Goal: Transaction & Acquisition: Purchase product/service

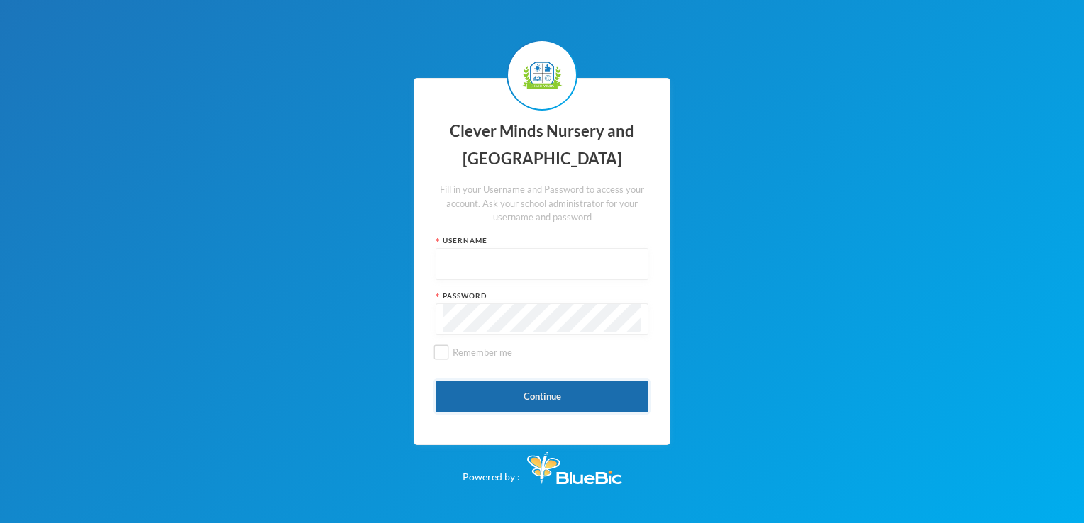
type input "admin"
click at [623, 393] on button "Continue" at bounding box center [542, 397] width 213 height 32
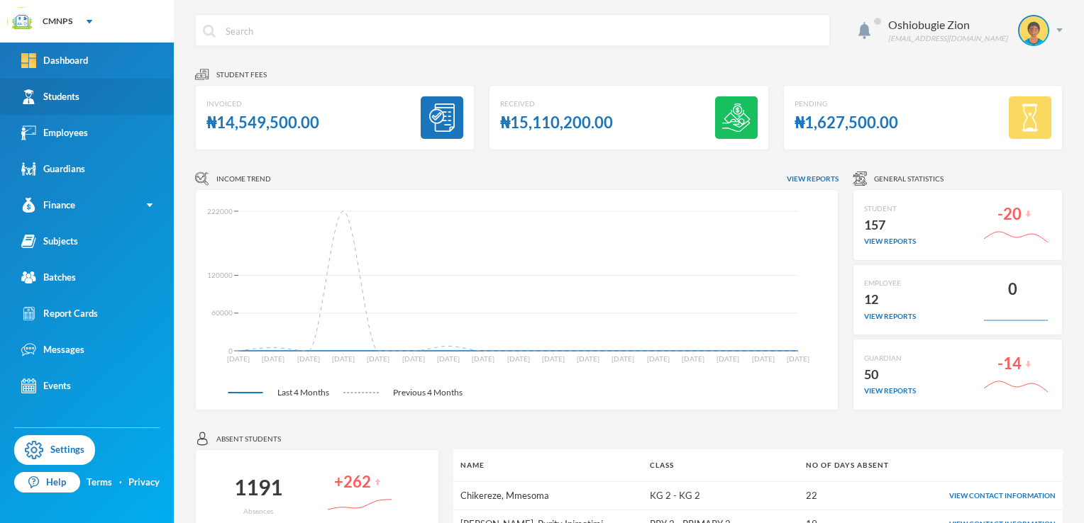
click at [57, 106] on link "Students" at bounding box center [87, 97] width 174 height 36
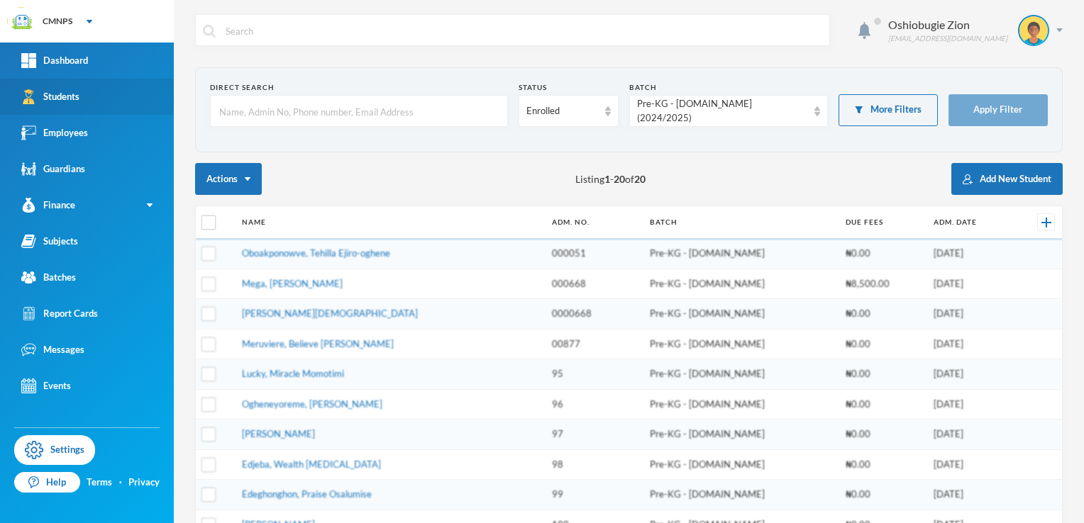
click at [57, 106] on link "Students" at bounding box center [87, 97] width 174 height 36
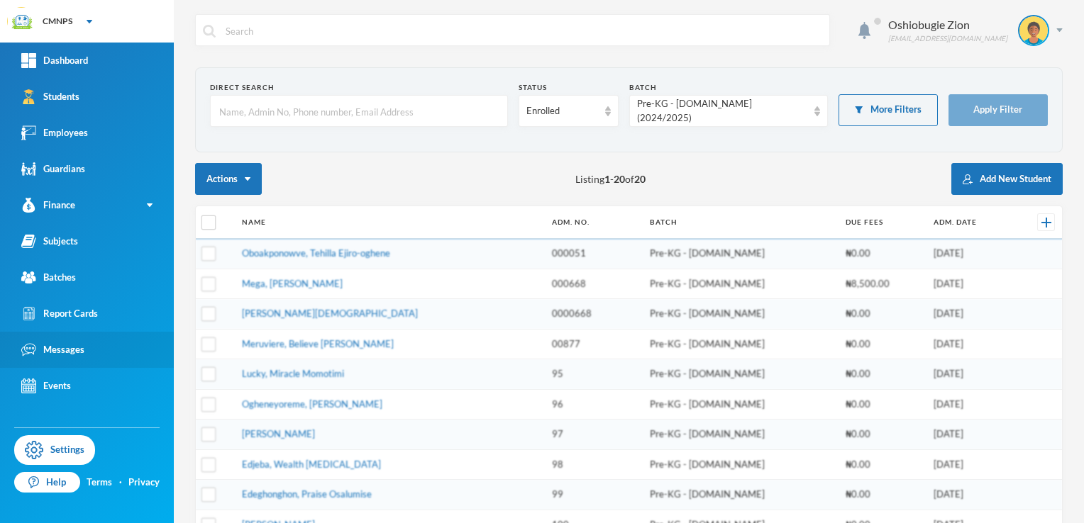
click at [48, 353] on div "Messages" at bounding box center [52, 350] width 63 height 15
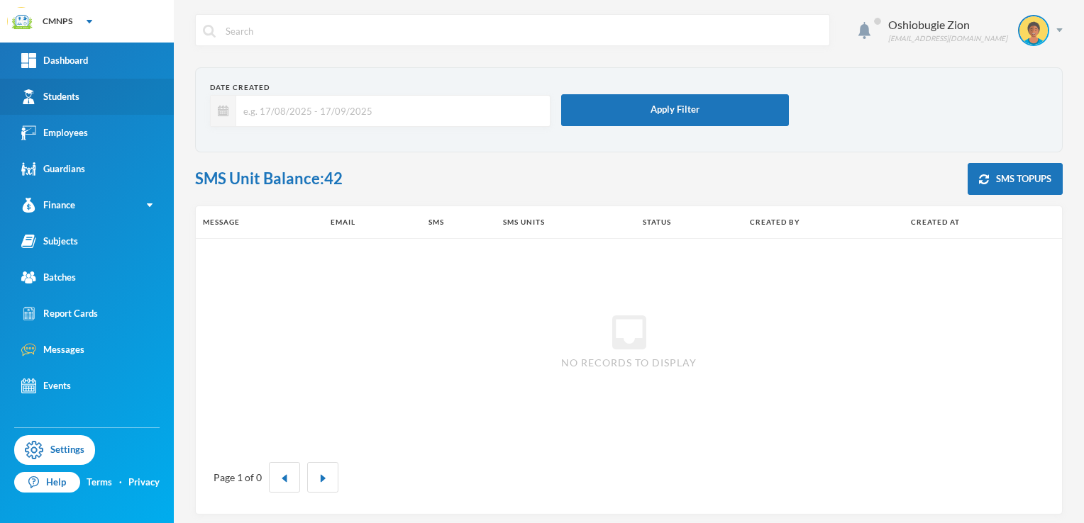
click at [90, 94] on link "Students" at bounding box center [87, 97] width 174 height 36
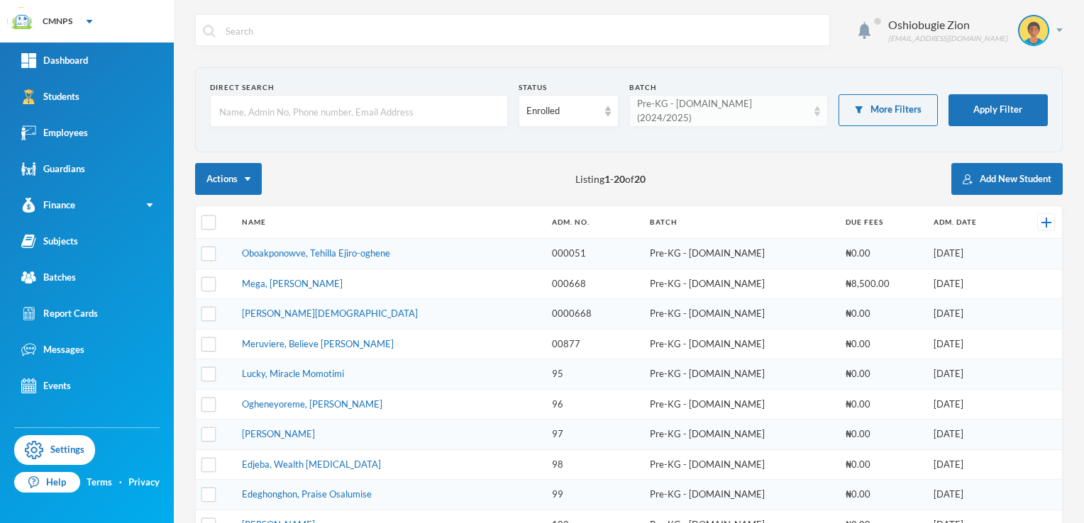
click at [799, 117] on div "Pre-KG - [DOMAIN_NAME] (2024/2025)" at bounding box center [728, 111] width 199 height 32
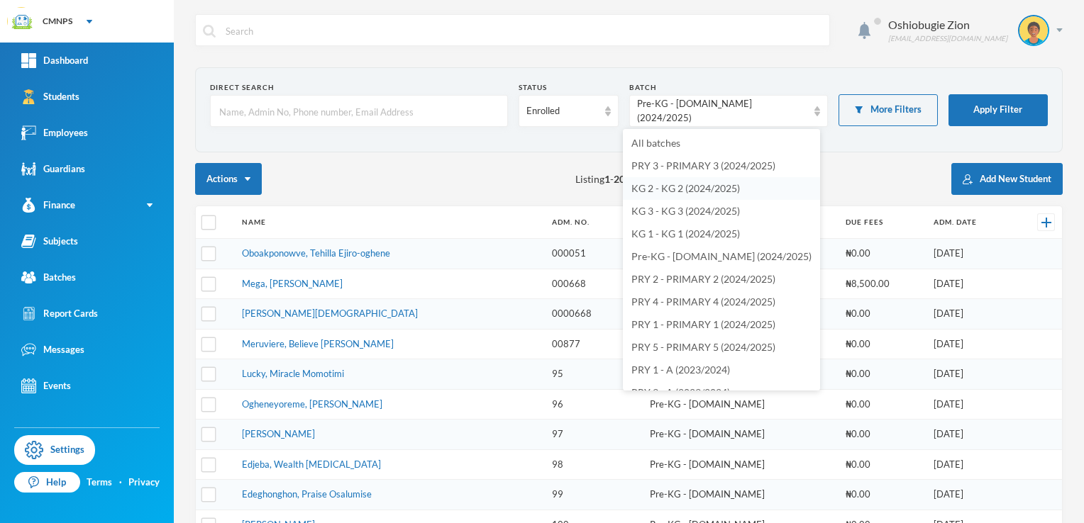
click at [683, 192] on span "KG 2 - KG 2 (2024/2025)" at bounding box center [685, 188] width 109 height 12
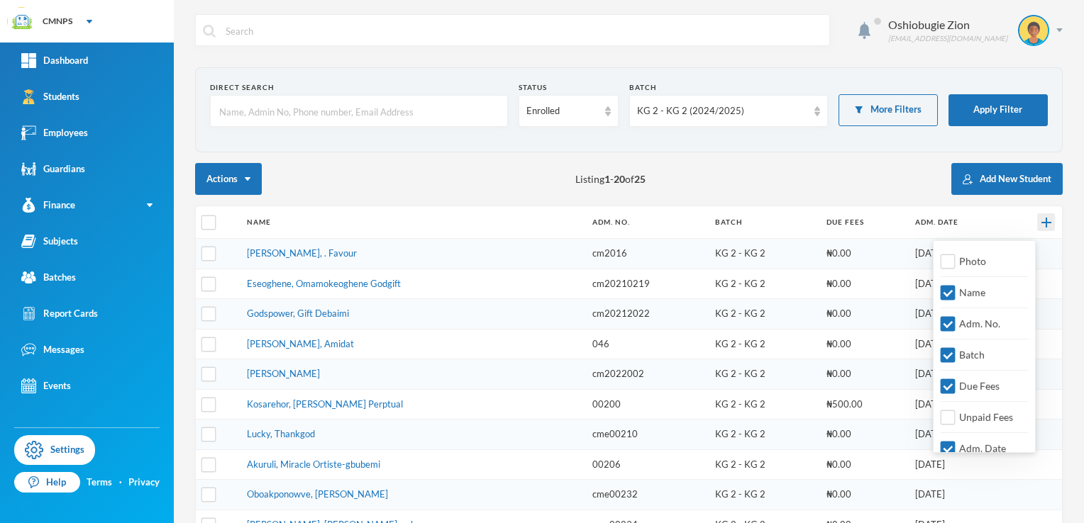
click at [1041, 223] on img at bounding box center [1046, 223] width 10 height 10
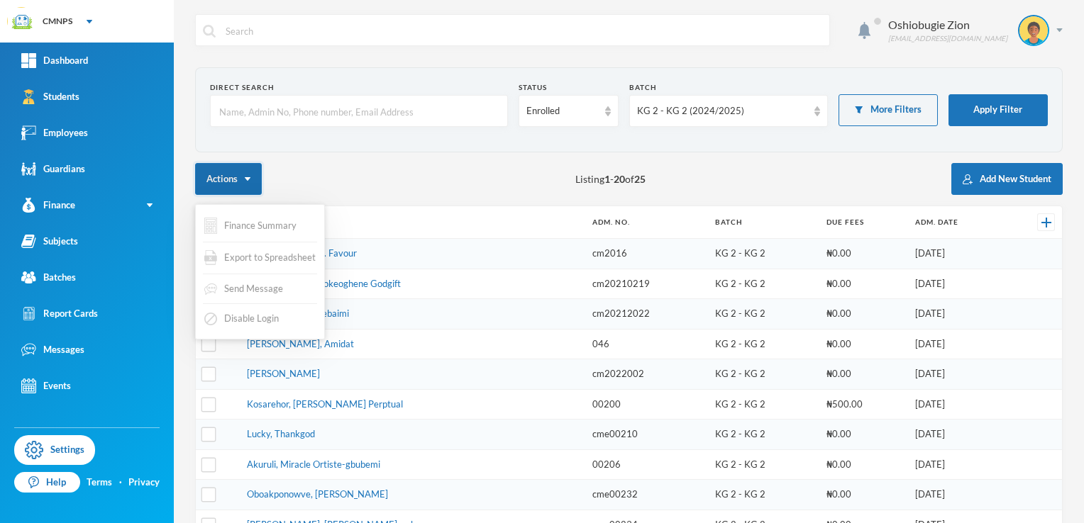
click at [258, 177] on button "Actions" at bounding box center [228, 179] width 67 height 32
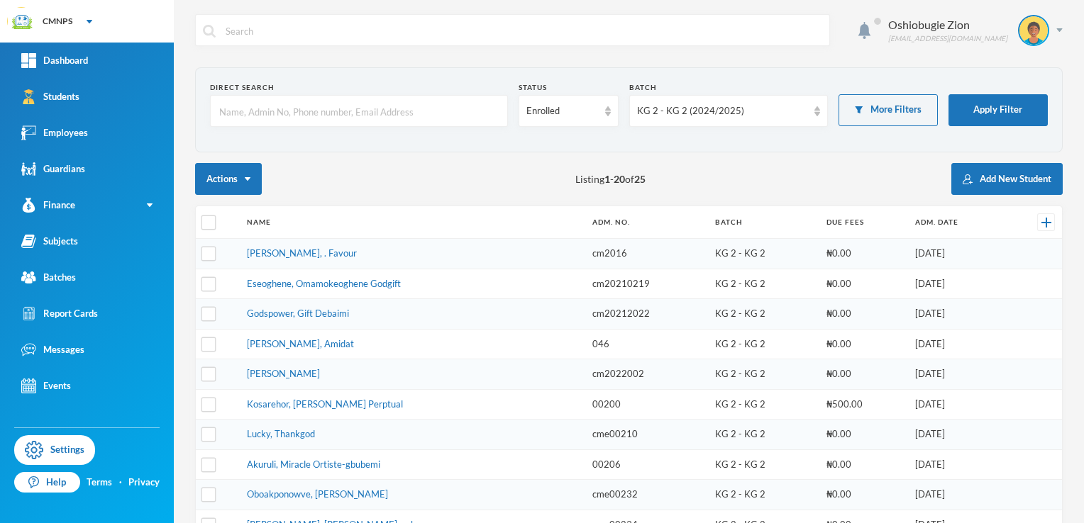
click at [328, 171] on div "Actions Listing 1 - 20 of 25 Add New Student" at bounding box center [629, 179] width 868 height 32
click at [206, 247] on input "checkbox" at bounding box center [208, 254] width 15 height 15
checkbox input "true"
click at [206, 223] on input "checkbox" at bounding box center [208, 223] width 15 height 15
checkbox input "true"
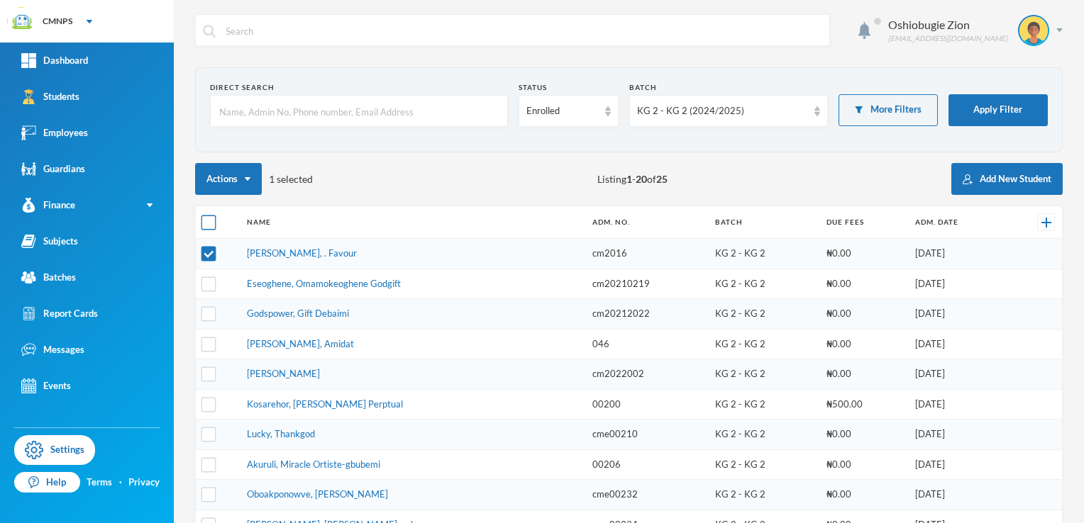
checkbox input "true"
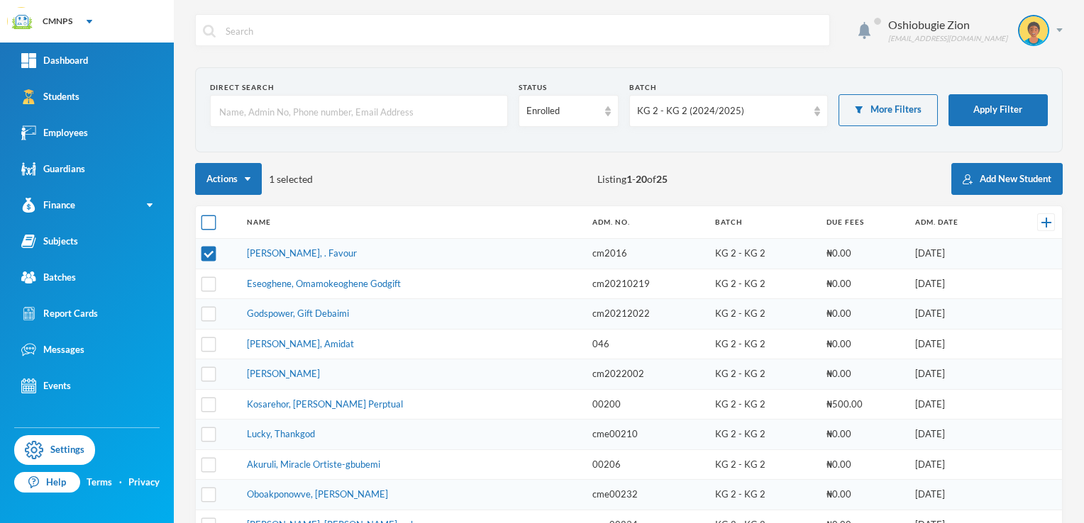
checkbox input "true"
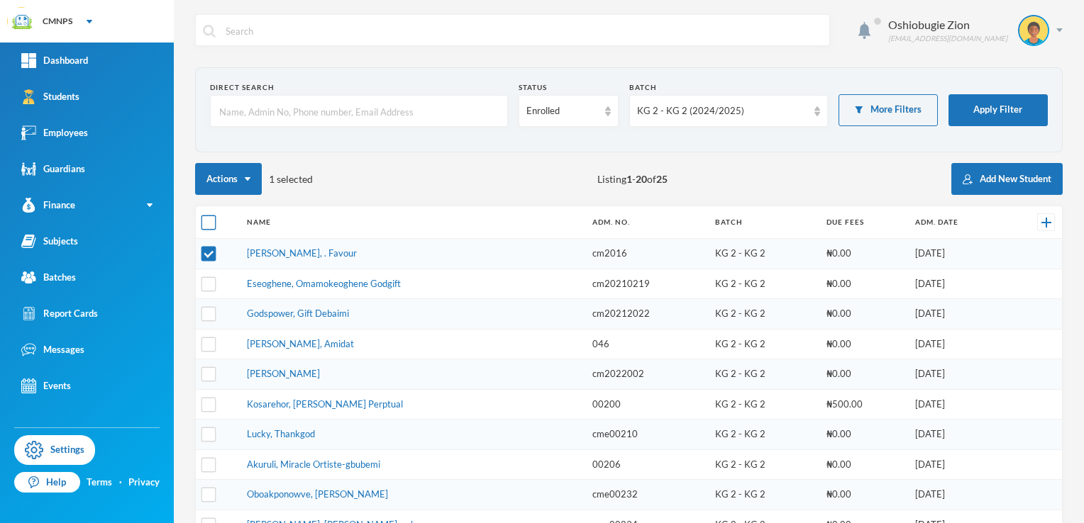
checkbox input "true"
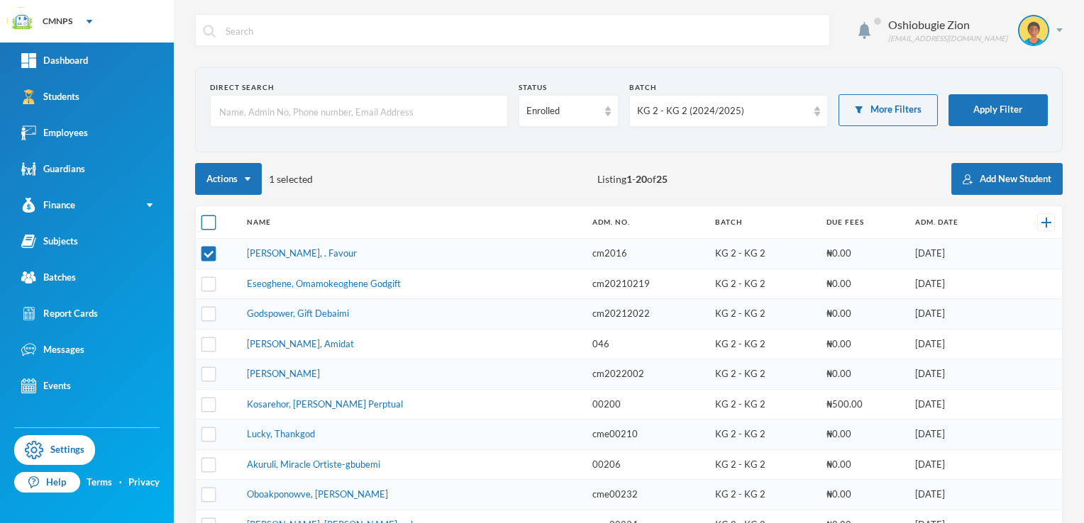
checkbox input "true"
click at [206, 223] on input "checkbox" at bounding box center [208, 223] width 15 height 15
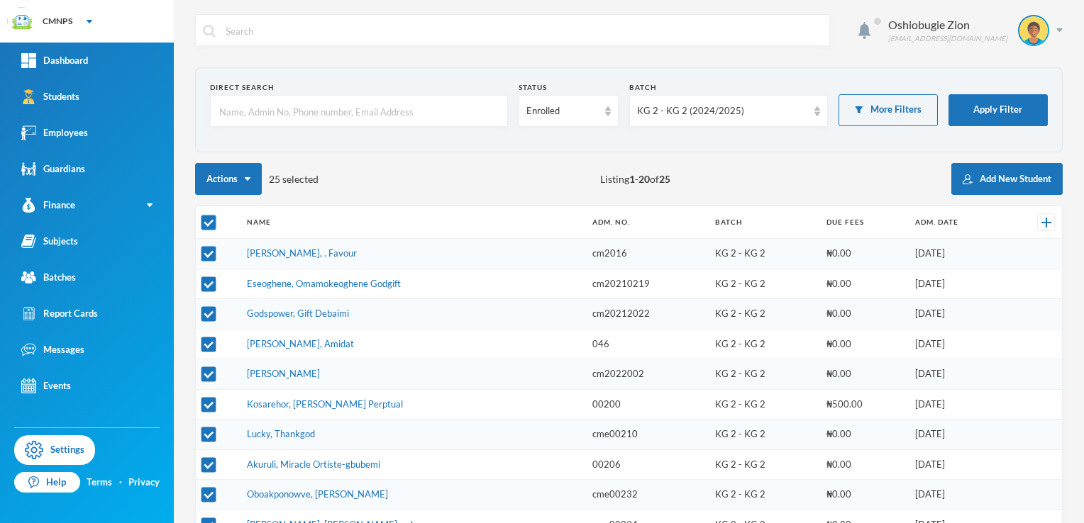
checkbox input "false"
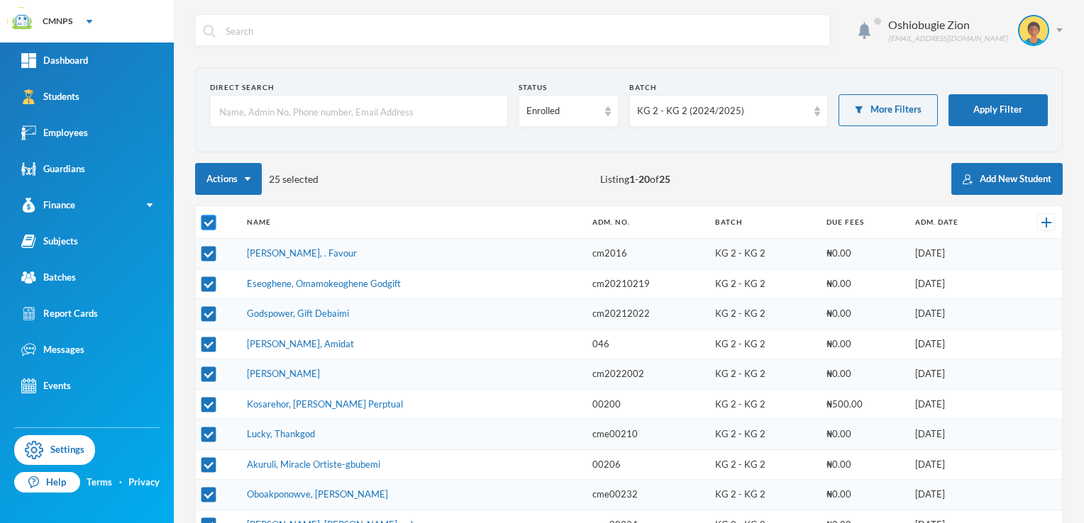
checkbox input "false"
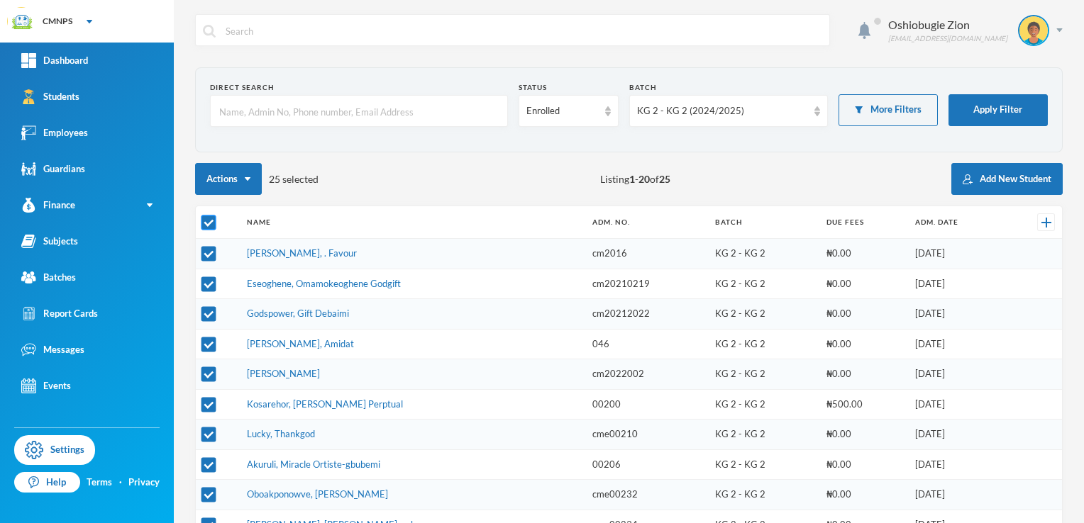
checkbox input "false"
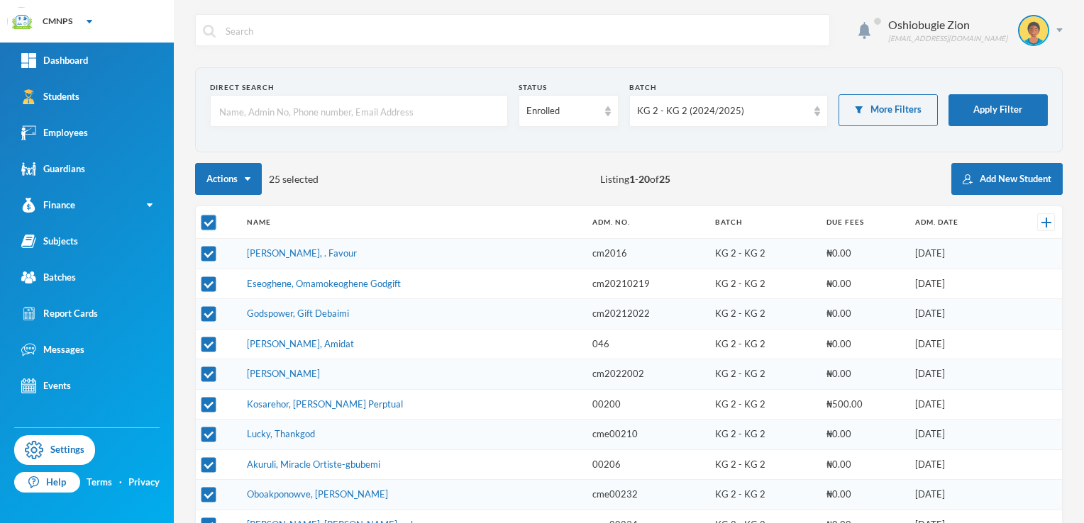
checkbox input "false"
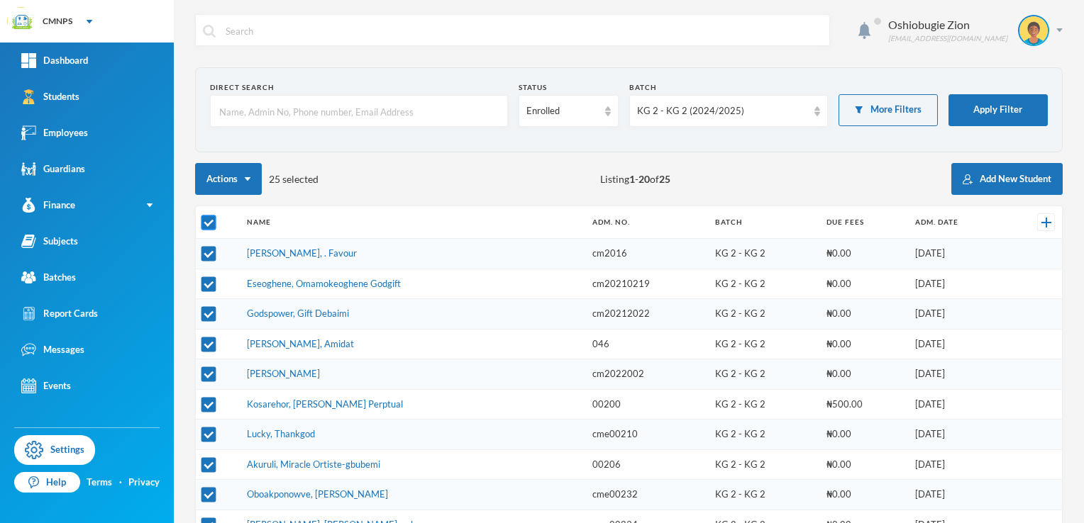
checkbox input "false"
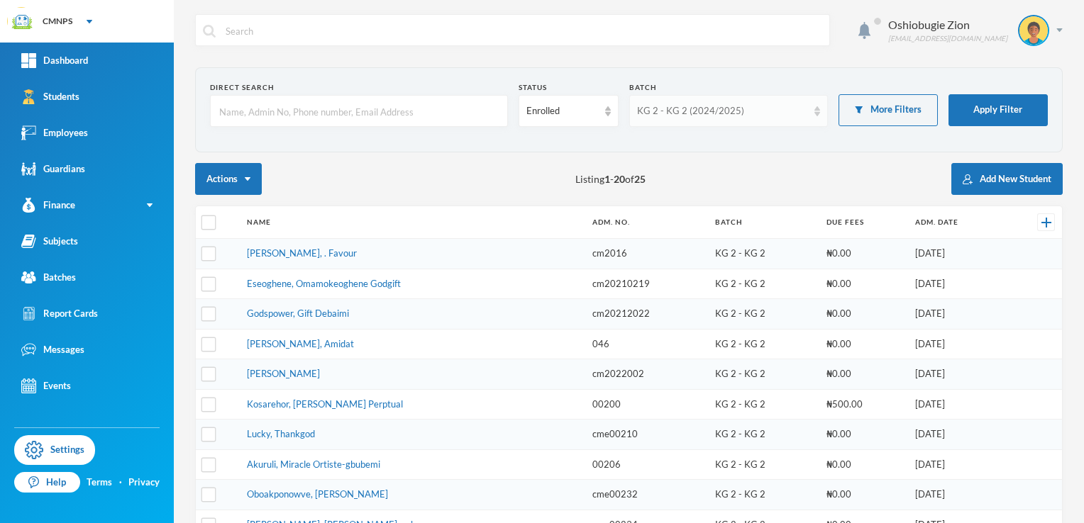
click at [814, 106] on img at bounding box center [817, 111] width 6 height 10
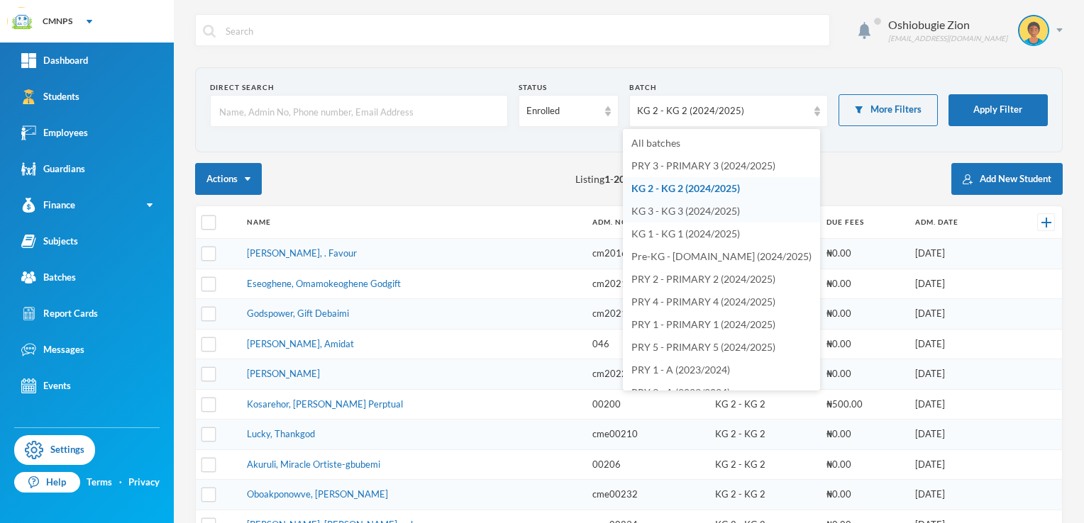
click at [701, 214] on span "KG 3 - KG 3 (2024/2025)" at bounding box center [685, 211] width 109 height 12
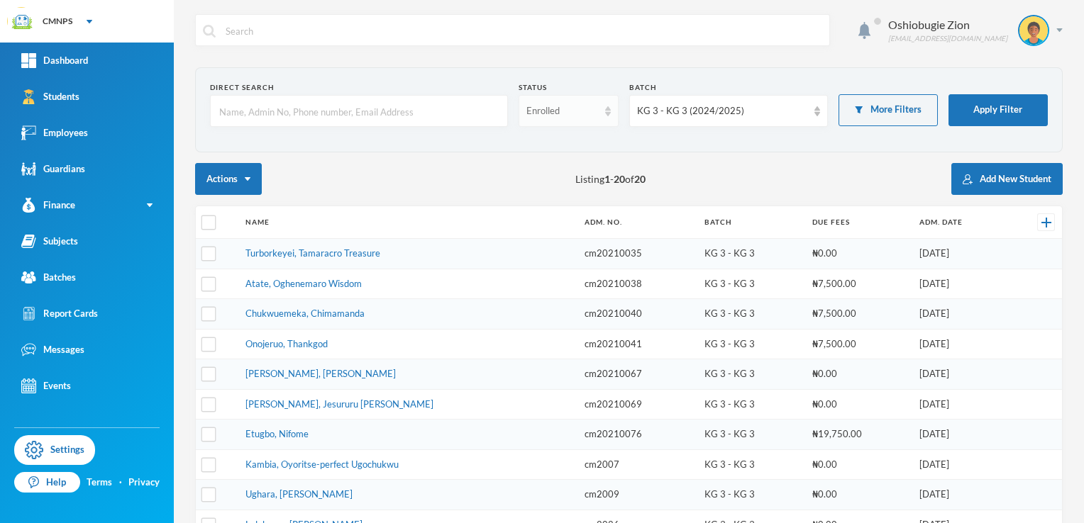
click at [606, 109] on div "Enrolled" at bounding box center [568, 111] width 99 height 32
click at [577, 164] on li "Graduated" at bounding box center [563, 166] width 98 height 23
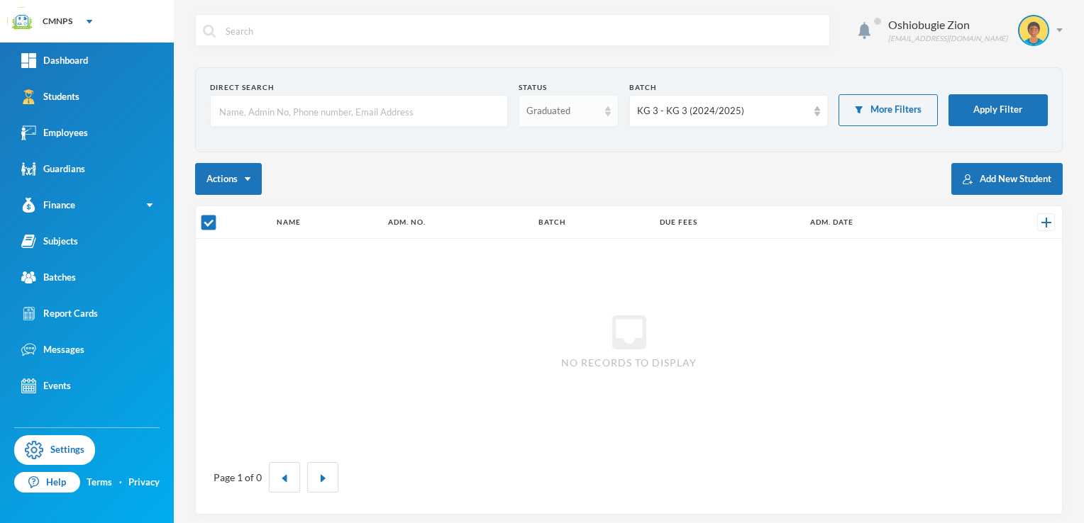
click at [605, 106] on img at bounding box center [608, 111] width 6 height 10
click at [575, 135] on li "Enrolled" at bounding box center [563, 143] width 98 height 23
checkbox input "false"
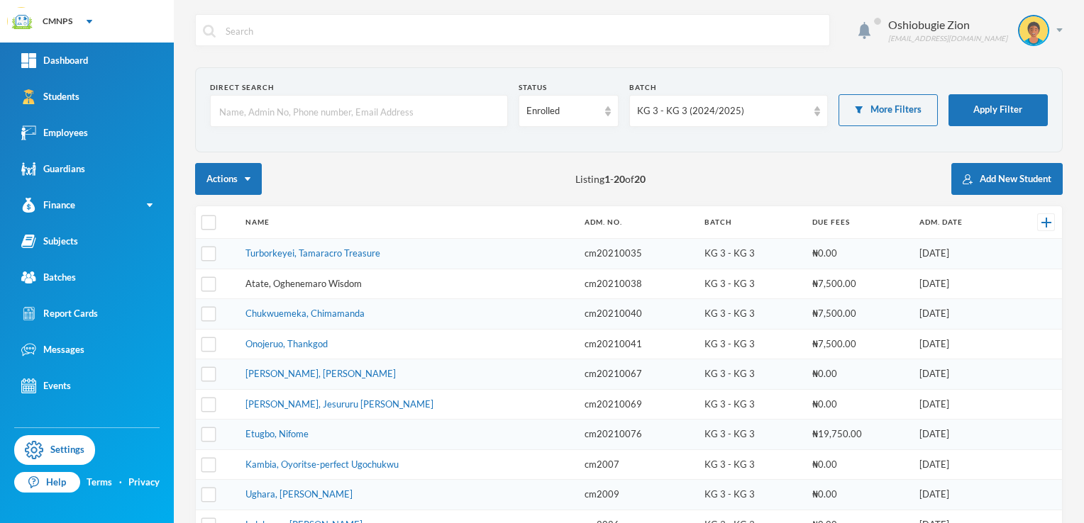
click at [338, 278] on link "Atate, Oghenemaro Wisdom" at bounding box center [303, 283] width 116 height 11
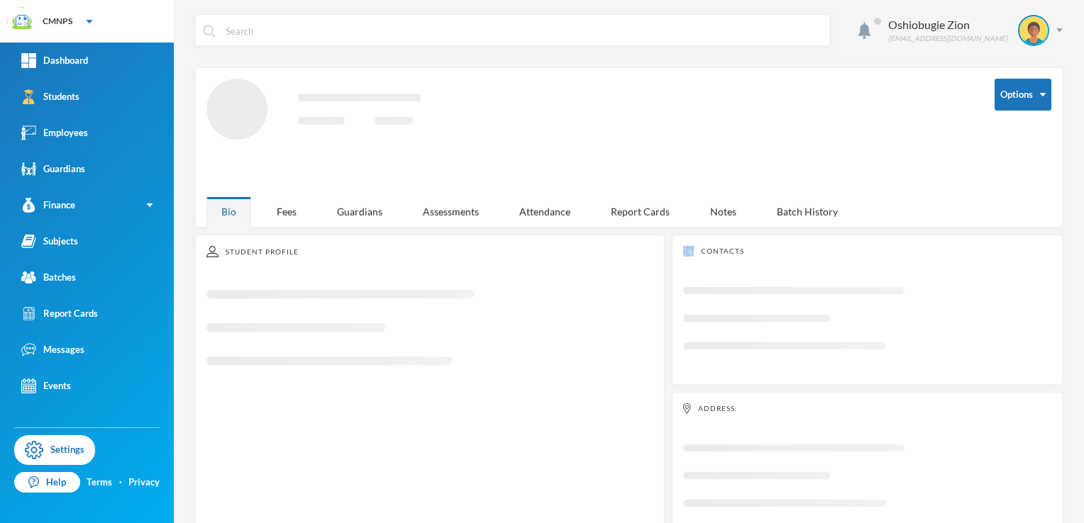
click at [338, 279] on icon "Loading interface..." at bounding box center [429, 334] width 447 height 111
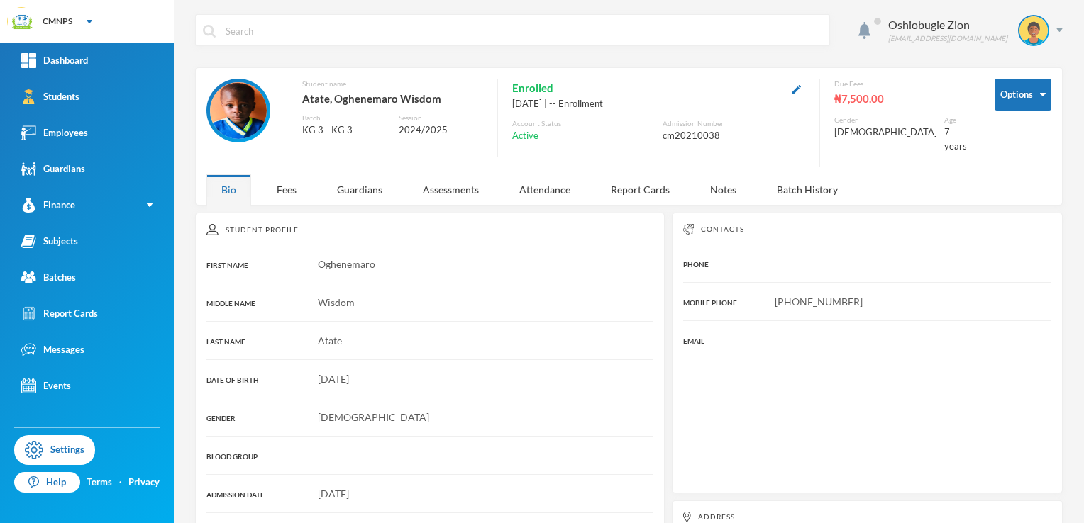
click at [855, 96] on div "₦7,500.00" at bounding box center [903, 98] width 139 height 18
click at [849, 126] on div "[DEMOGRAPHIC_DATA]" at bounding box center [885, 133] width 103 height 14
click at [275, 183] on div "Fees" at bounding box center [287, 189] width 50 height 31
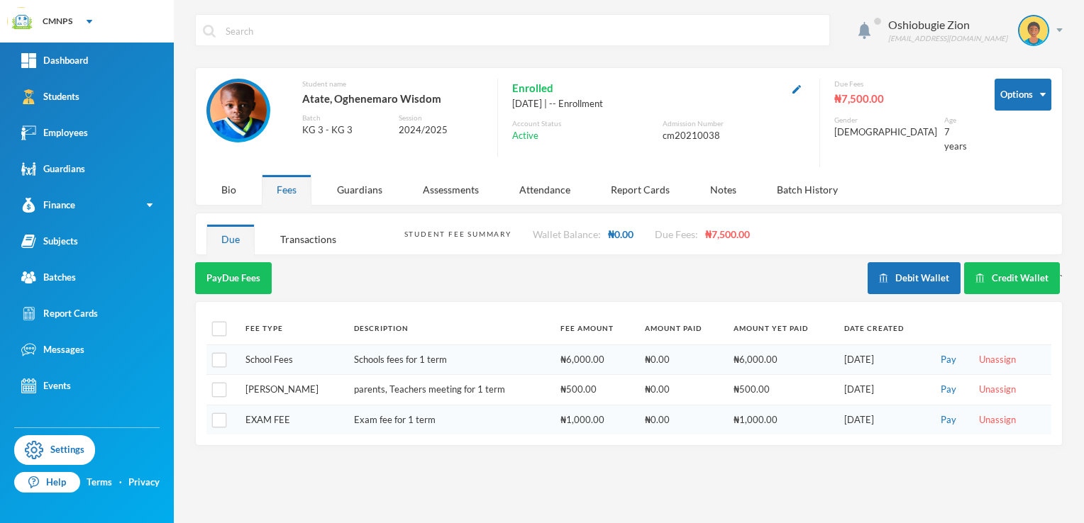
click at [206, 320] on th at bounding box center [222, 329] width 32 height 32
click at [219, 322] on input "checkbox" at bounding box center [219, 329] width 15 height 15
checkbox input "true"
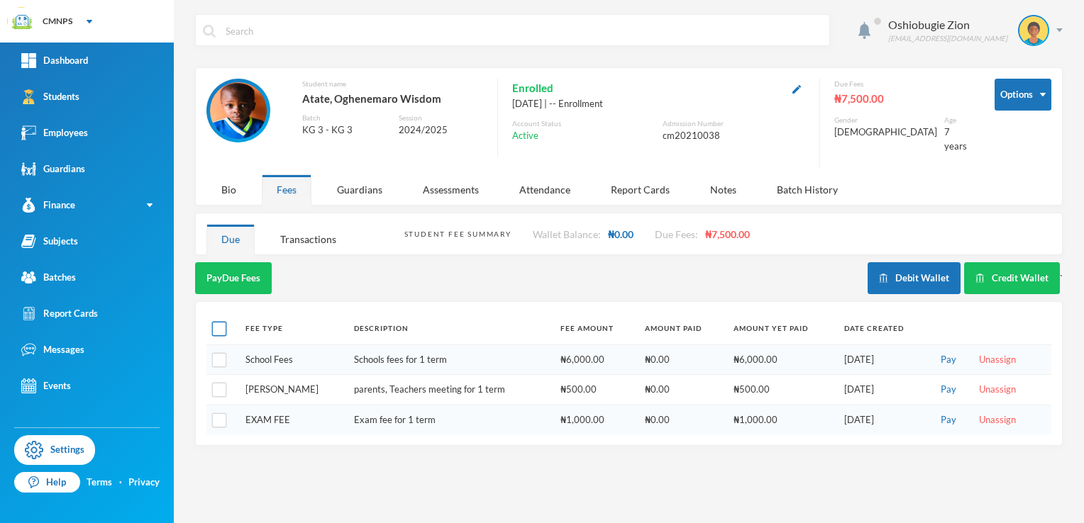
checkbox input "true"
click at [248, 272] on button "Pay Selected (3)" at bounding box center [238, 278] width 87 height 32
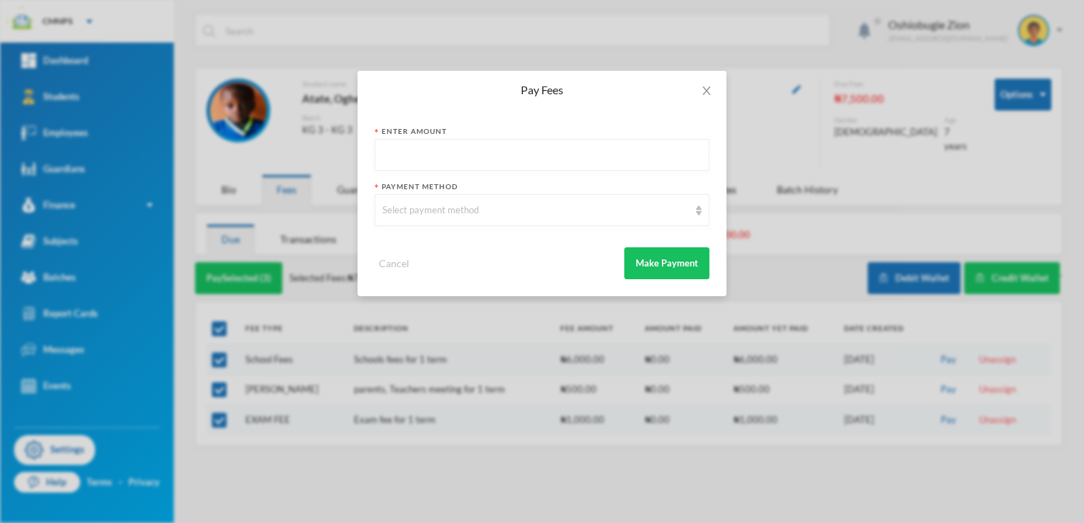
click at [562, 157] on input "text" at bounding box center [541, 156] width 319 height 32
type input "7500"
click at [533, 209] on div "Select payment method" at bounding box center [535, 211] width 306 height 14
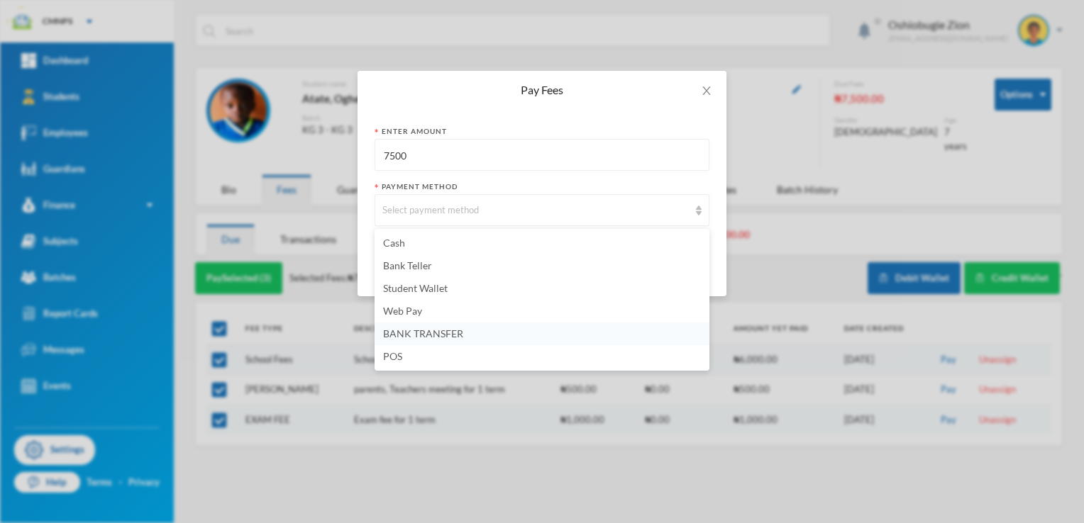
click at [441, 333] on span "BANK TRANSFER" at bounding box center [423, 334] width 80 height 12
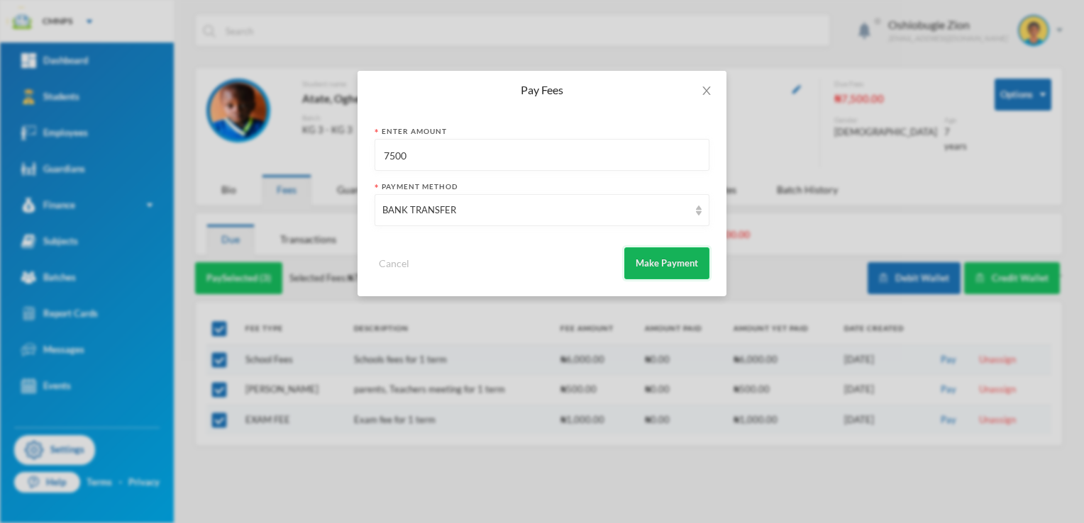
click at [652, 266] on button "Make Payment" at bounding box center [666, 264] width 85 height 32
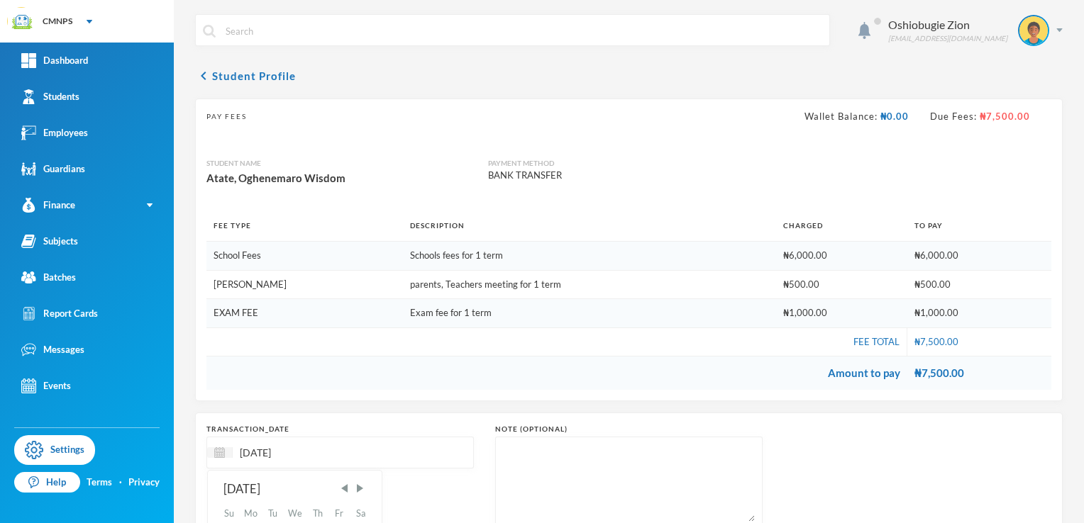
click at [263, 451] on input "[DATE]" at bounding box center [292, 453] width 119 height 16
type input "[DATE]"
click at [218, 82] on button "chevron_left Student Profile" at bounding box center [245, 75] width 101 height 17
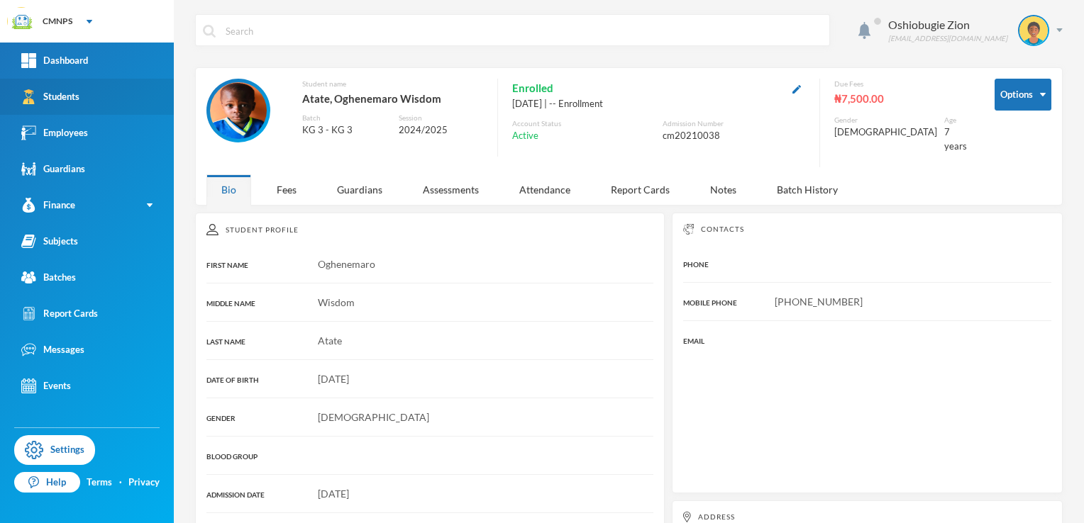
click at [118, 111] on link "Students" at bounding box center [87, 97] width 174 height 36
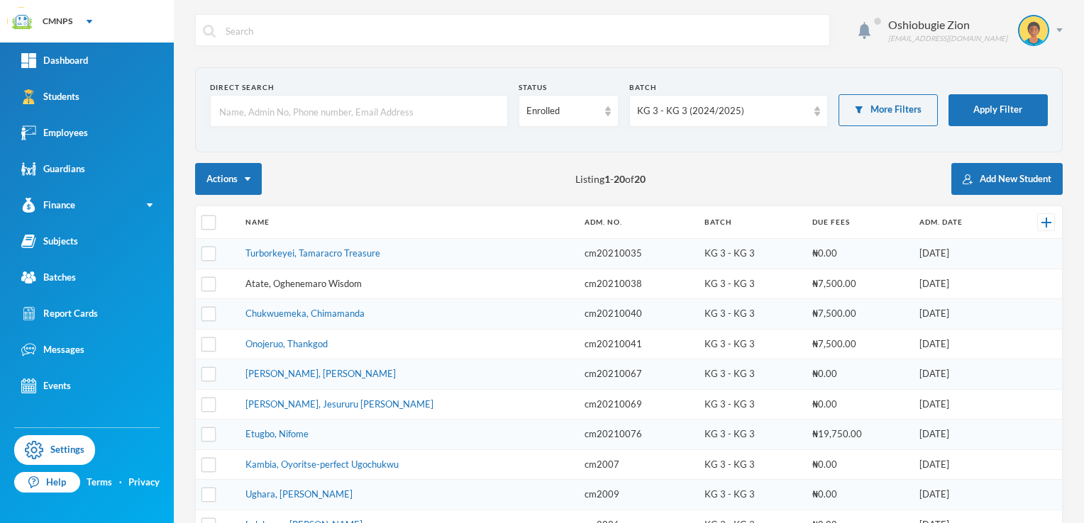
click at [345, 287] on link "Atate, Oghenemaro Wisdom" at bounding box center [303, 283] width 116 height 11
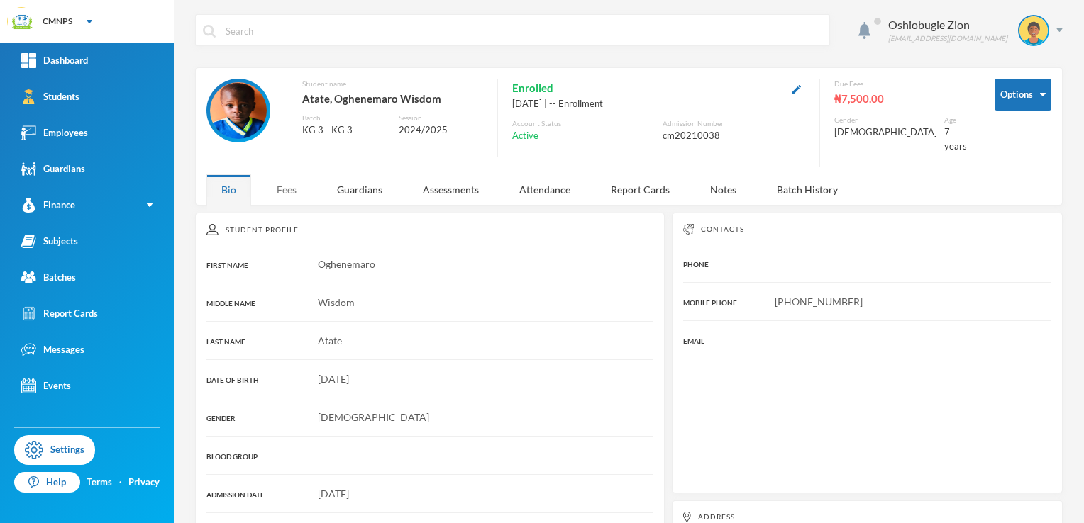
click at [295, 174] on div "Fees" at bounding box center [287, 189] width 50 height 31
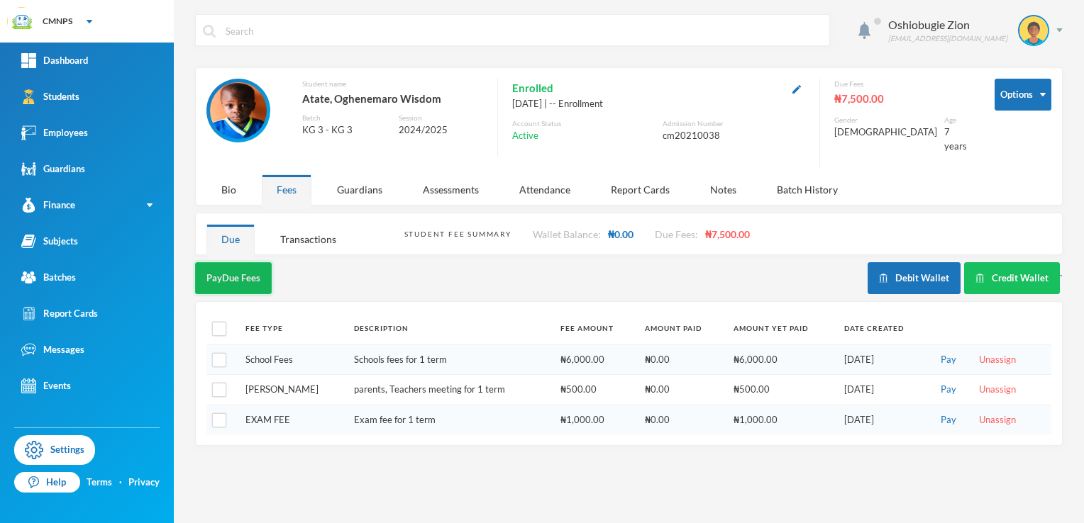
click at [246, 262] on button "Pay Due Fees" at bounding box center [233, 278] width 77 height 32
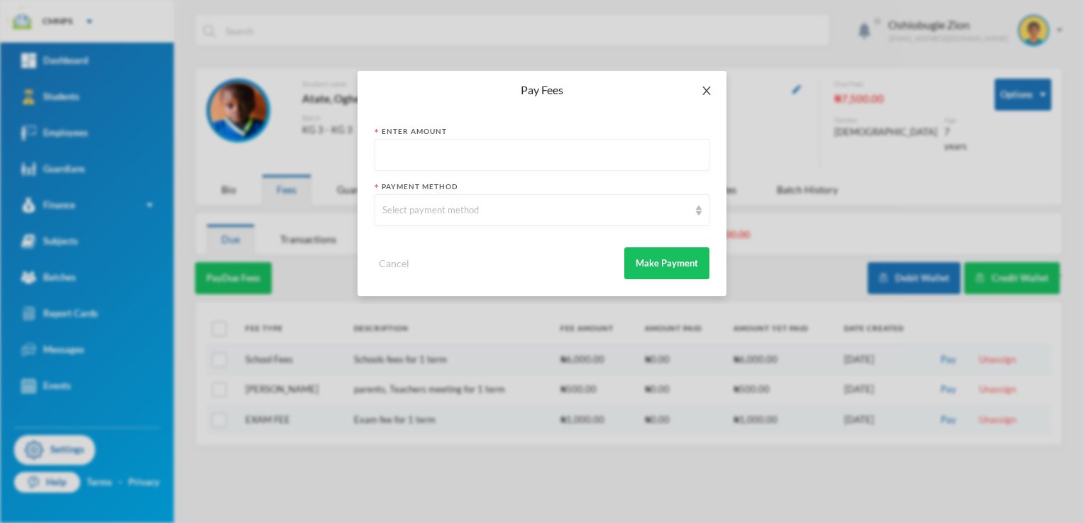
click at [706, 83] on span "Close" at bounding box center [707, 91] width 40 height 40
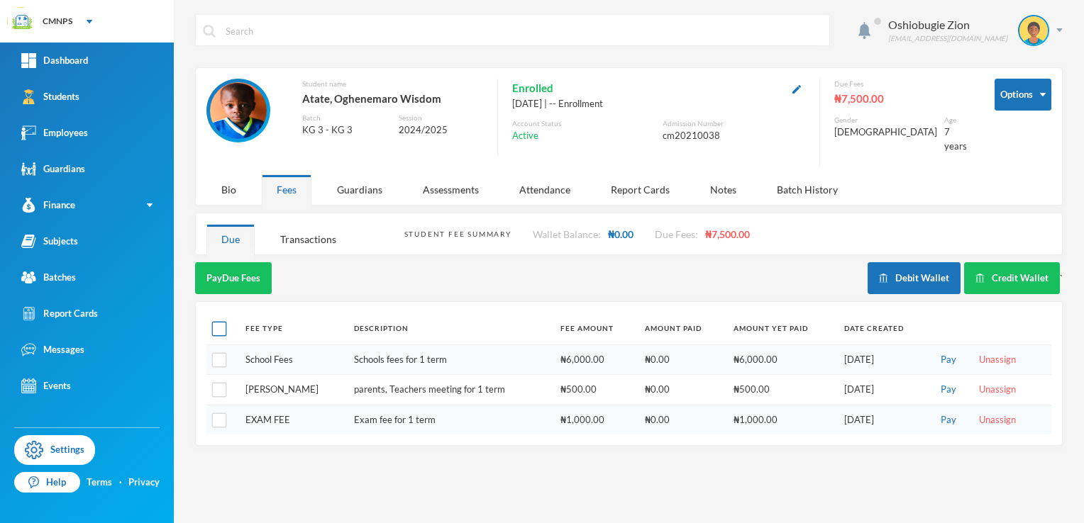
click at [223, 322] on input "checkbox" at bounding box center [219, 329] width 15 height 15
checkbox input "true"
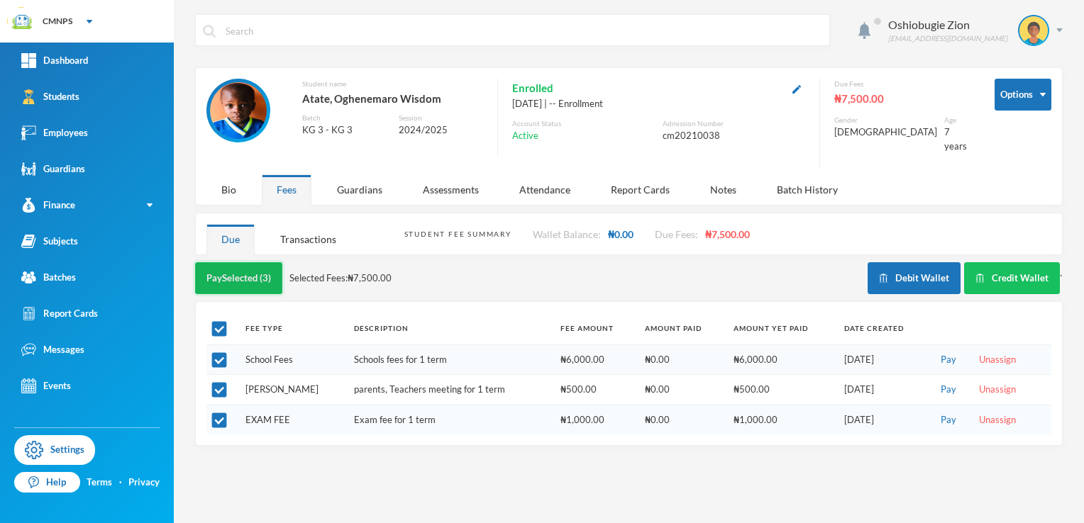
click at [253, 269] on button "Pay Selected (3)" at bounding box center [238, 278] width 87 height 32
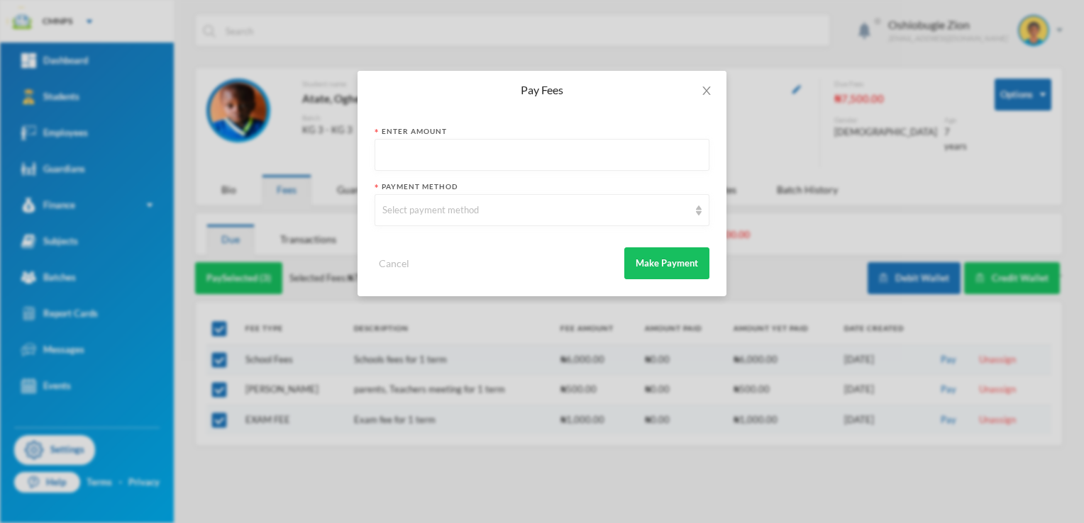
click at [420, 165] on input "text" at bounding box center [541, 156] width 319 height 32
type input "7500"
click at [397, 204] on div "Select payment method" at bounding box center [535, 211] width 306 height 14
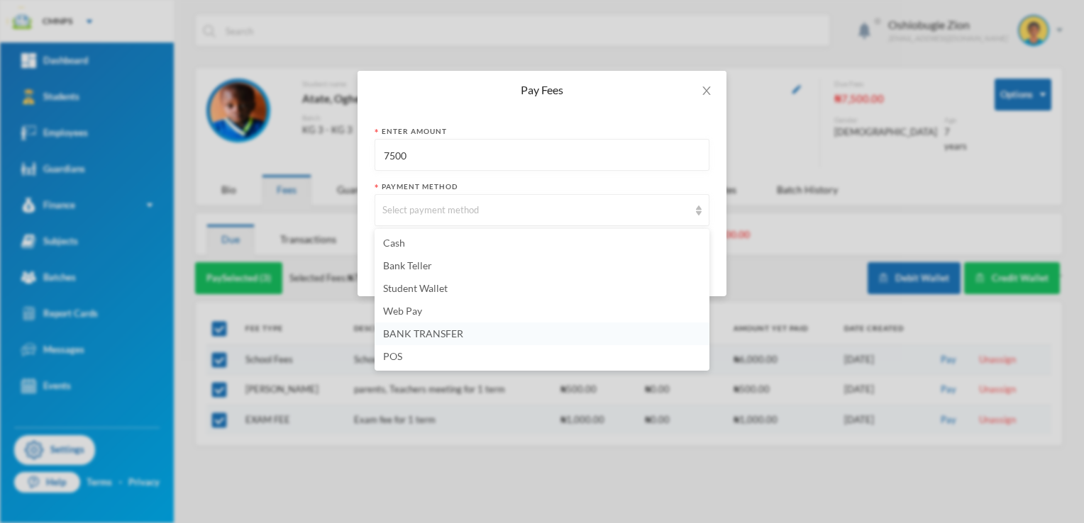
click at [419, 331] on span "BANK TRANSFER" at bounding box center [423, 334] width 80 height 12
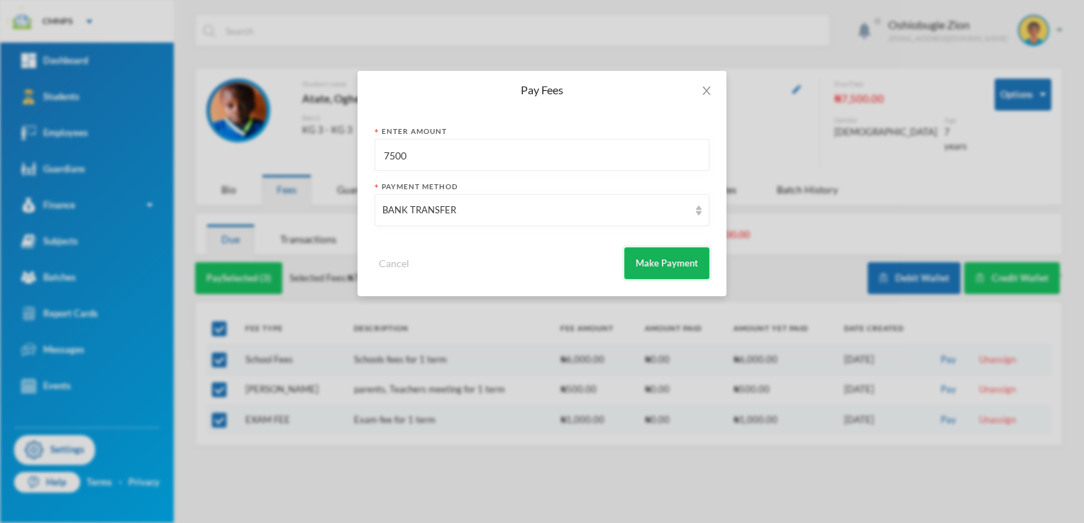
click at [641, 262] on button "Make Payment" at bounding box center [666, 264] width 85 height 32
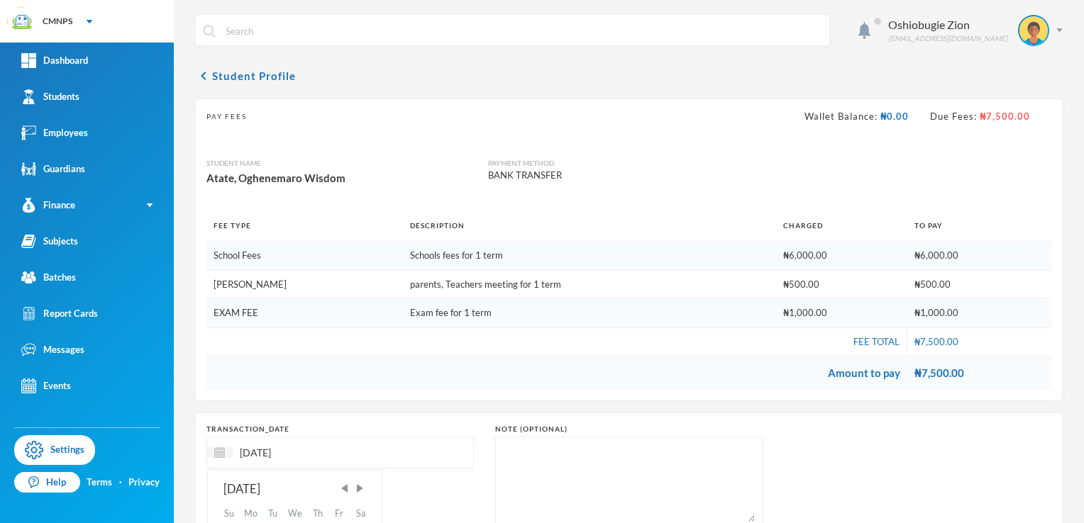
click at [264, 452] on input "[DATE]" at bounding box center [292, 453] width 119 height 16
type input "[DATE]"
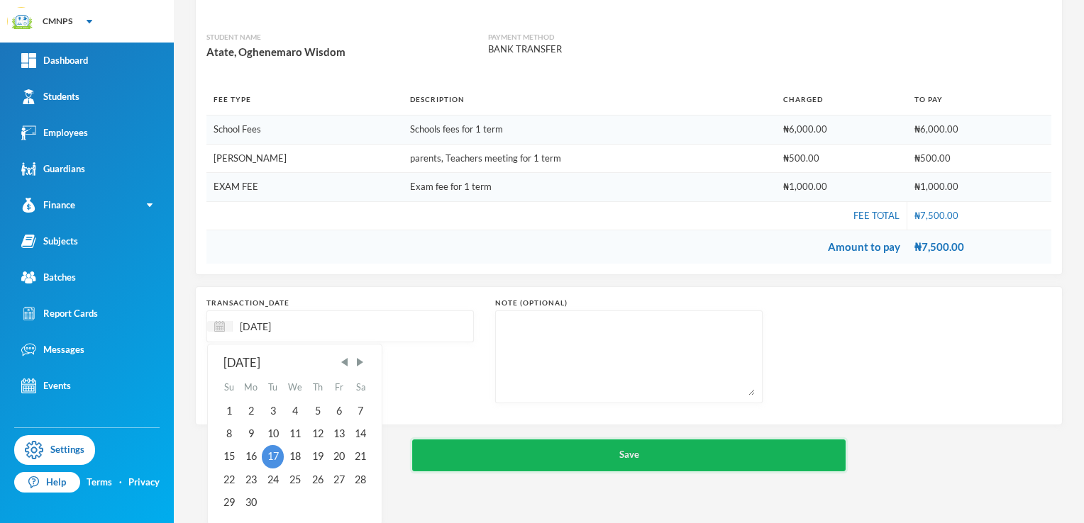
scroll to position [101, 0]
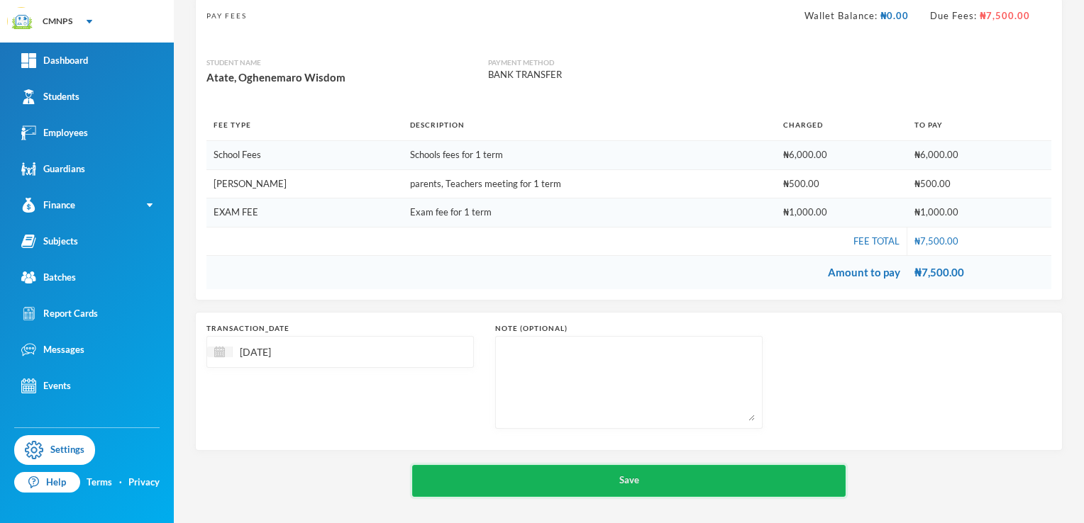
click at [783, 465] on button "Save" at bounding box center [629, 481] width 434 height 32
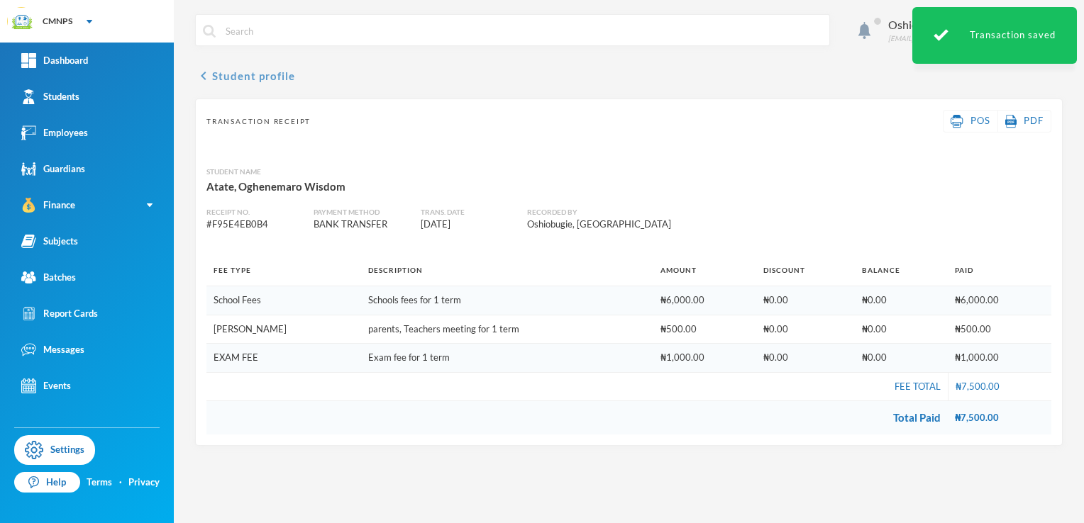
click at [204, 74] on icon "chevron_left" at bounding box center [203, 75] width 17 height 17
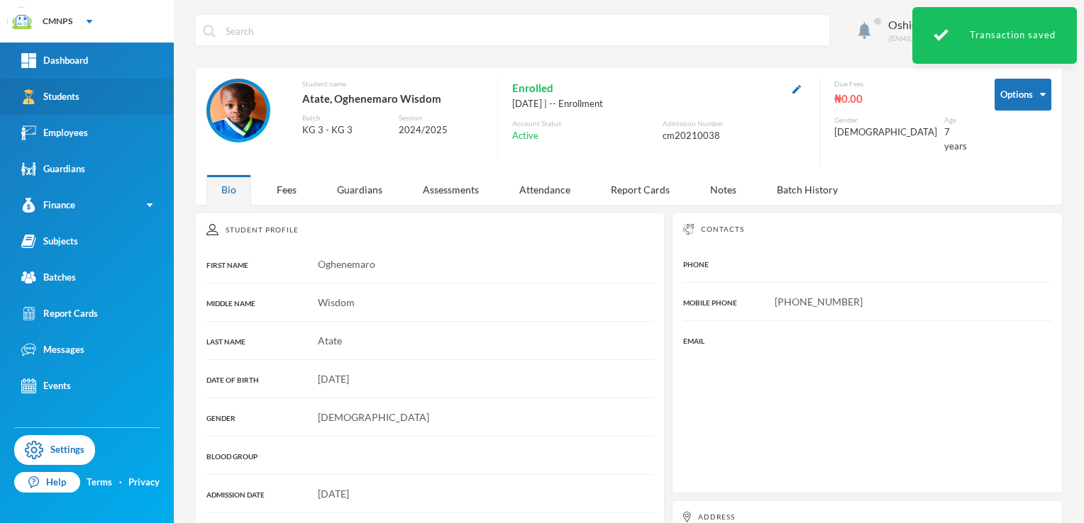
click at [110, 96] on link "Students" at bounding box center [87, 97] width 174 height 36
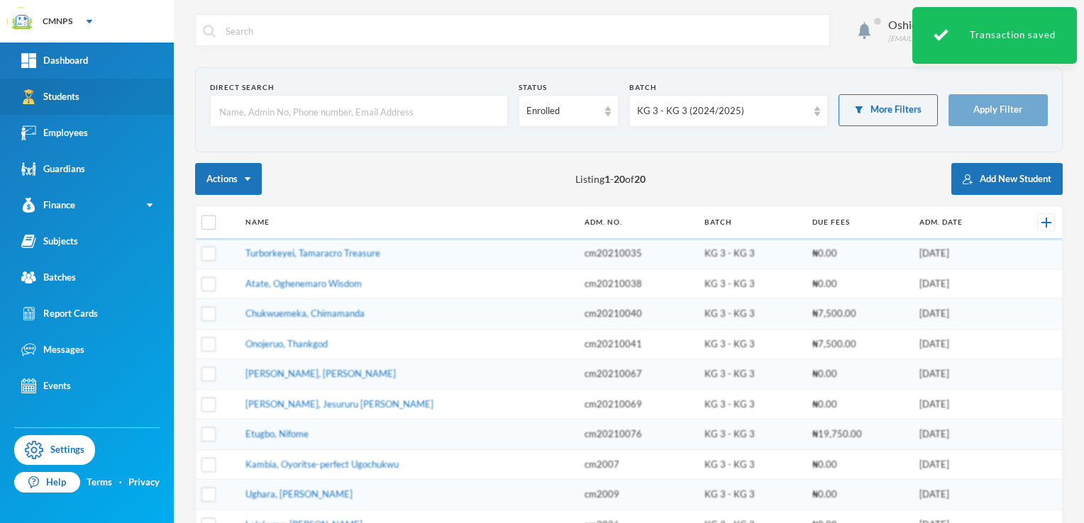
click at [110, 96] on link "Students" at bounding box center [87, 97] width 174 height 36
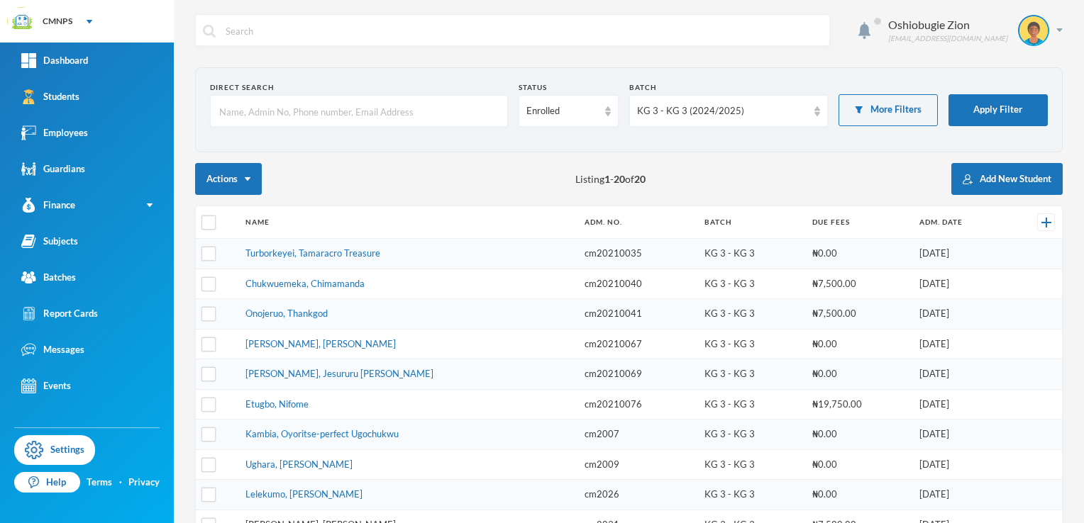
click at [321, 521] on link "[PERSON_NAME], [PERSON_NAME]" at bounding box center [320, 524] width 150 height 11
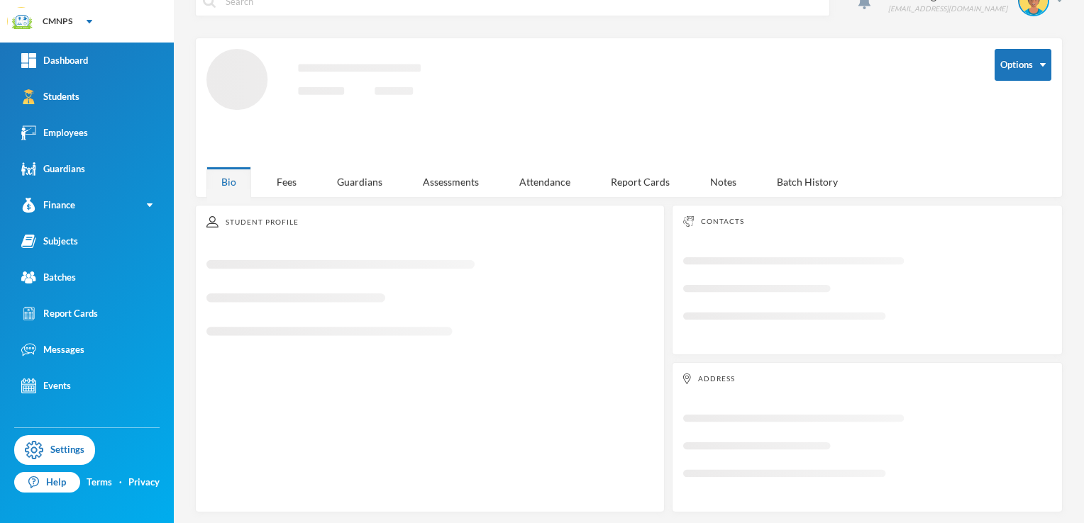
click at [321, 521] on div "Oshiobugie Zion [EMAIL_ADDRESS][DOMAIN_NAME] Options Loading interface... Bio F…" at bounding box center [629, 261] width 910 height 523
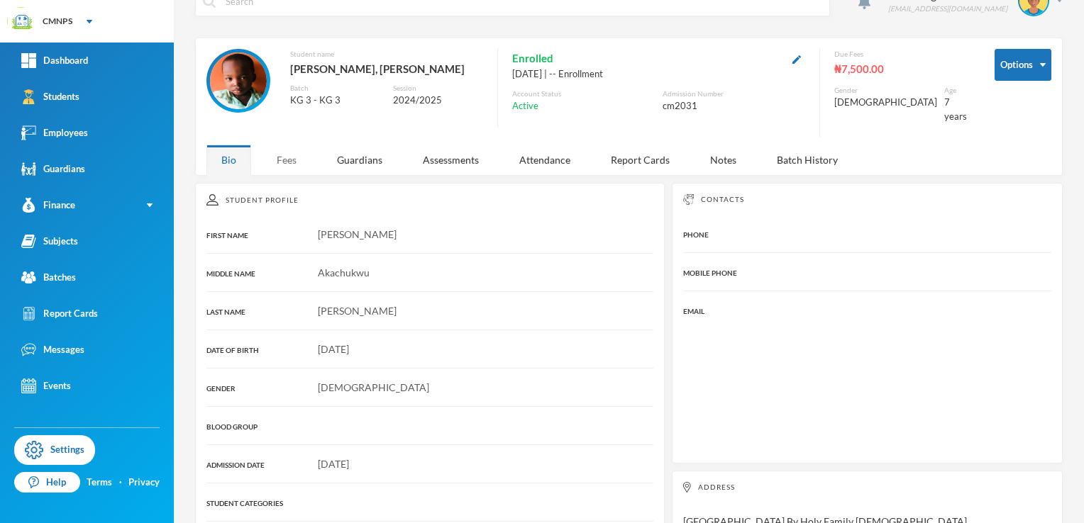
click at [287, 145] on div "Fees" at bounding box center [287, 160] width 50 height 31
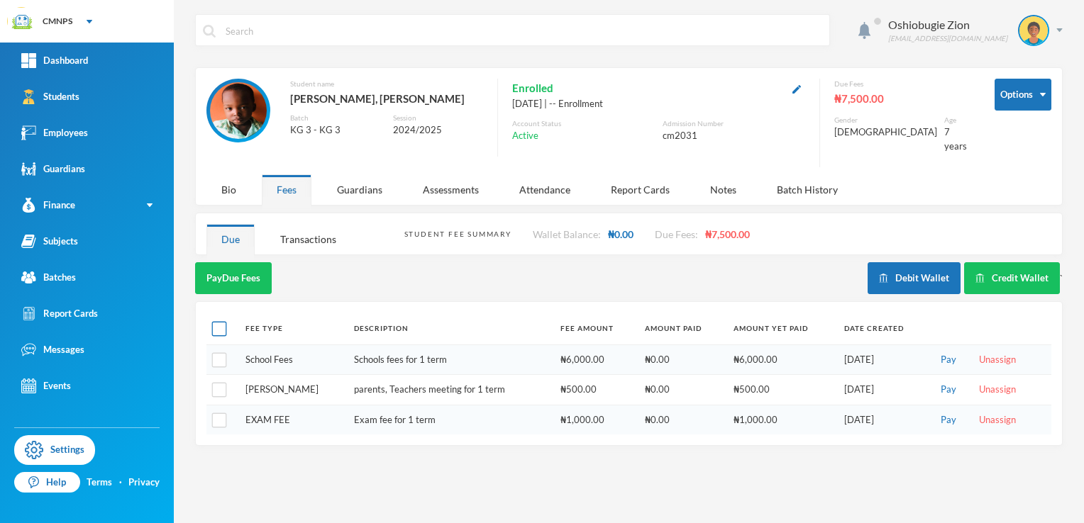
click at [223, 322] on input "checkbox" at bounding box center [219, 329] width 15 height 15
checkbox input "true"
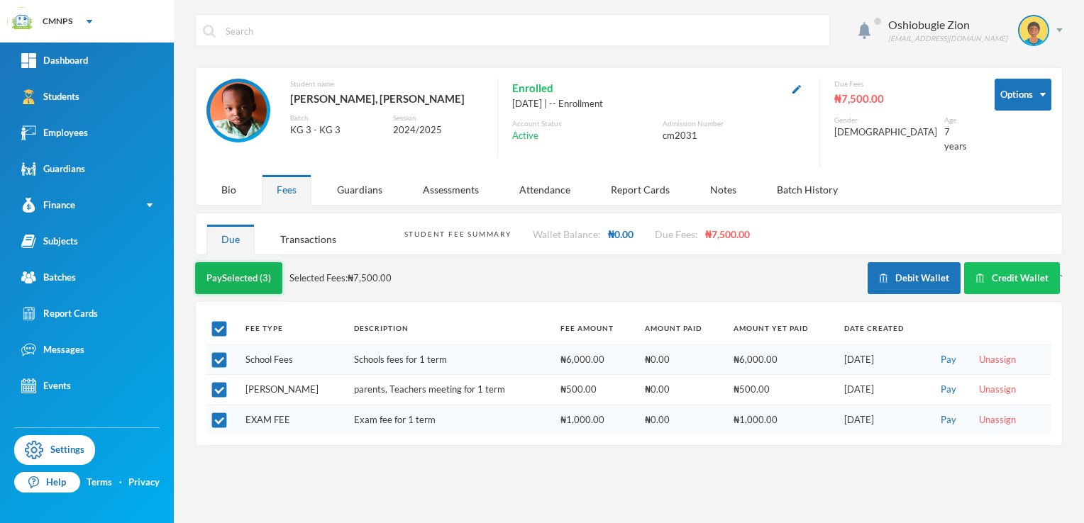
click at [250, 262] on button "Pay Selected (3)" at bounding box center [238, 278] width 87 height 32
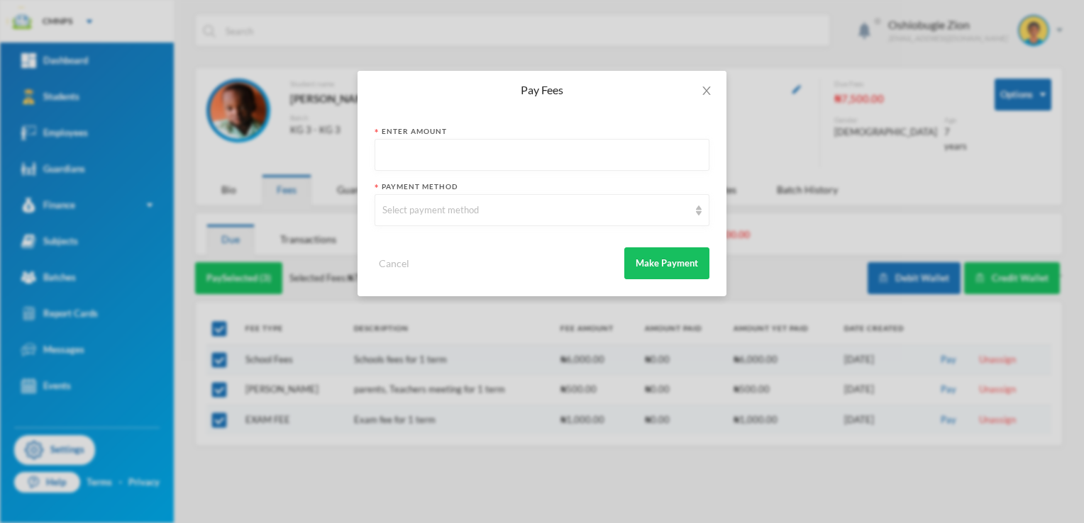
click at [522, 161] on input "text" at bounding box center [541, 156] width 319 height 32
type input "7500"
click at [505, 207] on div "Select payment method" at bounding box center [535, 211] width 306 height 14
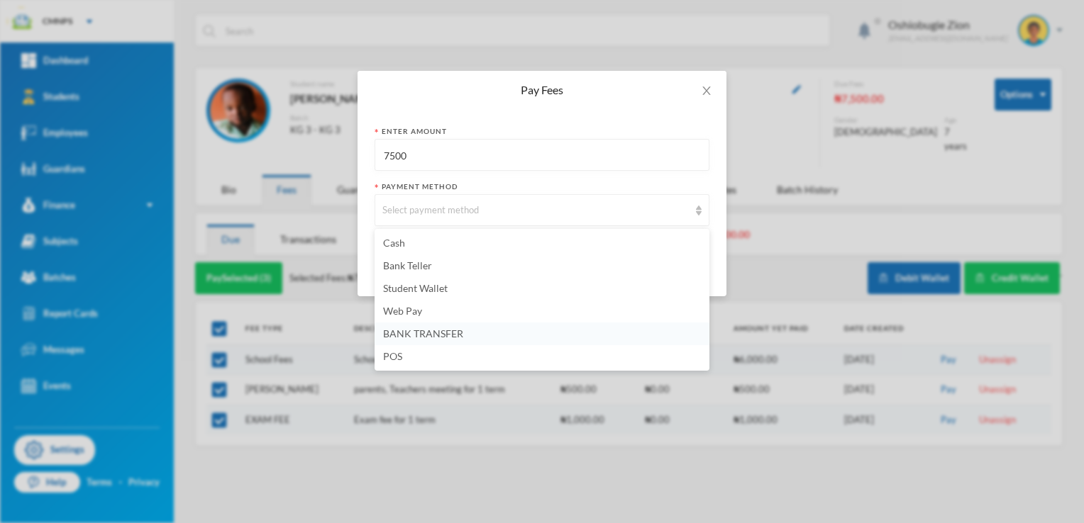
click at [440, 331] on span "BANK TRANSFER" at bounding box center [423, 334] width 80 height 12
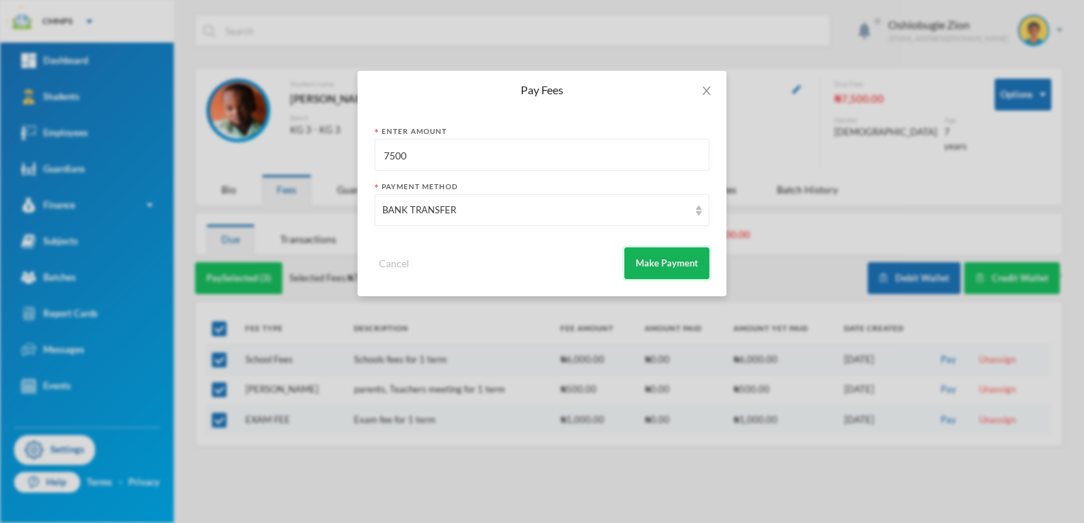
click at [653, 257] on button "Make Payment" at bounding box center [666, 264] width 85 height 32
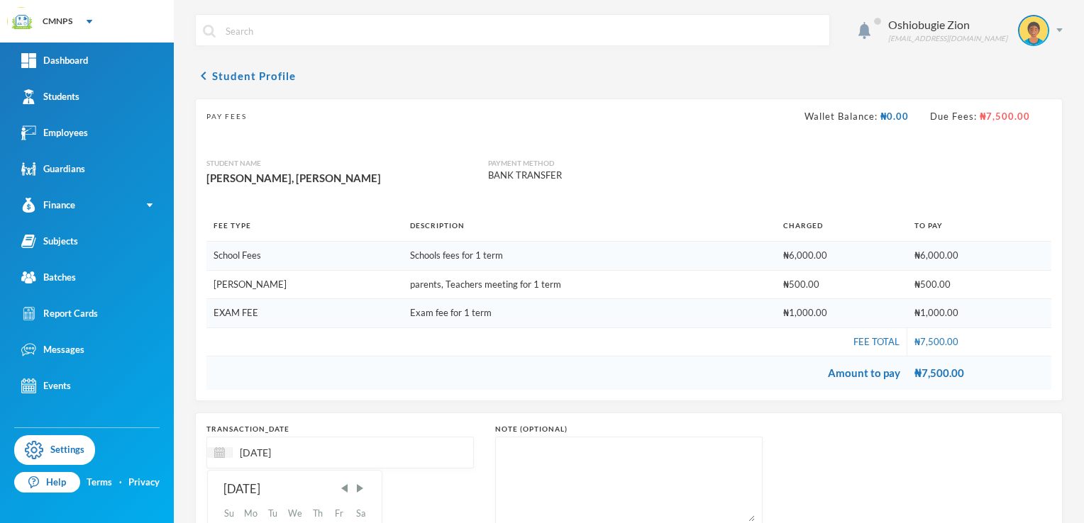
click at [264, 452] on input "[DATE]" at bounding box center [292, 453] width 119 height 16
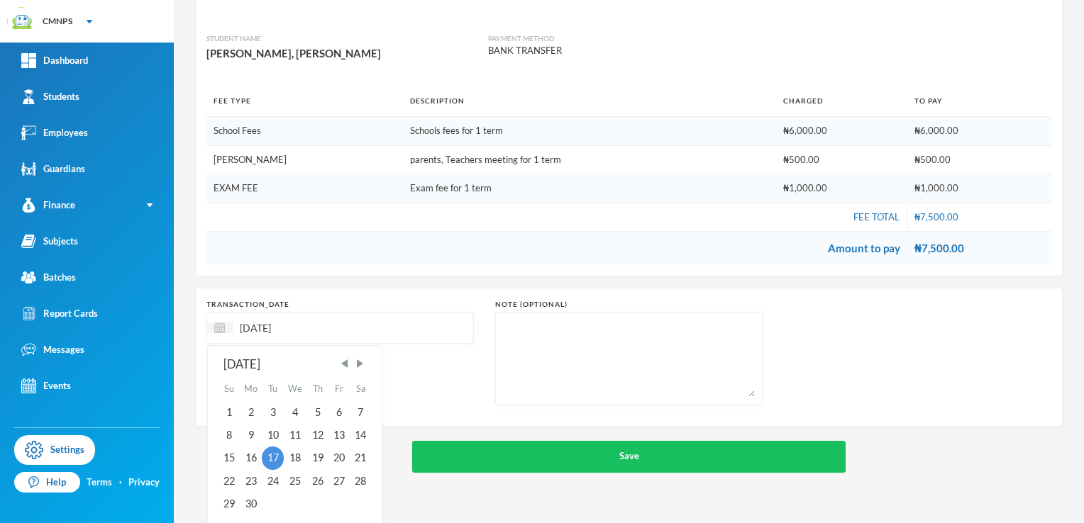
scroll to position [126, 0]
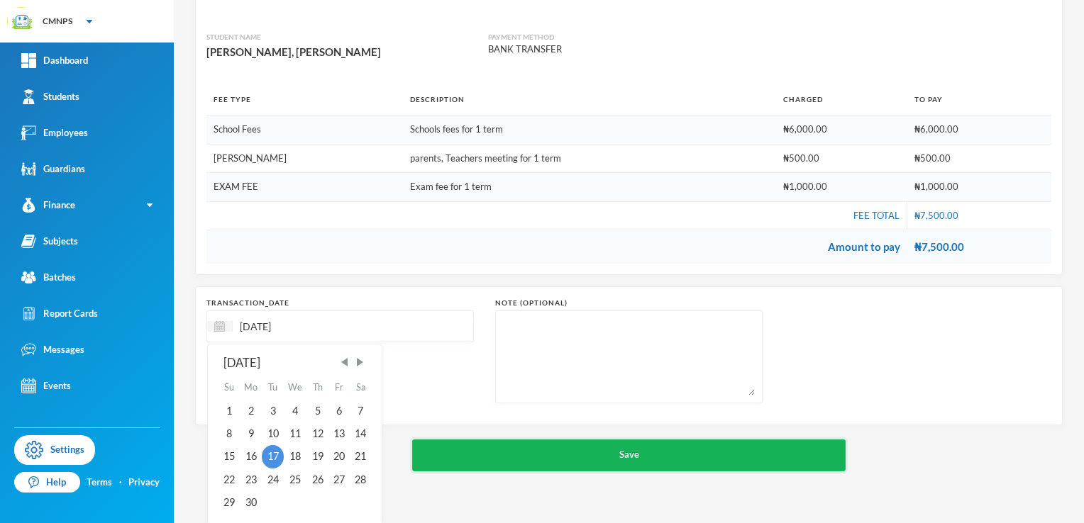
type input "[DATE]"
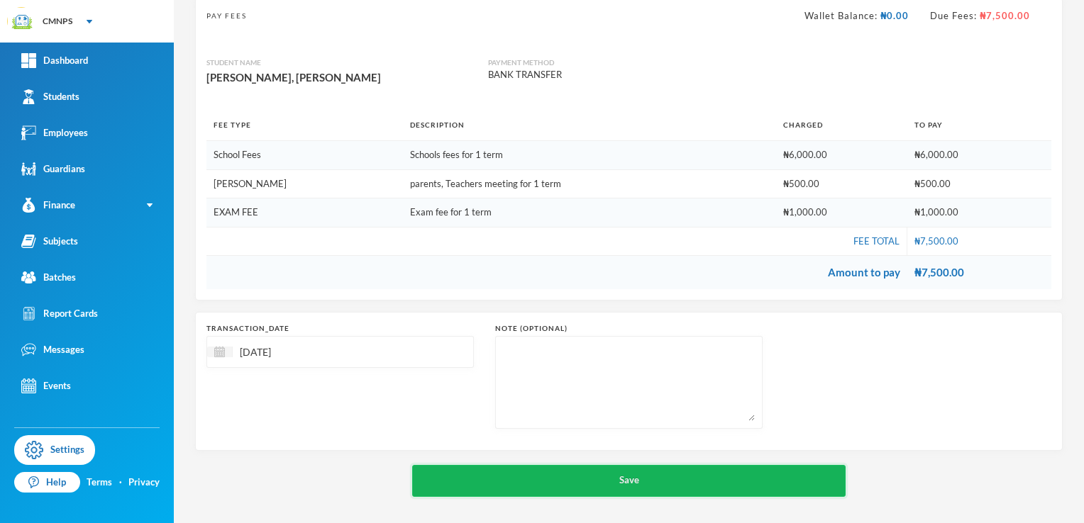
click at [802, 459] on div "chevron_left Student Profile Pay Fees Wallet Balance: ₦0.00 Due Fees: ₦7,500.00…" at bounding box center [629, 232] width 868 height 531
click at [763, 477] on button "Save" at bounding box center [629, 481] width 434 height 32
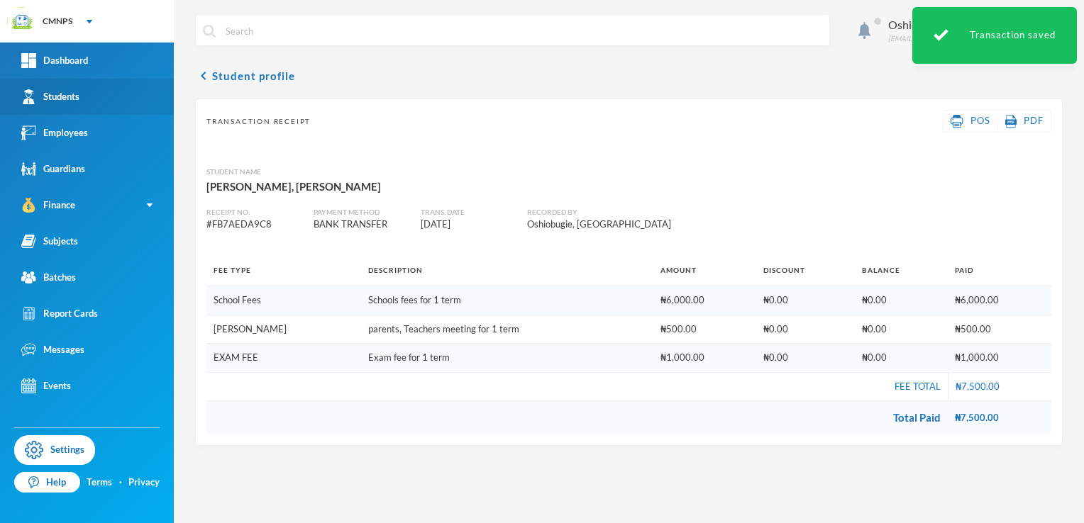
click at [108, 92] on link "Students" at bounding box center [87, 97] width 174 height 36
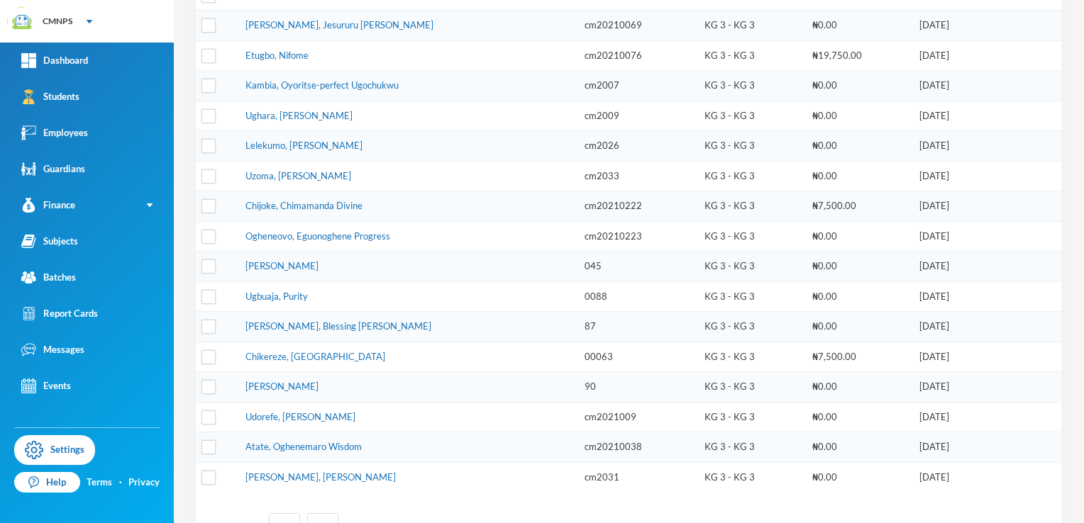
scroll to position [378, 0]
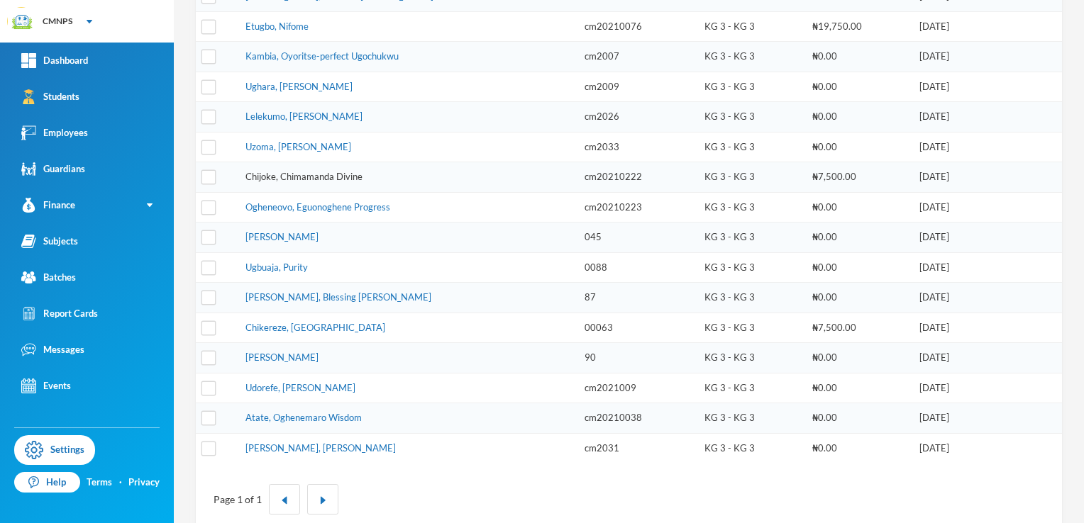
click at [340, 171] on link "Chijoke, Chimamanda Divine" at bounding box center [303, 176] width 117 height 11
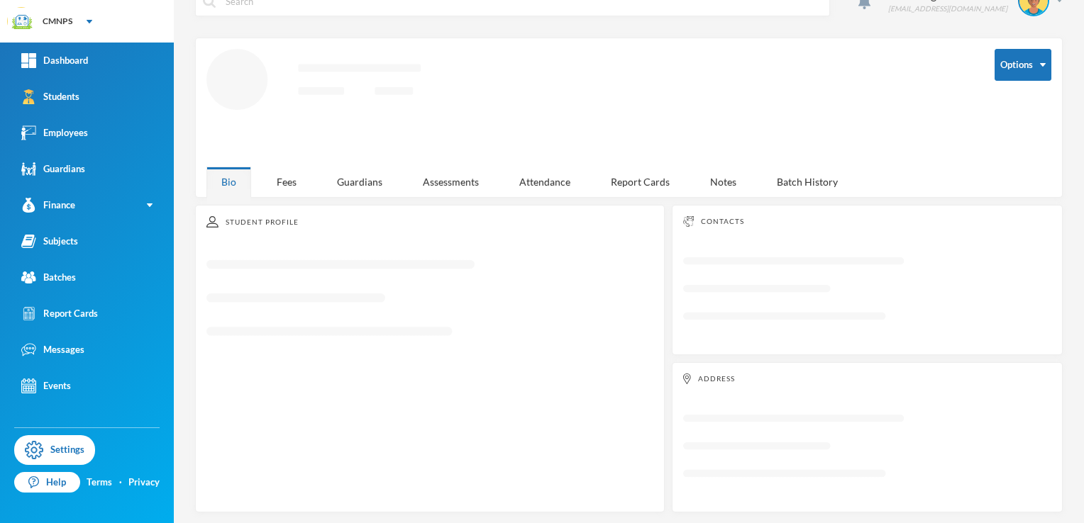
scroll to position [182, 0]
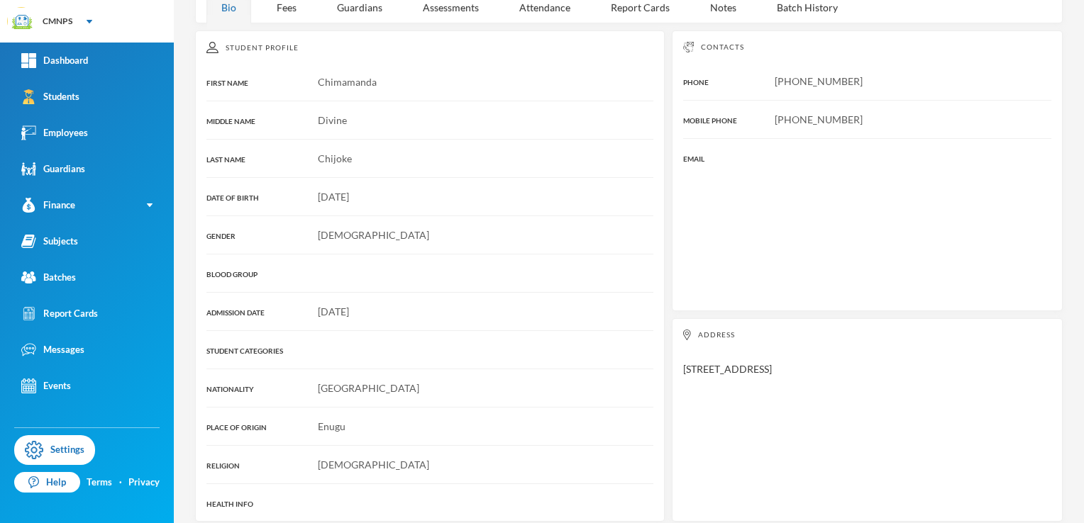
click at [292, 174] on div "Student Profile FIRST NAME [PERSON_NAME] MIDDLE NAME Divine LAST NAME [PERSON_N…" at bounding box center [430, 277] width 470 height 492
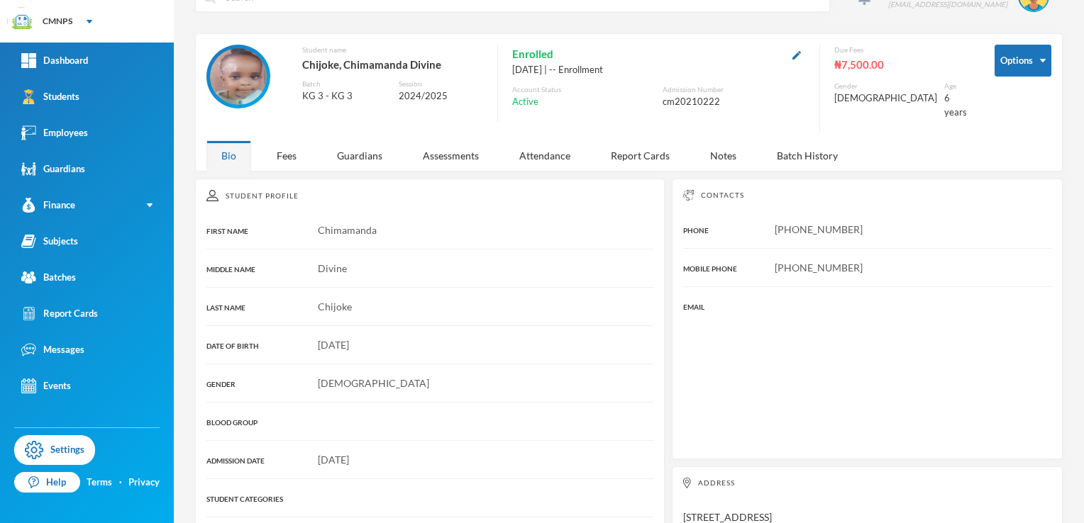
scroll to position [12, 0]
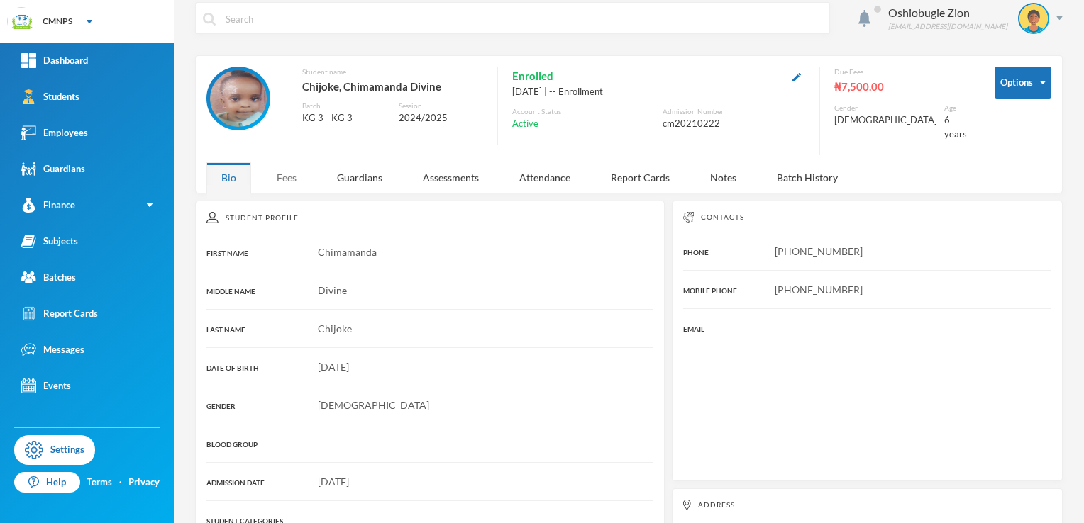
click at [295, 162] on div "Fees" at bounding box center [287, 177] width 50 height 31
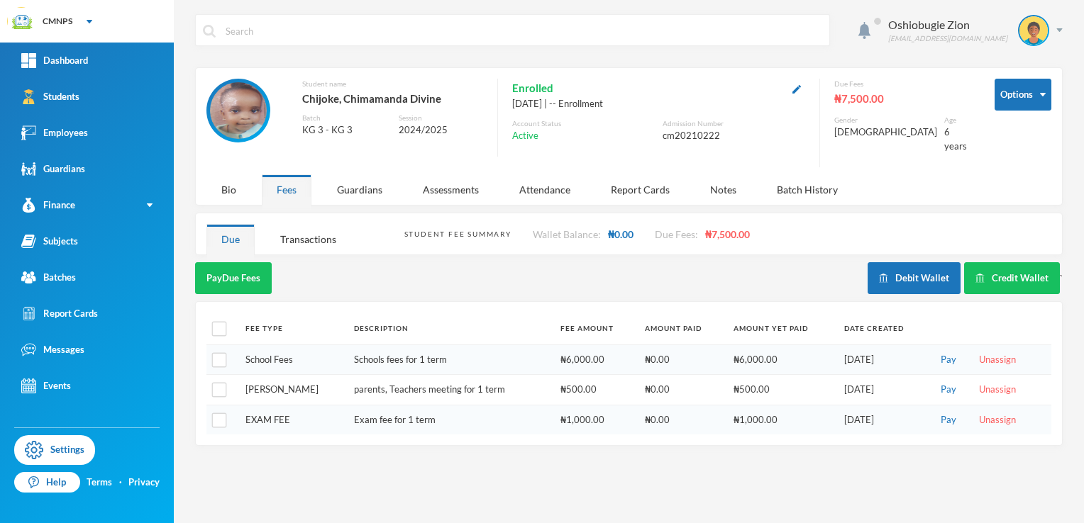
scroll to position [0, 0]
click at [218, 322] on input "checkbox" at bounding box center [219, 329] width 15 height 15
checkbox input "true"
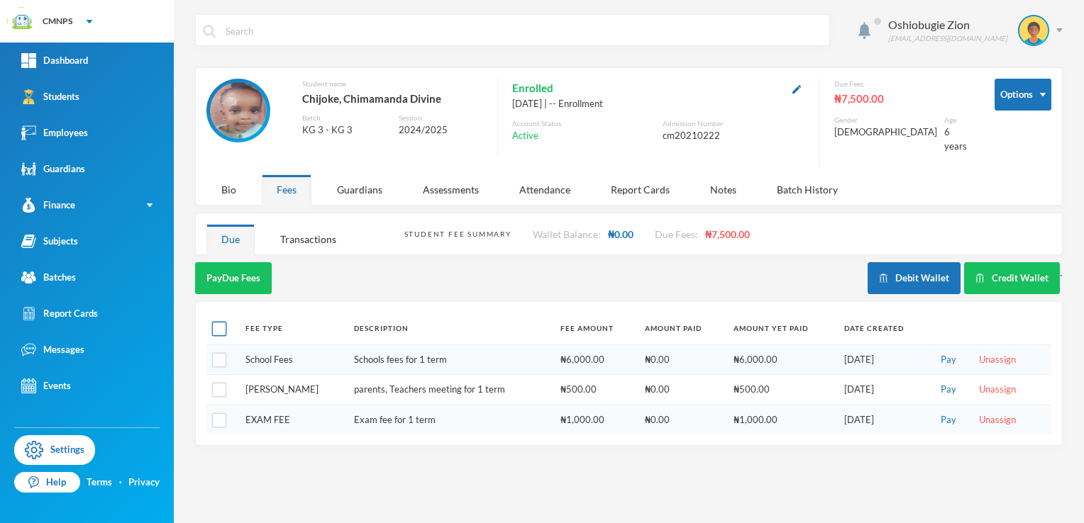
checkbox input "true"
click at [245, 268] on button "Pay Selected (3)" at bounding box center [238, 278] width 87 height 32
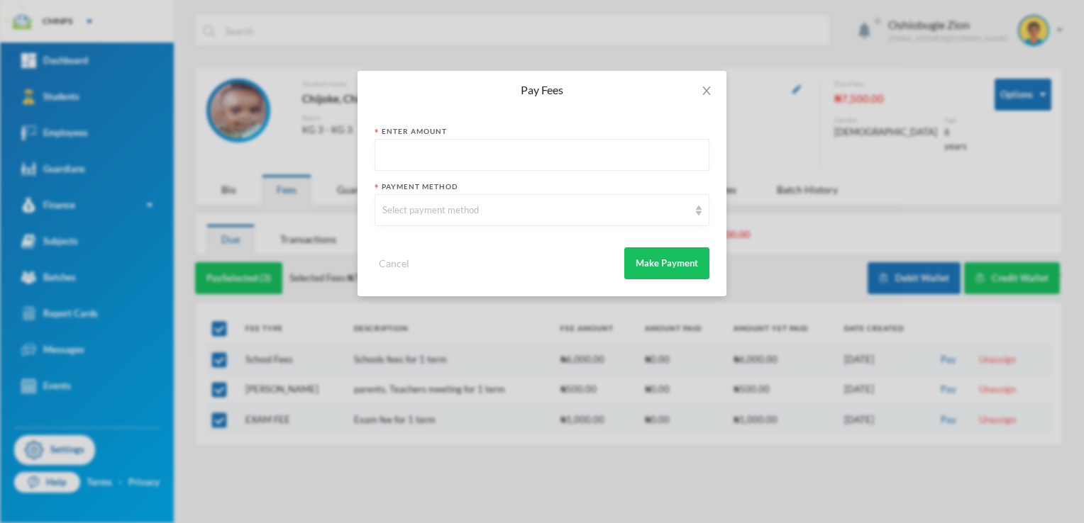
click at [519, 163] on input "text" at bounding box center [541, 156] width 319 height 32
type input "7500"
click at [500, 208] on div "Select payment method" at bounding box center [535, 211] width 306 height 14
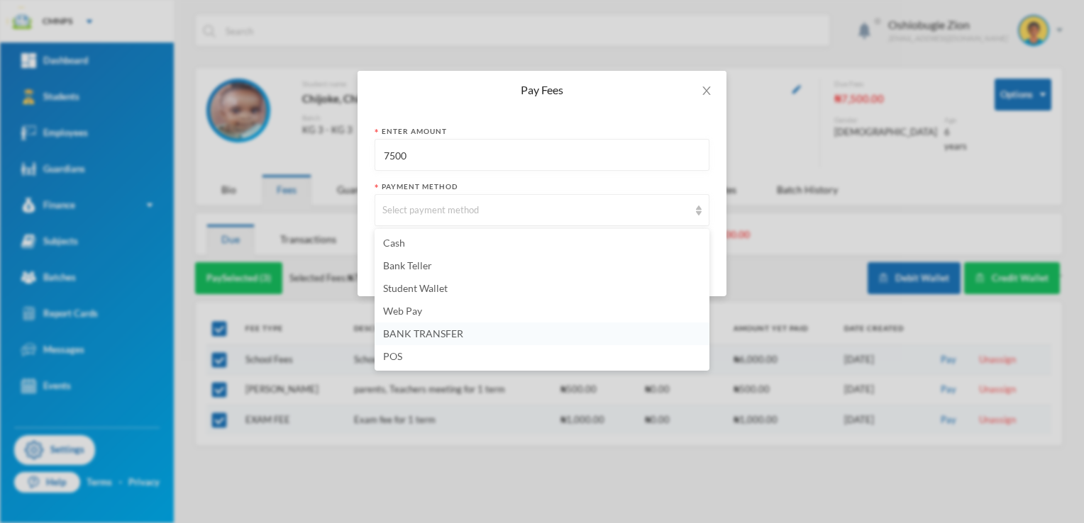
click at [430, 336] on span "BANK TRANSFER" at bounding box center [423, 334] width 80 height 12
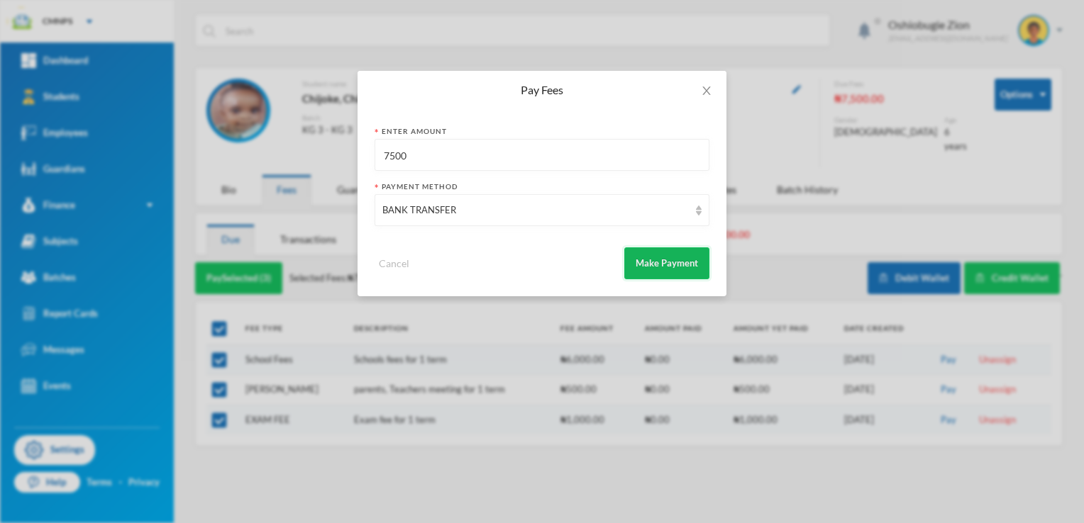
click at [643, 265] on button "Make Payment" at bounding box center [666, 264] width 85 height 32
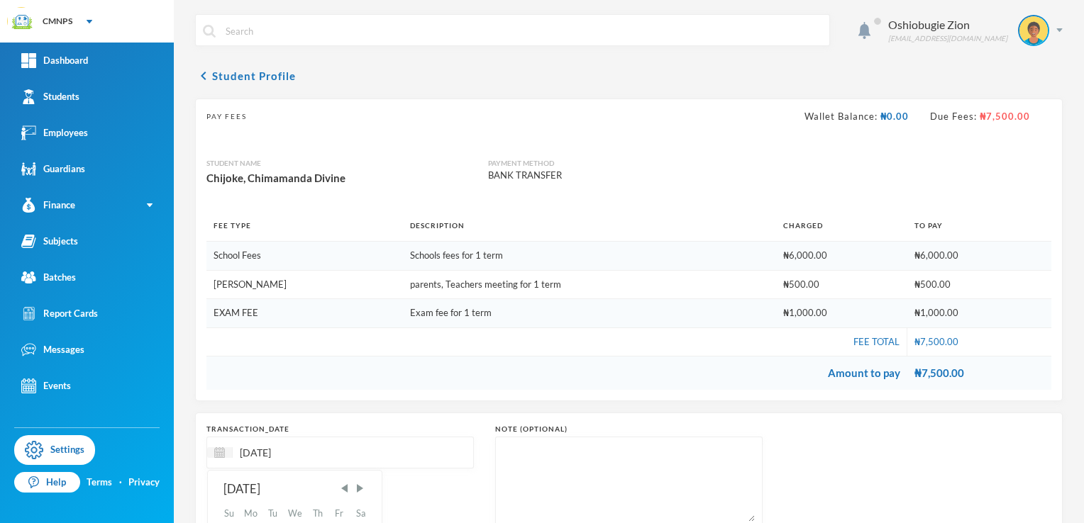
click at [264, 445] on input "[DATE]" at bounding box center [292, 453] width 119 height 16
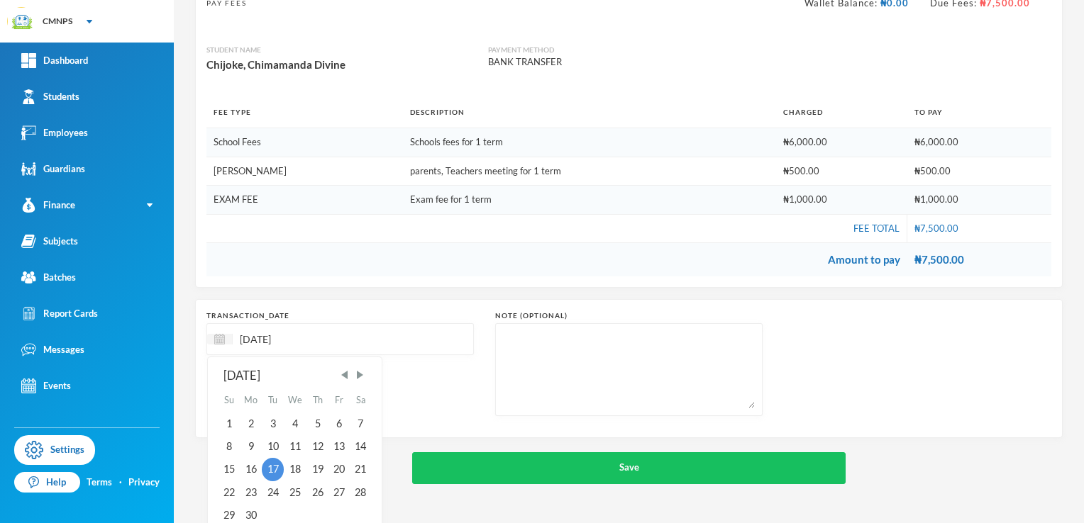
scroll to position [126, 0]
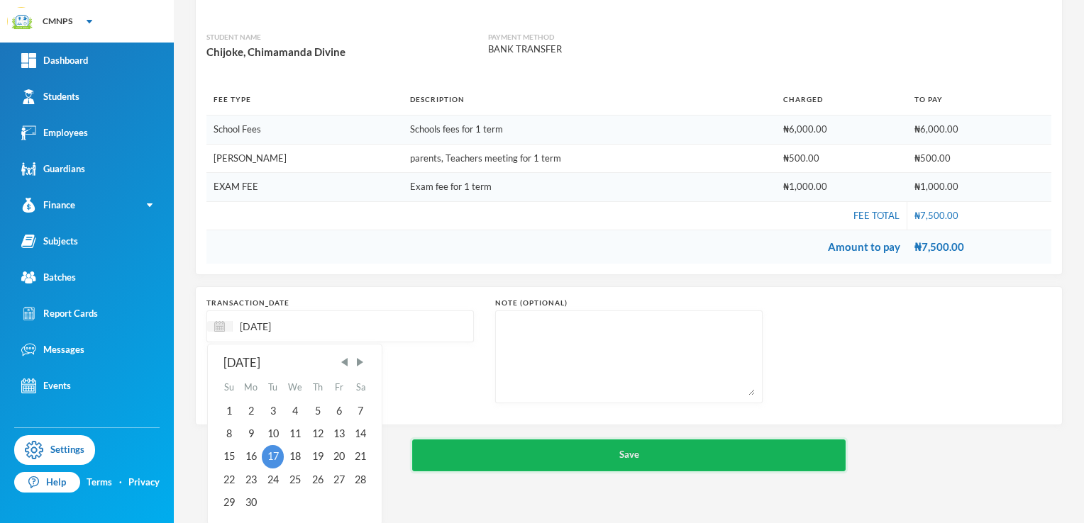
type input "[DATE]"
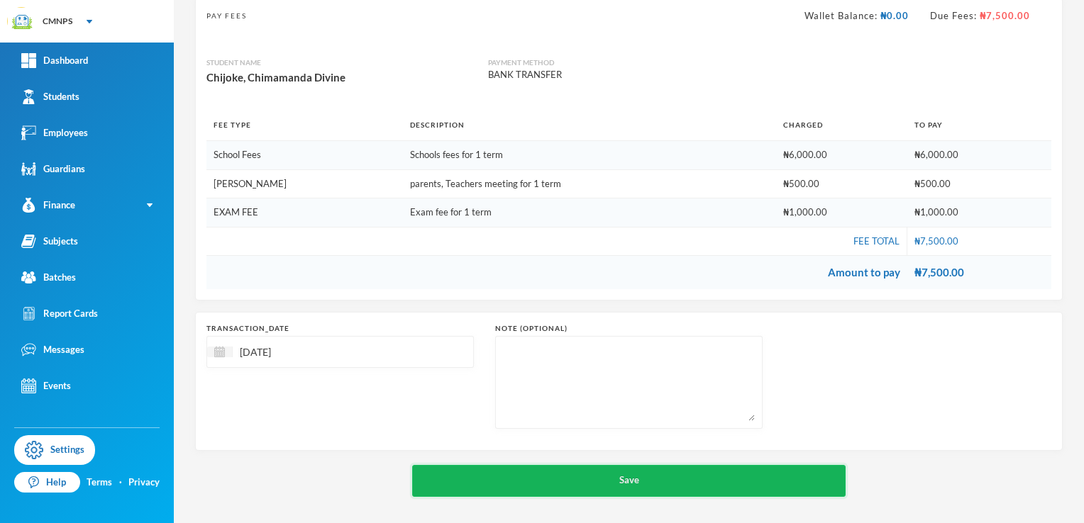
click at [756, 457] on div "chevron_left Student Profile Pay Fees Wallet Balance: ₦0.00 Due Fees: ₦7,500.00…" at bounding box center [629, 232] width 868 height 531
click at [737, 478] on button "Save" at bounding box center [629, 481] width 434 height 32
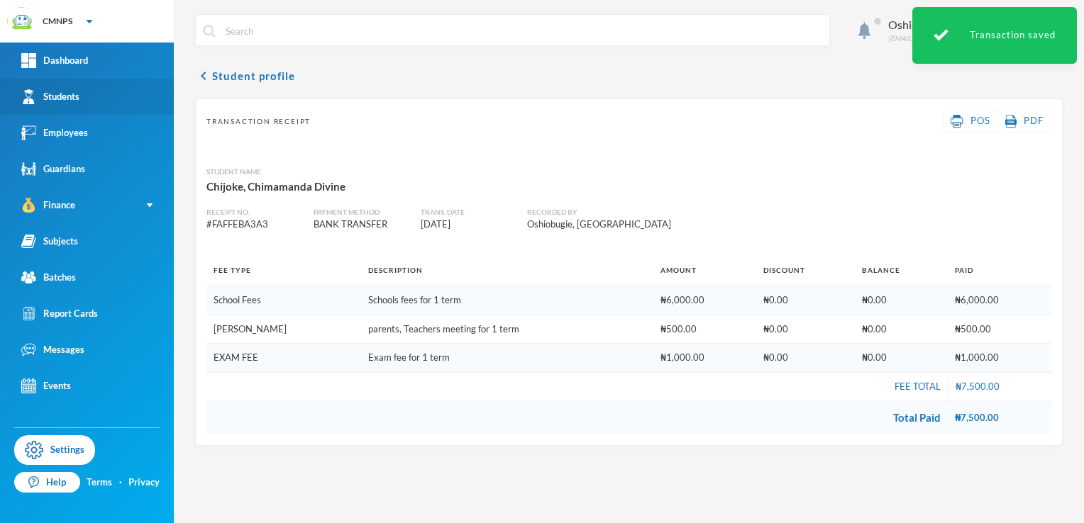
click at [122, 109] on link "Students" at bounding box center [87, 97] width 174 height 36
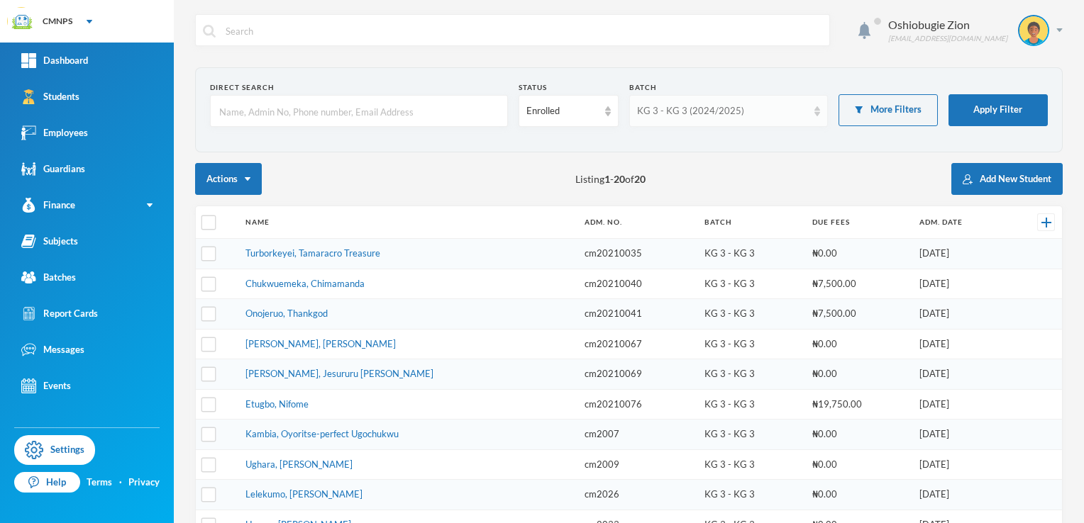
click at [804, 110] on div "KG 3 - KG 3 (2024/2025)" at bounding box center [728, 111] width 199 height 32
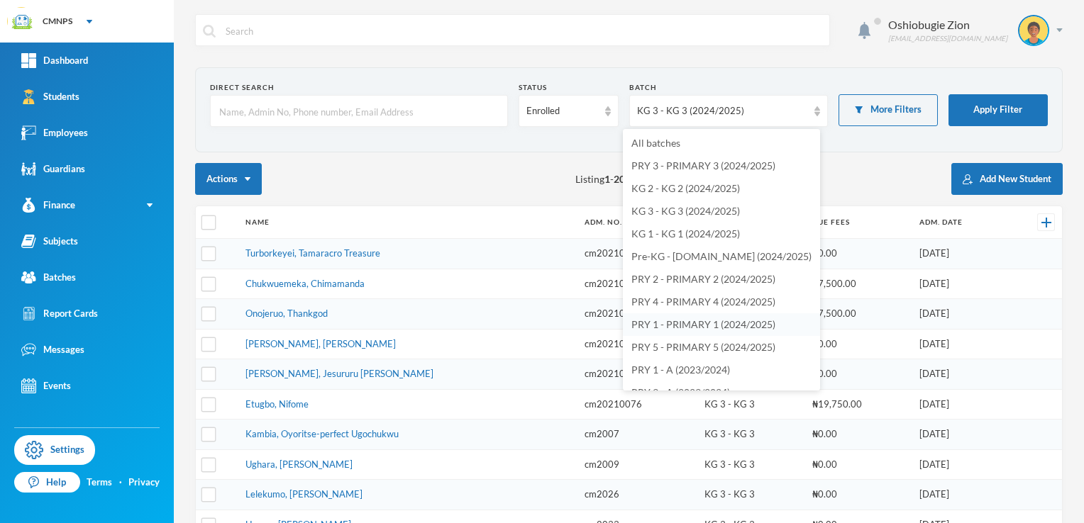
click at [687, 321] on span "PRY 1 - PRIMARY 1 (2024/2025)" at bounding box center [703, 324] width 144 height 12
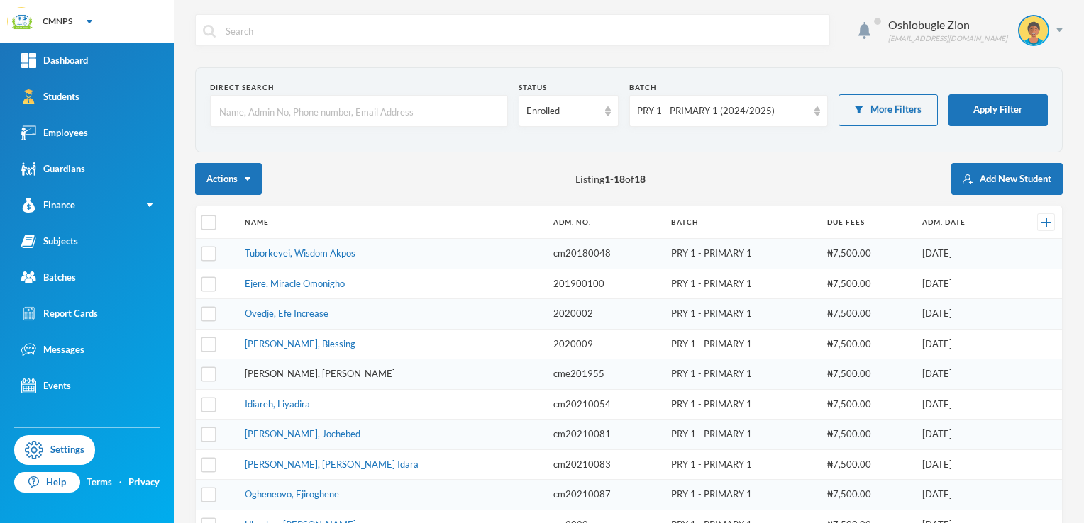
click at [271, 370] on link "[PERSON_NAME], [PERSON_NAME]" at bounding box center [320, 373] width 150 height 11
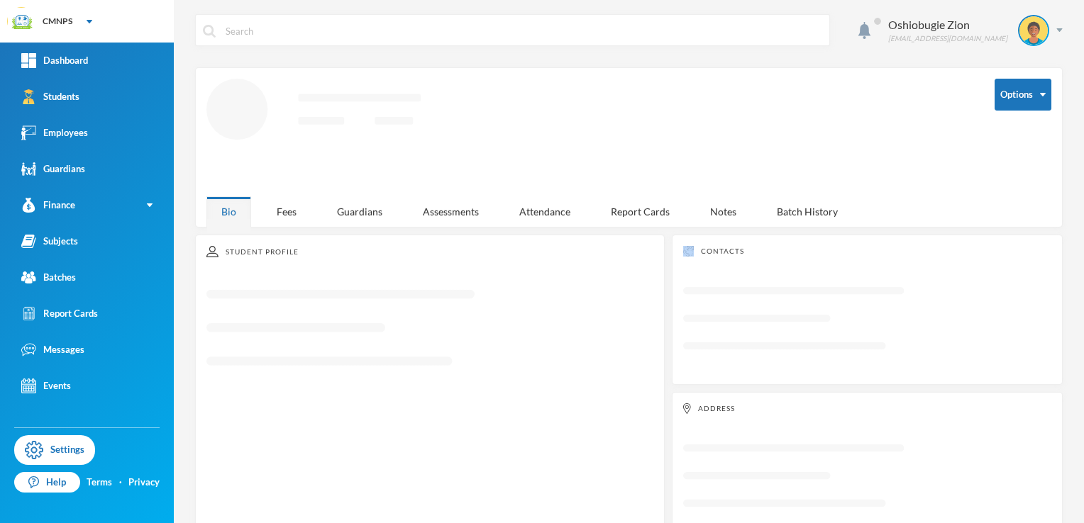
click at [271, 370] on icon "Loading interface..." at bounding box center [429, 334] width 447 height 111
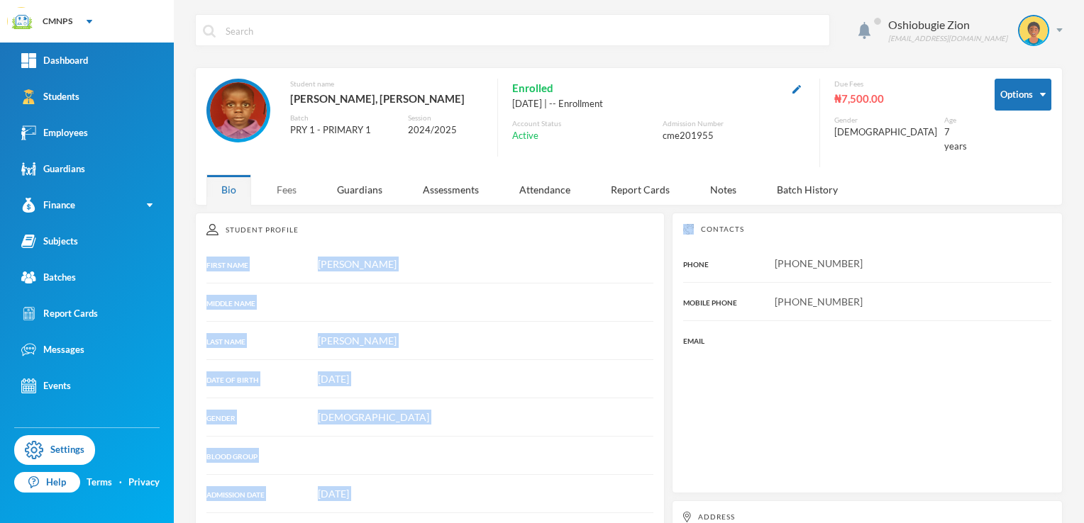
click at [287, 209] on div "Oshiobugie Zion [EMAIL_ADDRESS][DOMAIN_NAME] Options Student name [PERSON_NAME]…" at bounding box center [629, 261] width 910 height 523
click at [291, 182] on div "Fees" at bounding box center [287, 189] width 50 height 31
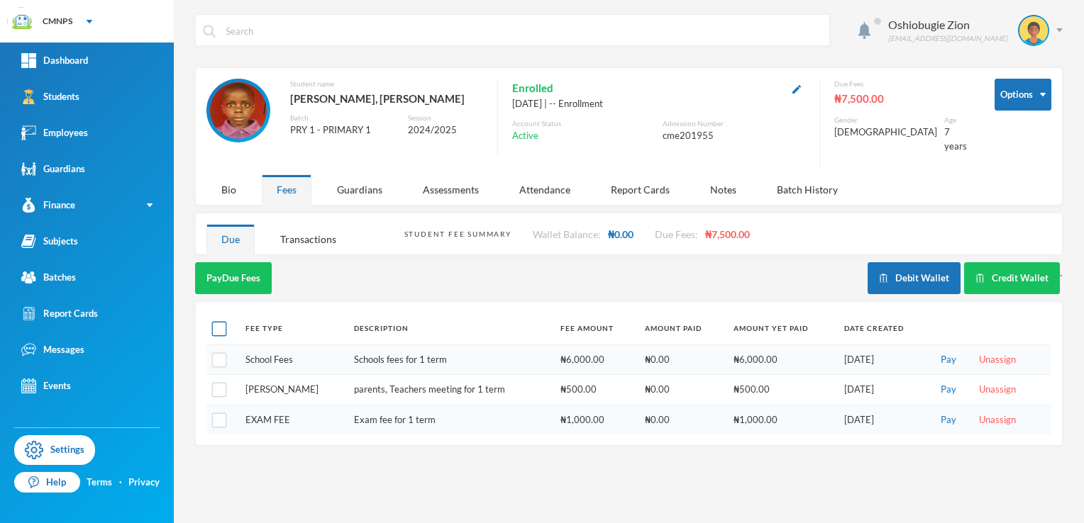
click at [224, 322] on input "checkbox" at bounding box center [219, 329] width 15 height 15
checkbox input "true"
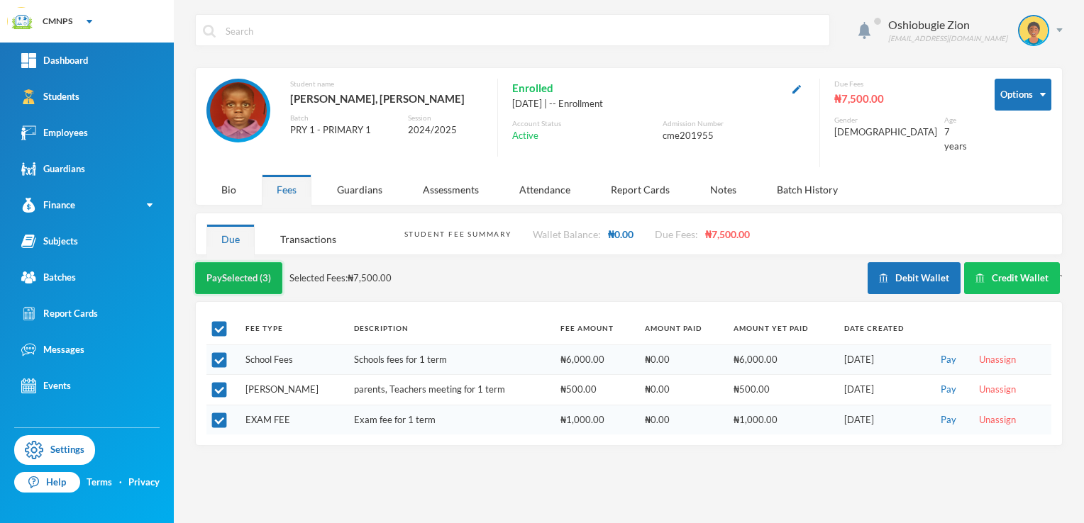
click at [264, 262] on button "Pay Selected (3)" at bounding box center [238, 278] width 87 height 32
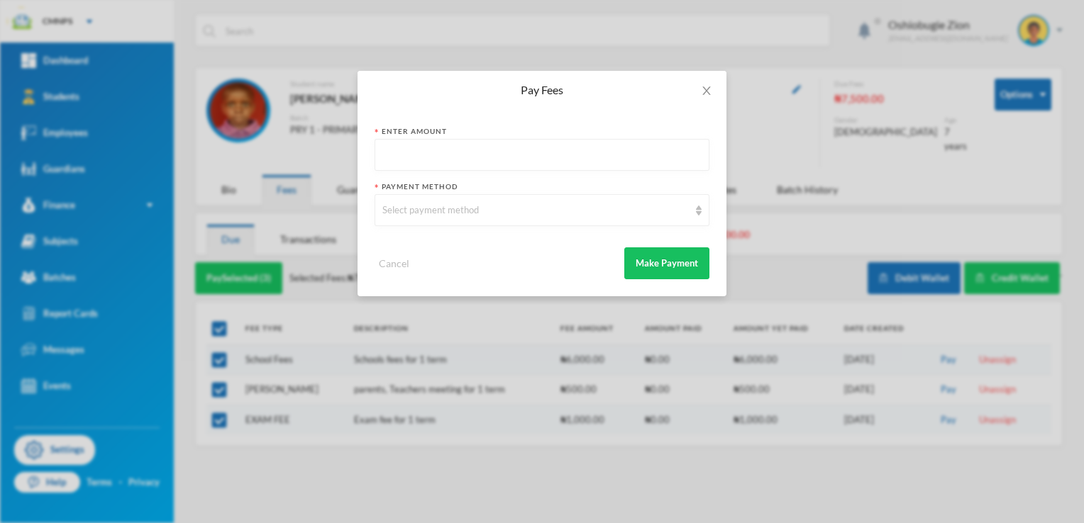
click at [401, 169] on input "text" at bounding box center [541, 156] width 319 height 32
type input "7500"
click at [396, 206] on div "Select payment method" at bounding box center [535, 211] width 306 height 14
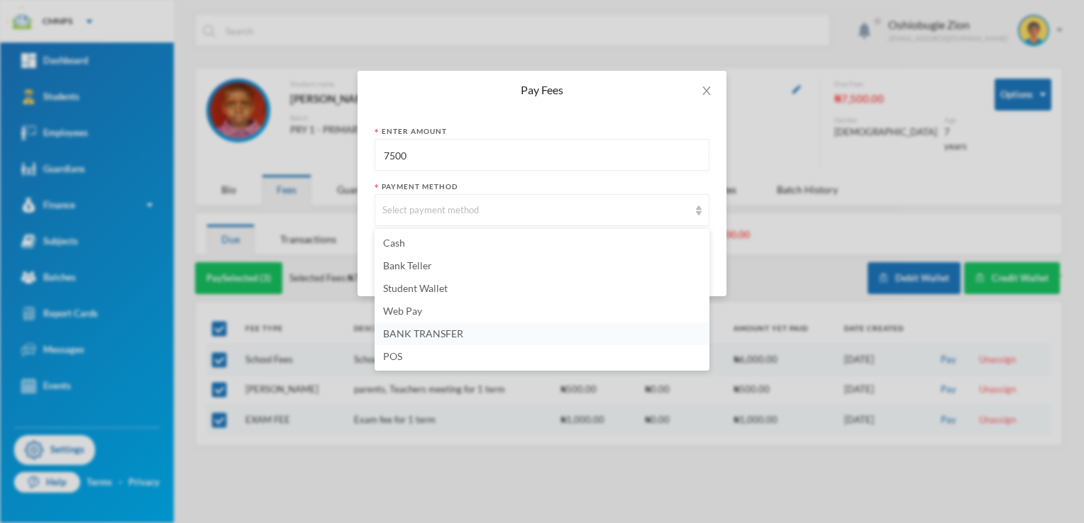
click at [411, 336] on span "BANK TRANSFER" at bounding box center [423, 334] width 80 height 12
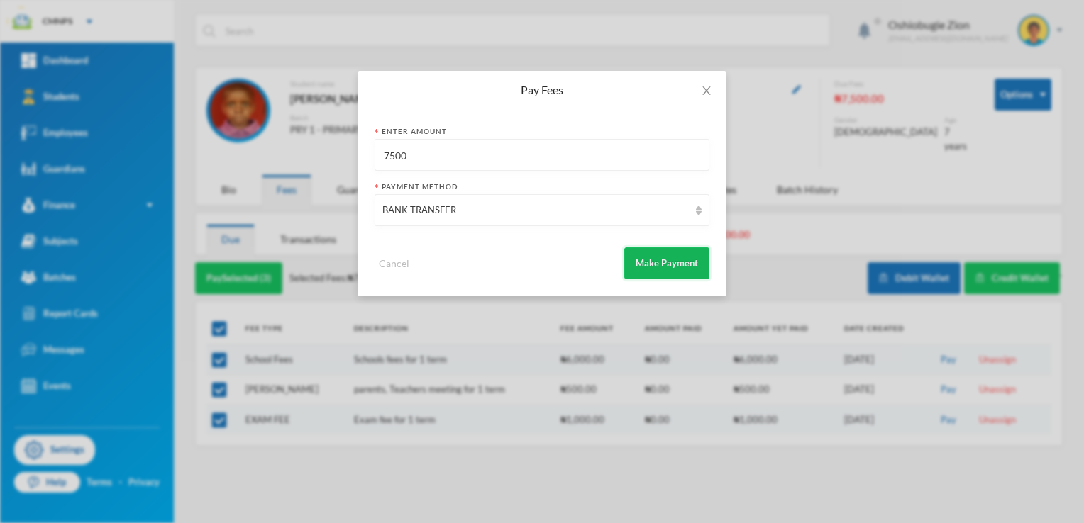
click at [664, 260] on button "Make Payment" at bounding box center [666, 264] width 85 height 32
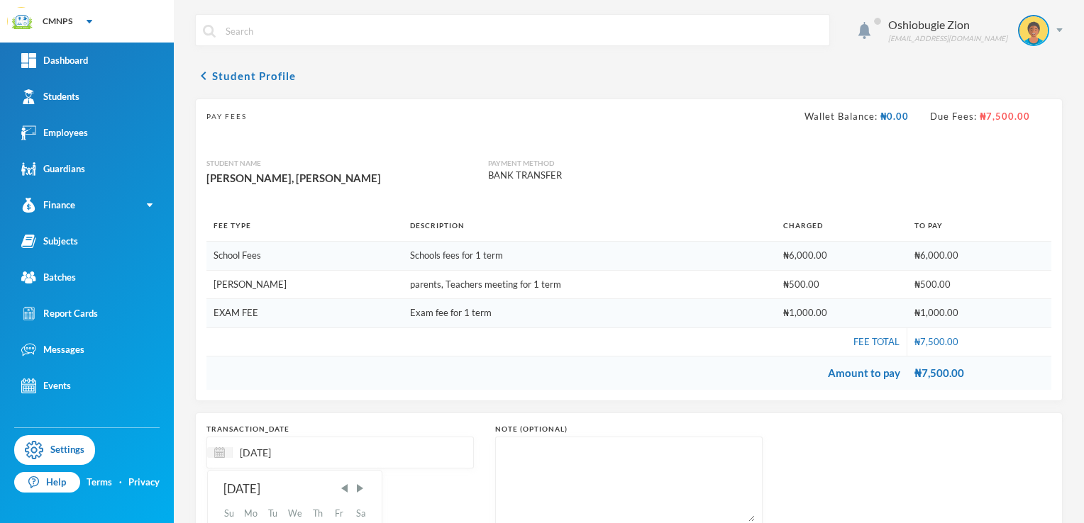
click at [263, 445] on input "[DATE]" at bounding box center [292, 453] width 119 height 16
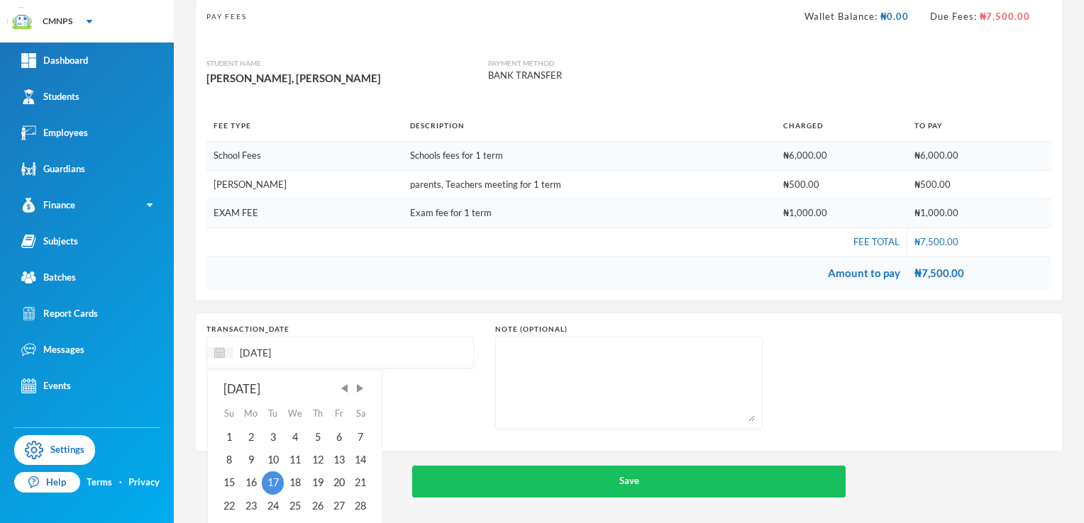
scroll to position [126, 0]
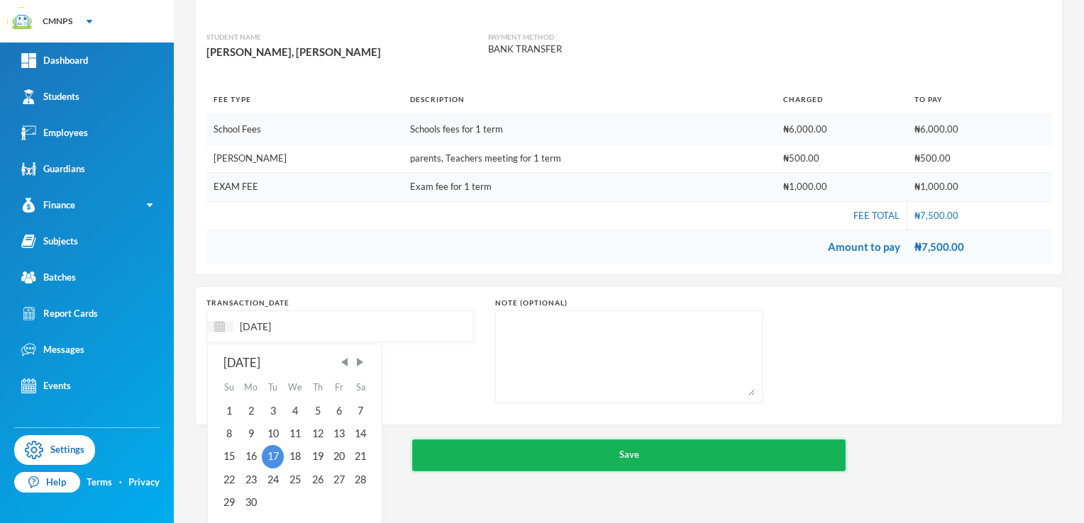
type input "[DATE]"
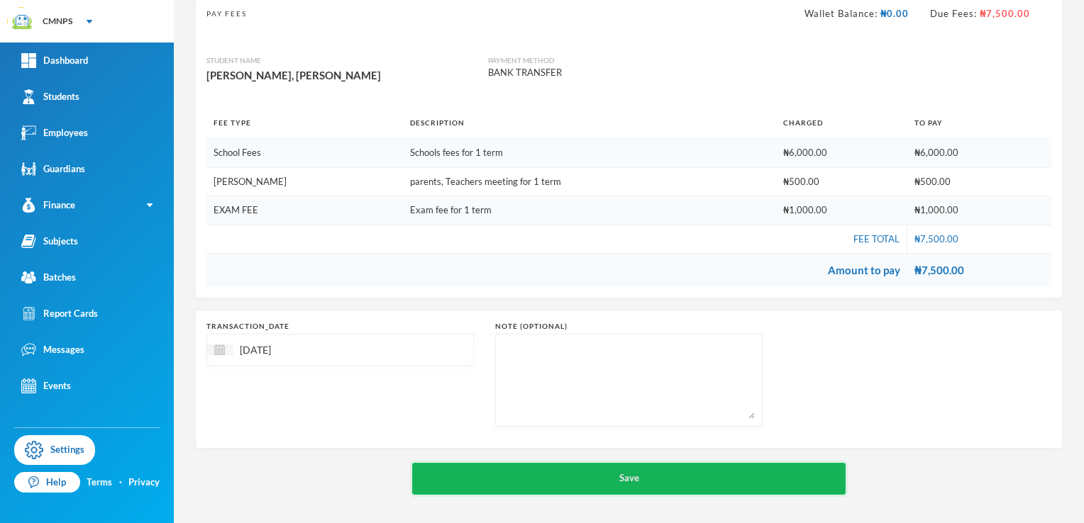
scroll to position [101, 0]
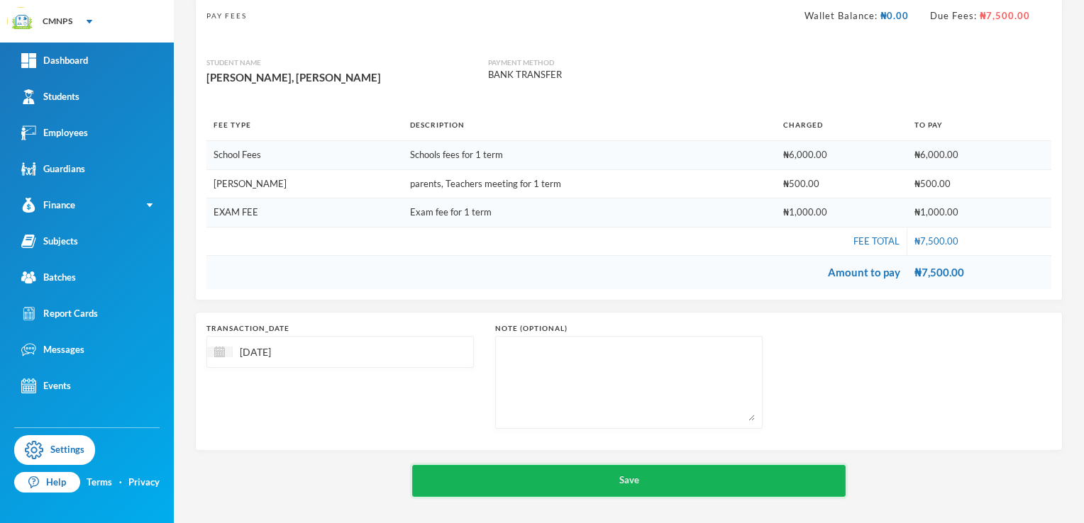
click at [790, 450] on div "chevron_left Student Profile Pay Fees Wallet Balance: ₦0.00 Due Fees: ₦7,500.00…" at bounding box center [629, 232] width 868 height 531
click at [770, 485] on button "Save" at bounding box center [629, 481] width 434 height 32
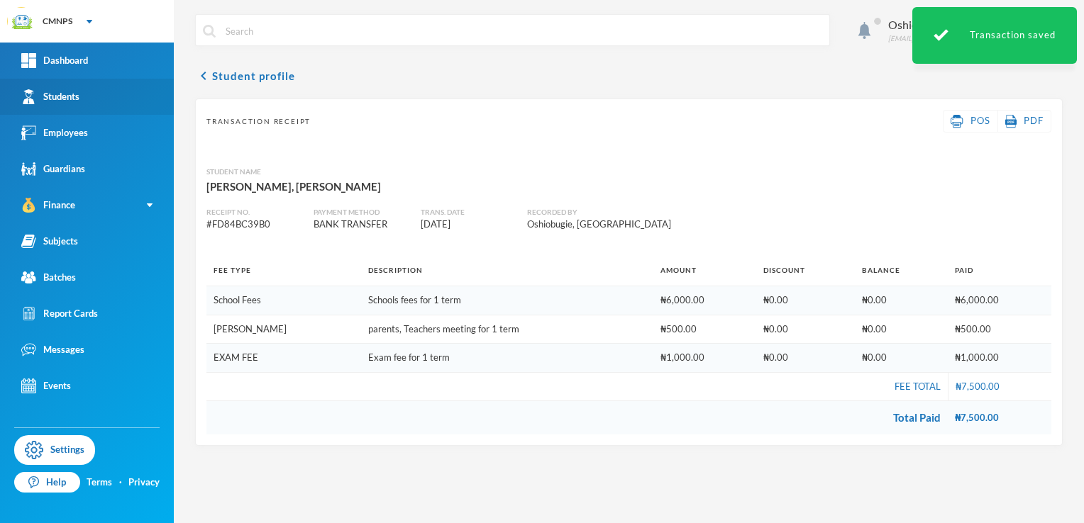
click at [118, 112] on link "Students" at bounding box center [87, 97] width 174 height 36
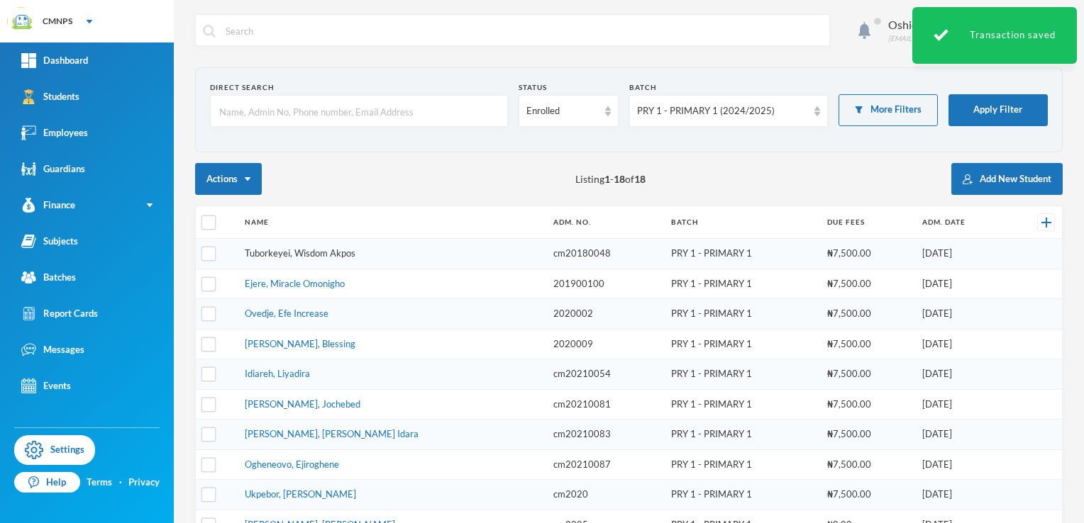
click at [291, 248] on link "Tuborkeyei, Wisdom Akpos" at bounding box center [300, 253] width 111 height 11
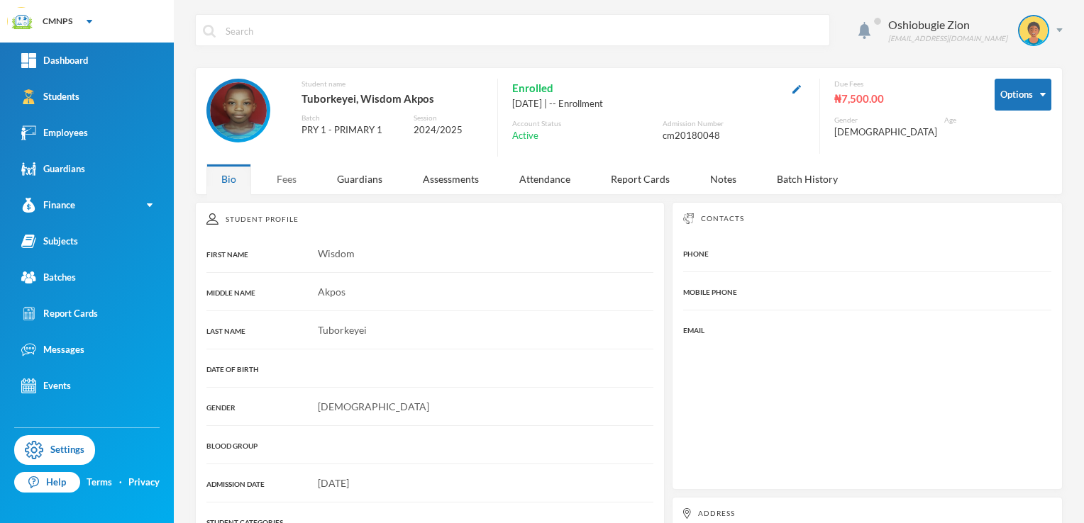
click at [287, 184] on div "Fees" at bounding box center [287, 179] width 50 height 31
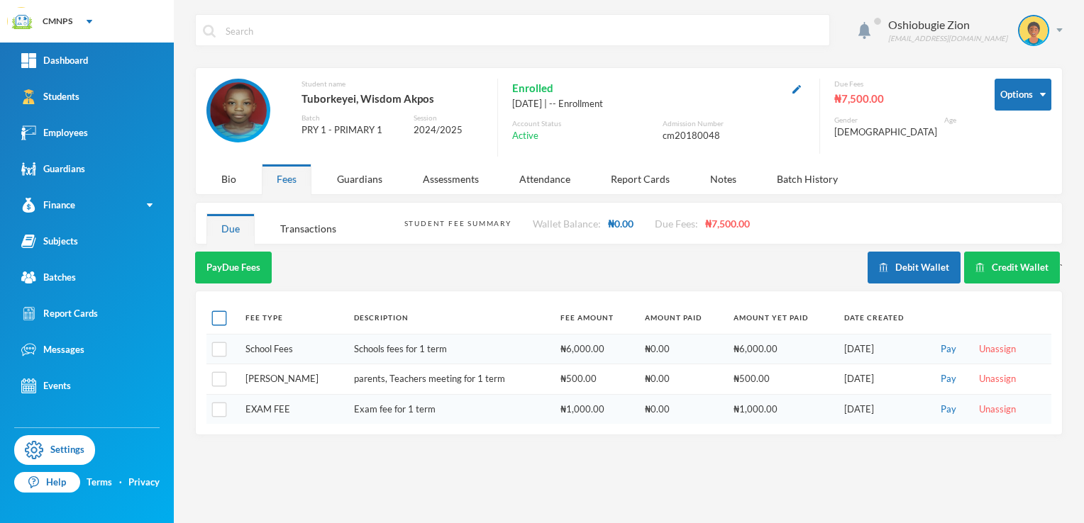
click at [220, 311] on input "checkbox" at bounding box center [219, 318] width 15 height 15
checkbox input "true"
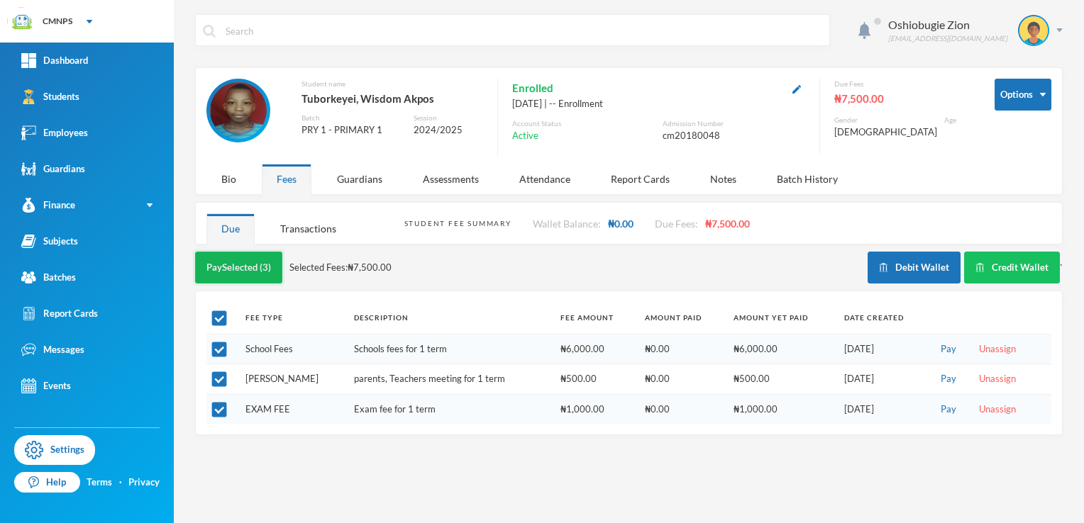
click at [245, 270] on button "Pay Selected (3)" at bounding box center [238, 268] width 87 height 32
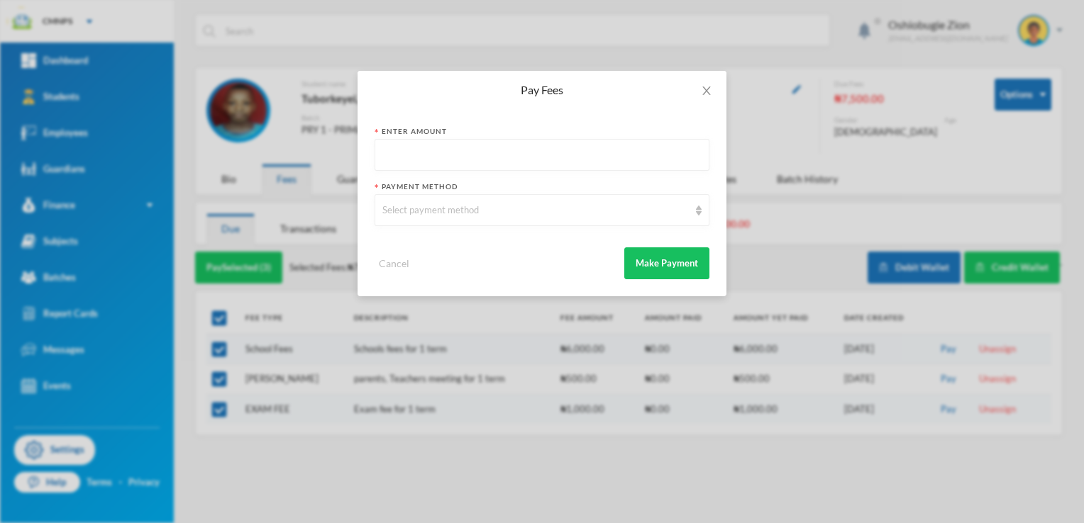
click at [421, 145] on input "text" at bounding box center [541, 156] width 319 height 32
type input "7500"
click at [410, 199] on div "Select payment method" at bounding box center [542, 210] width 335 height 32
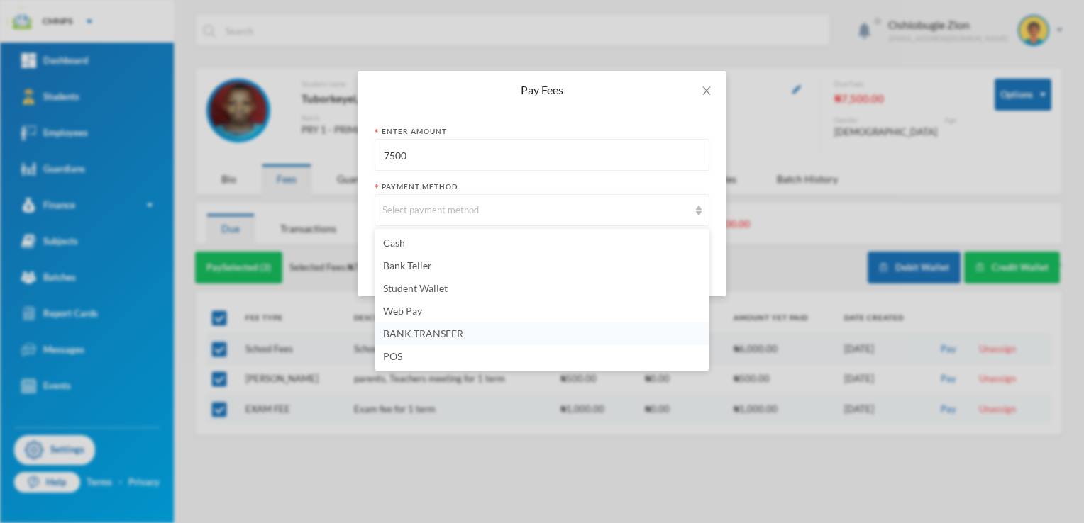
click at [411, 336] on span "BANK TRANSFER" at bounding box center [423, 334] width 80 height 12
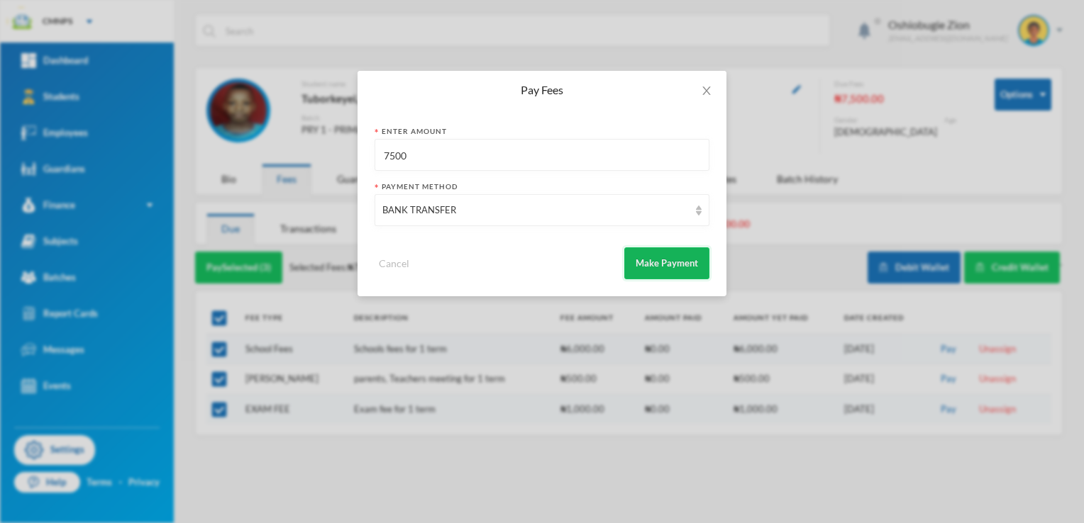
click at [653, 257] on button "Make Payment" at bounding box center [666, 264] width 85 height 32
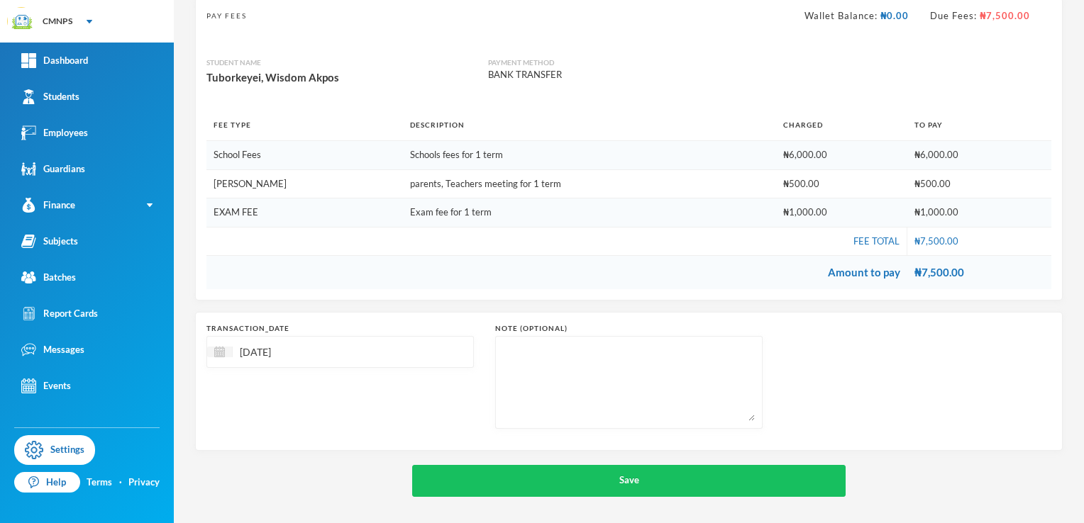
scroll to position [100, 0]
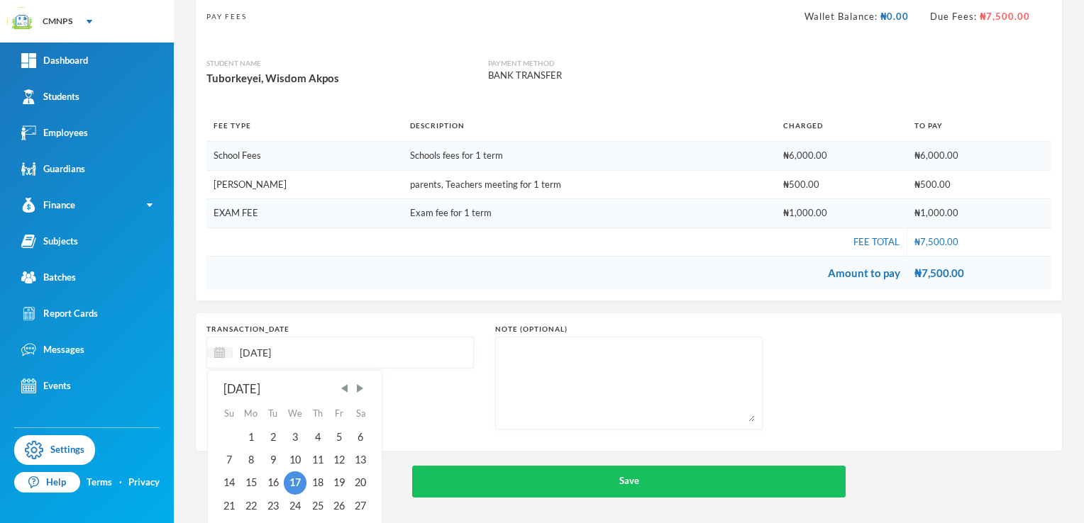
click at [262, 345] on input "[DATE]" at bounding box center [292, 353] width 119 height 16
type input "[DATE]"
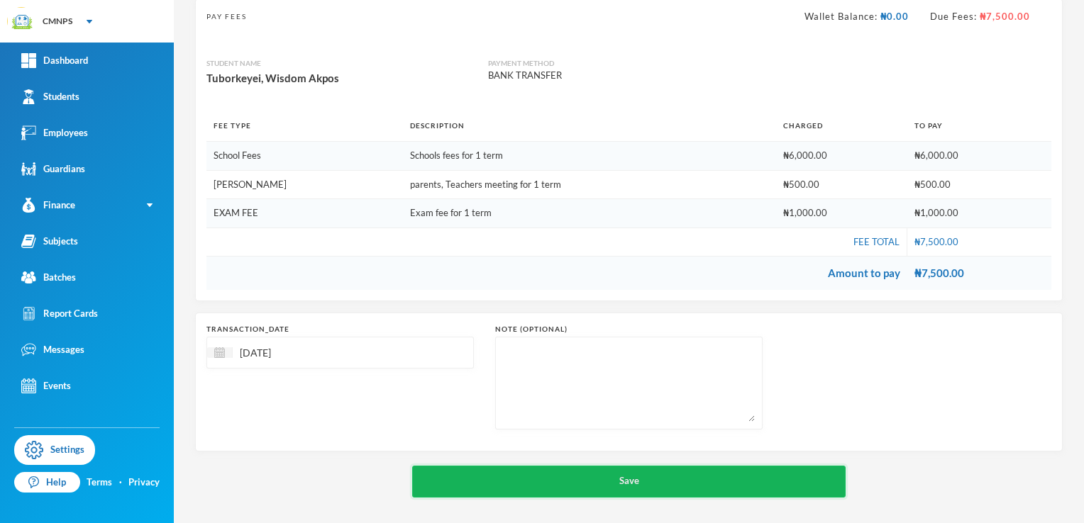
click at [545, 481] on button "Save" at bounding box center [629, 482] width 434 height 32
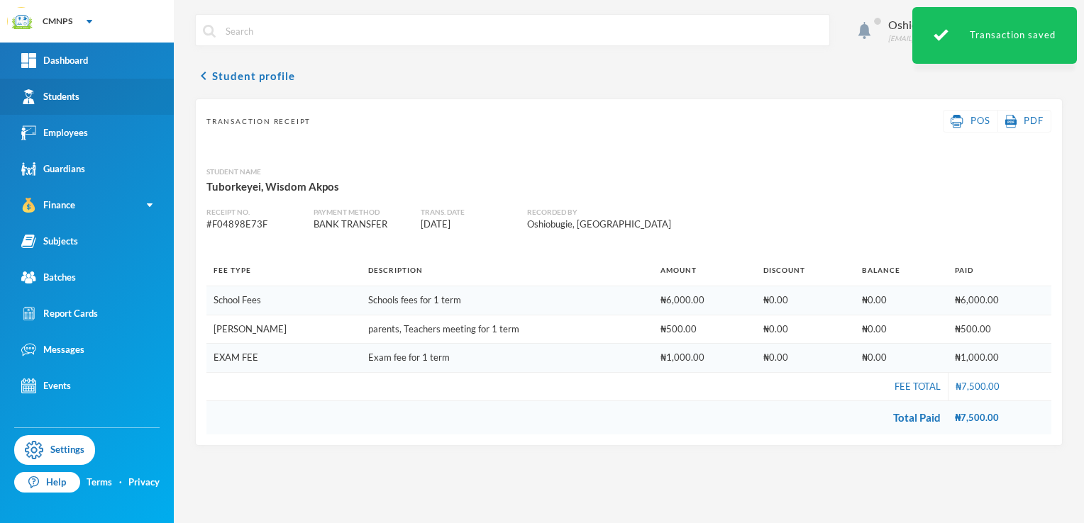
click at [80, 94] on link "Students" at bounding box center [87, 97] width 174 height 36
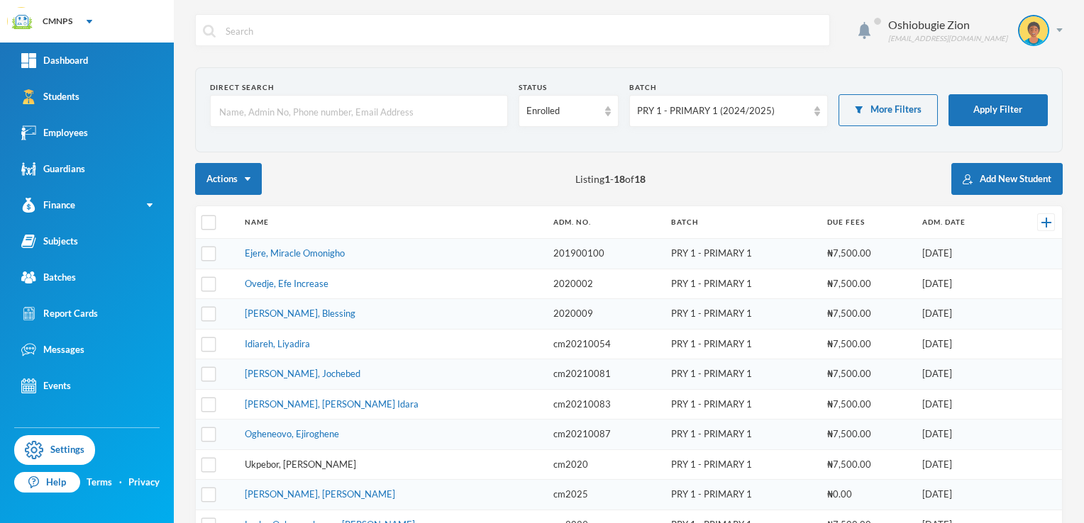
click at [321, 459] on link "Ukpebor, [PERSON_NAME]" at bounding box center [300, 464] width 111 height 11
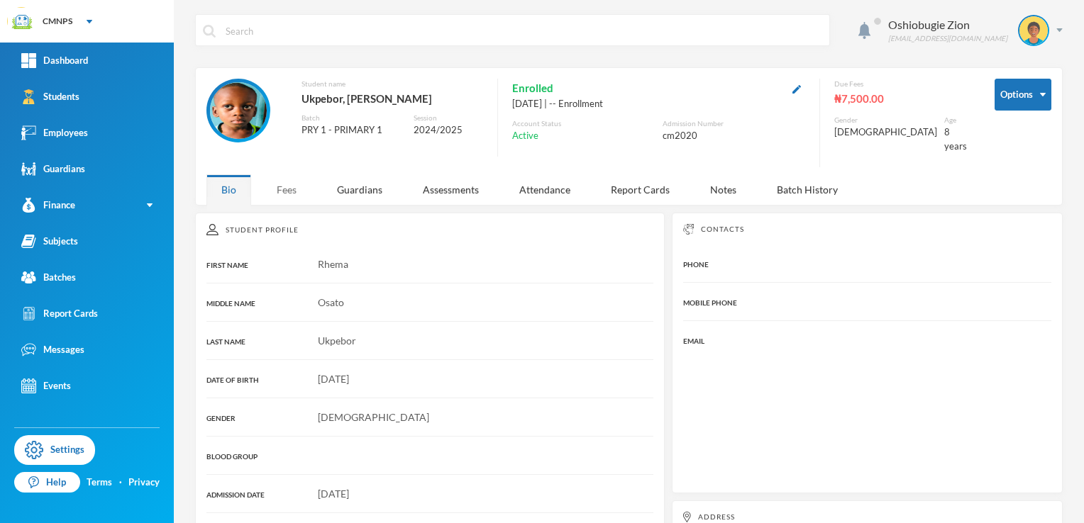
click at [275, 174] on div "Fees" at bounding box center [287, 189] width 50 height 31
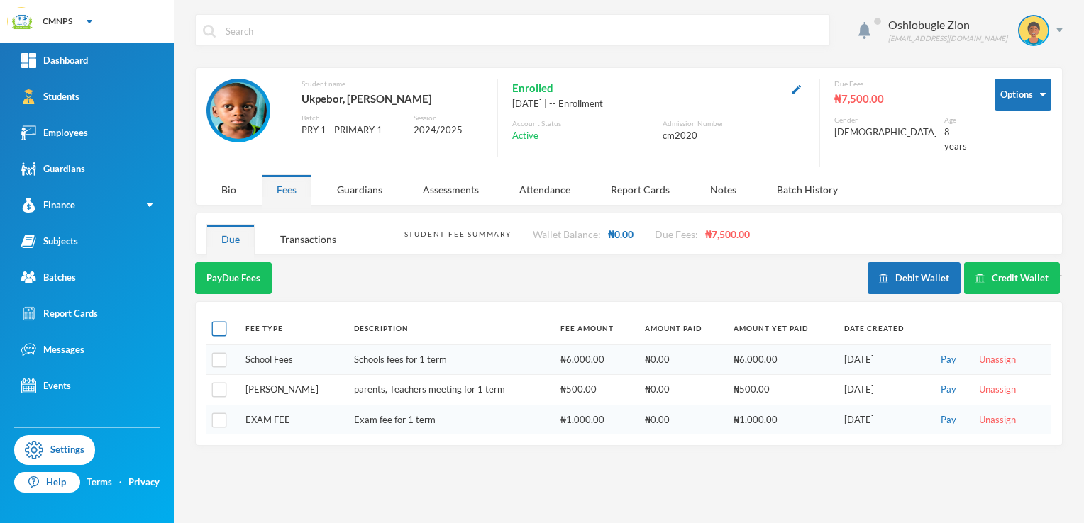
click at [216, 322] on input "checkbox" at bounding box center [219, 329] width 15 height 15
checkbox input "true"
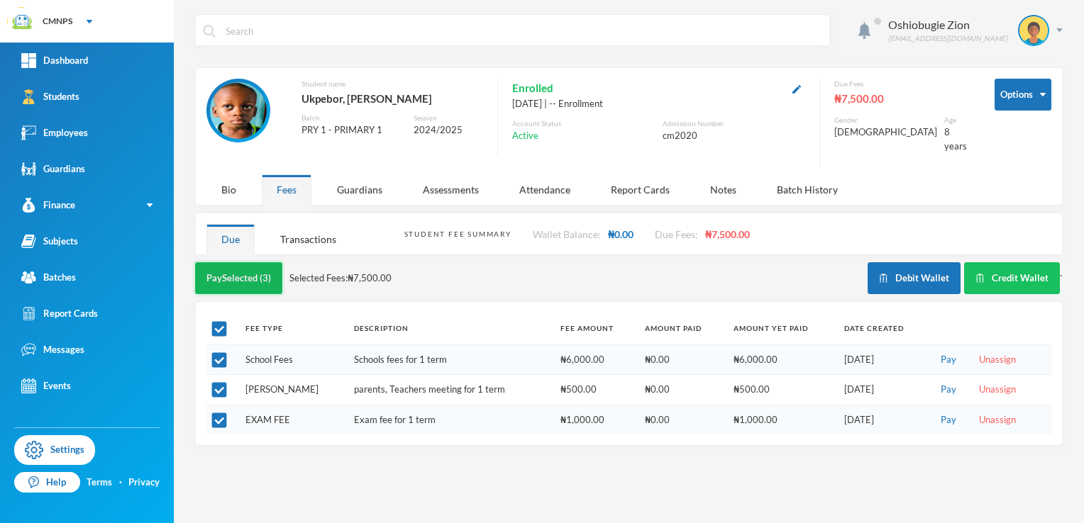
click at [240, 272] on button "Pay Selected (3)" at bounding box center [238, 278] width 87 height 32
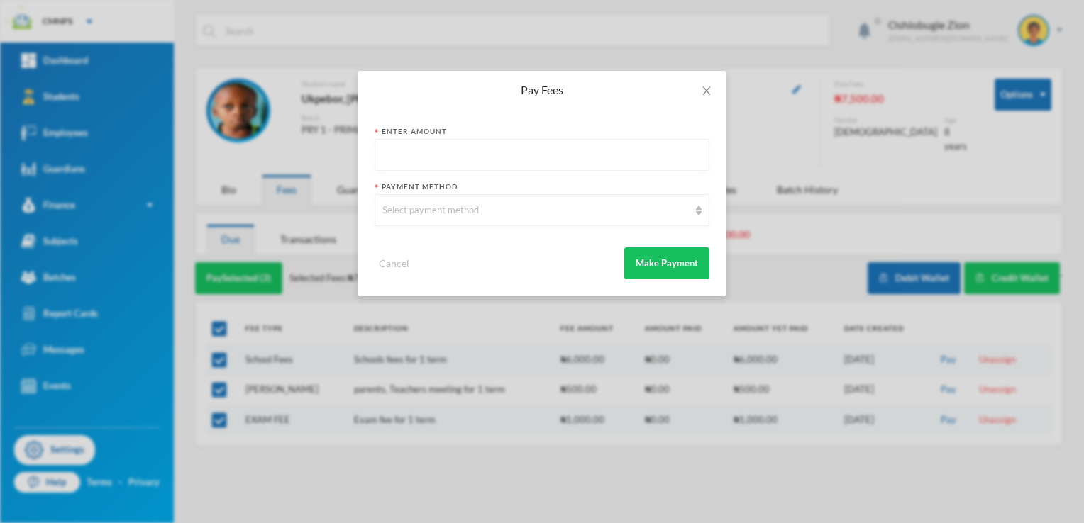
click at [392, 167] on input "text" at bounding box center [541, 156] width 319 height 32
type input "7500"
click at [391, 197] on div "Select payment method" at bounding box center [542, 210] width 335 height 32
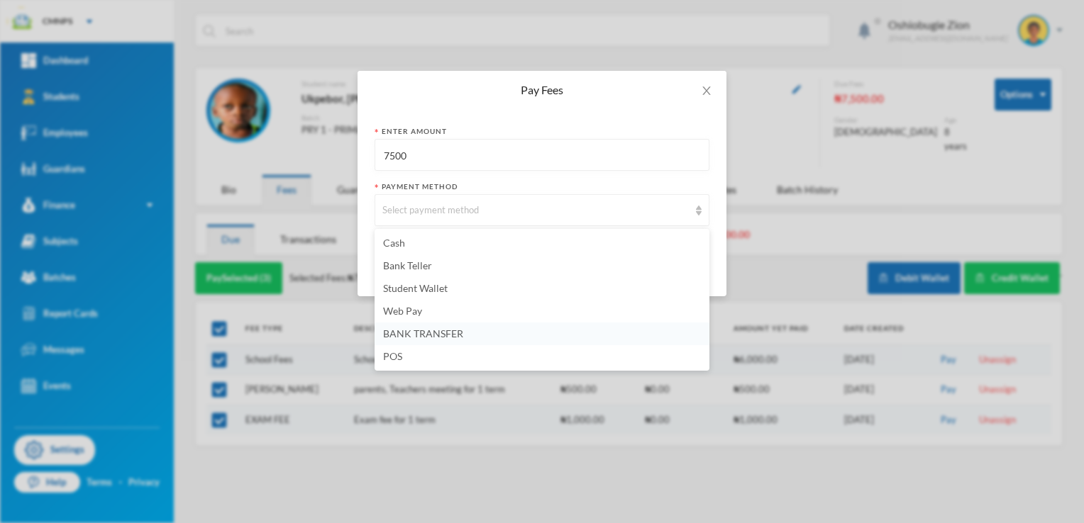
click at [423, 333] on span "BANK TRANSFER" at bounding box center [423, 334] width 80 height 12
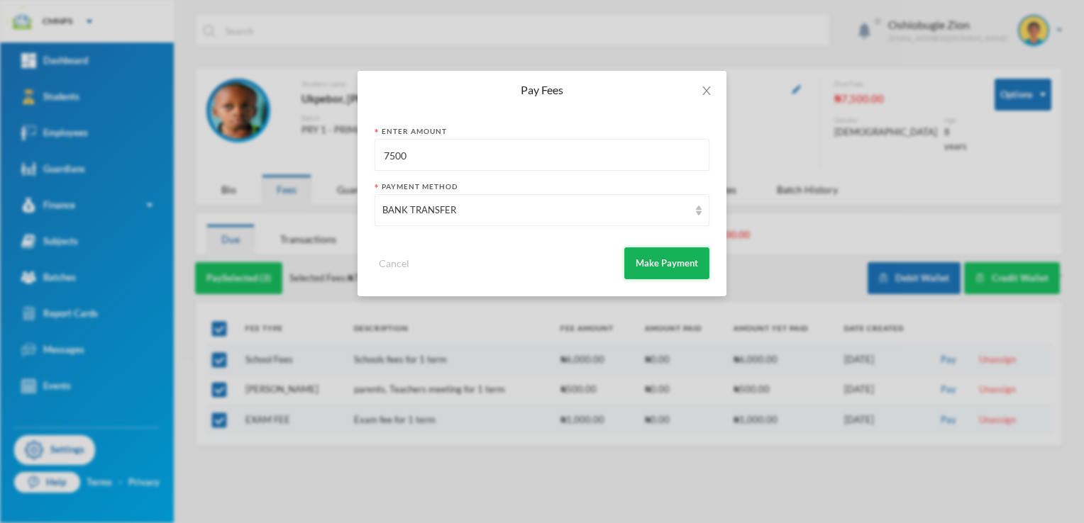
click at [653, 262] on button "Make Payment" at bounding box center [666, 264] width 85 height 32
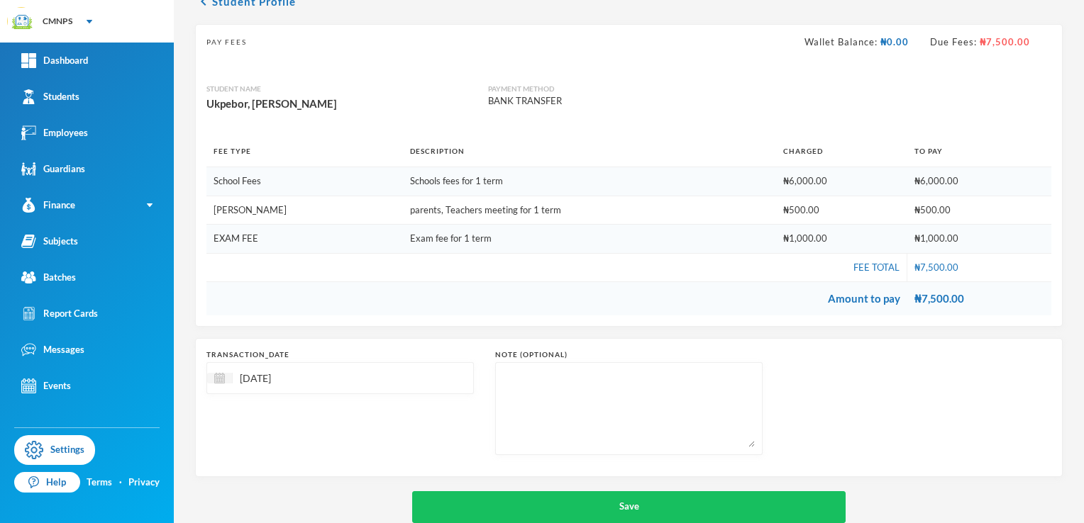
scroll to position [101, 0]
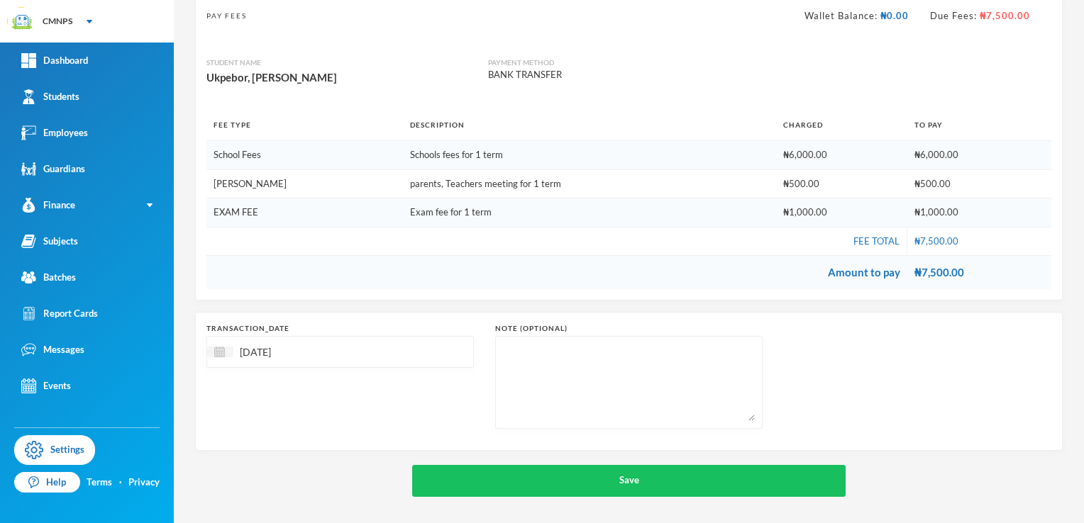
click at [267, 353] on input "[DATE]" at bounding box center [292, 352] width 119 height 16
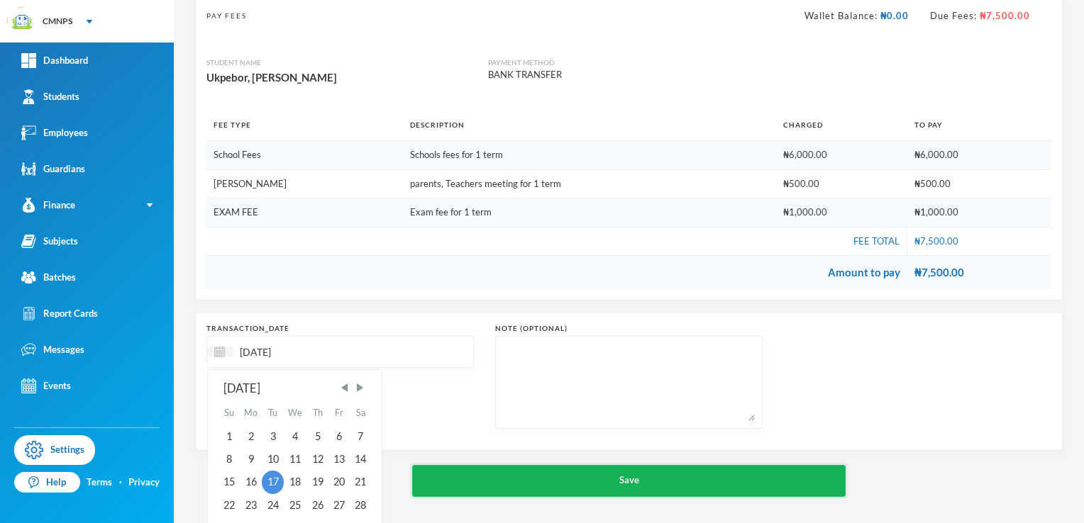
type input "[DATE]"
click at [433, 492] on button "Save" at bounding box center [629, 481] width 434 height 32
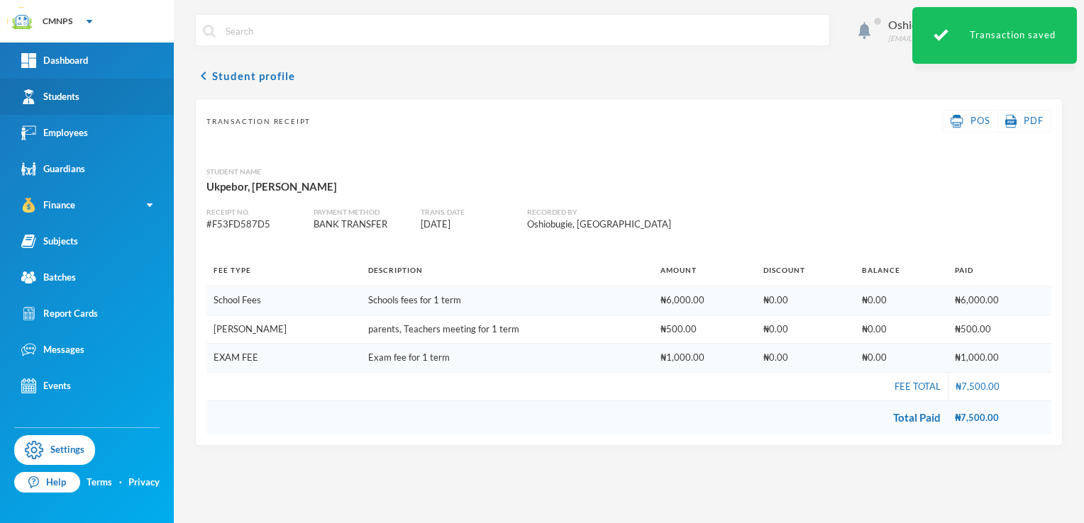
click at [79, 89] on div "Students" at bounding box center [50, 96] width 58 height 15
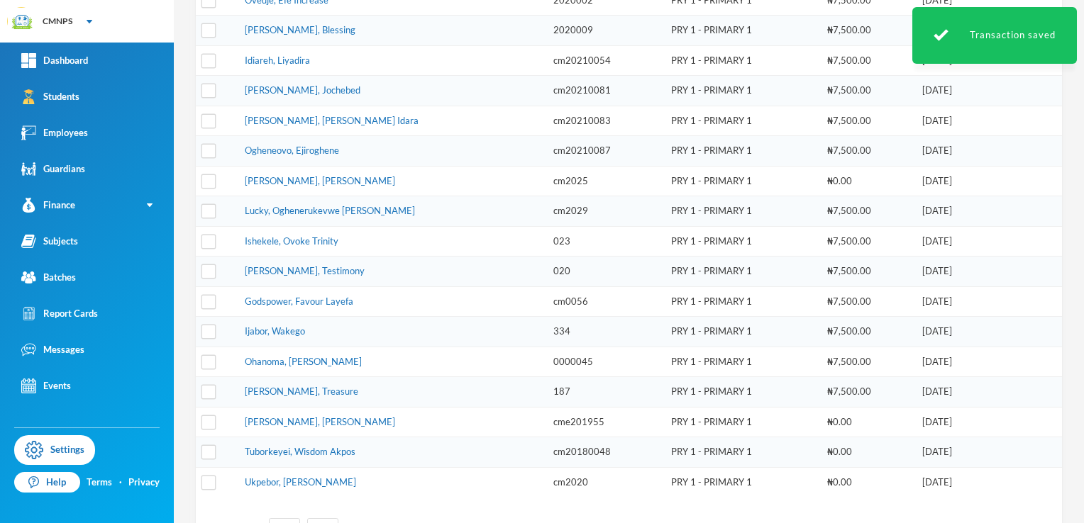
scroll to position [335, 0]
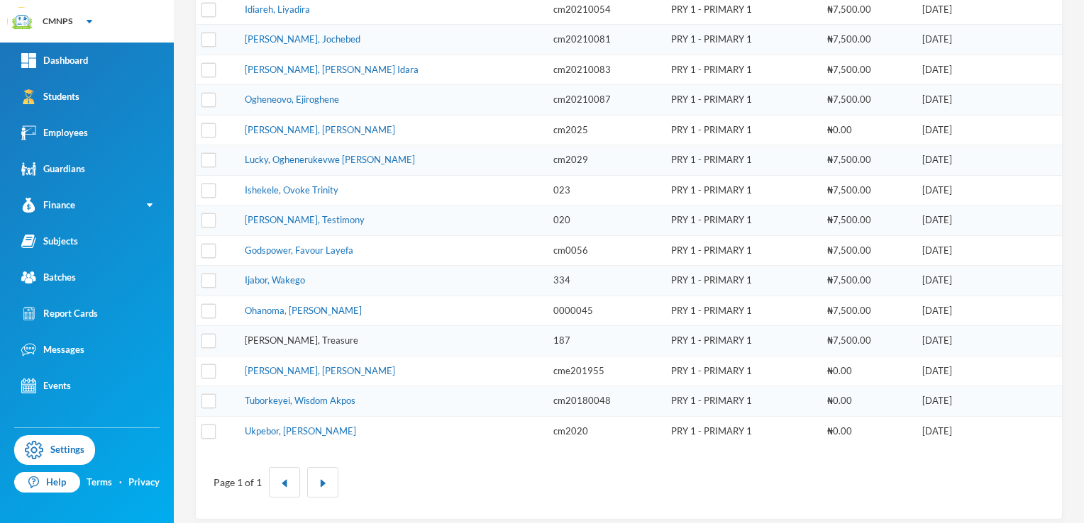
click at [264, 336] on link "[PERSON_NAME], Treasure" at bounding box center [301, 340] width 113 height 11
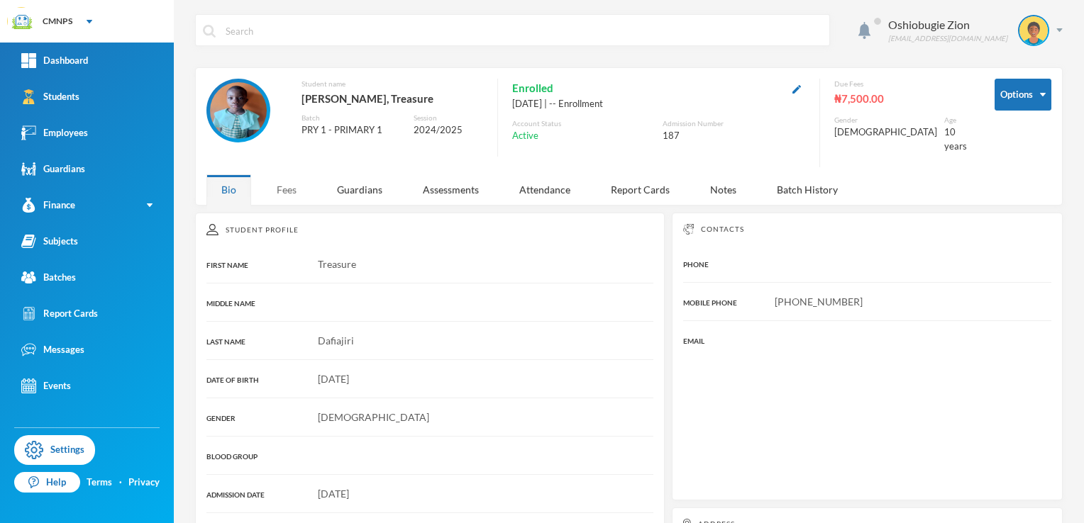
click at [272, 174] on div "Fees" at bounding box center [287, 189] width 50 height 31
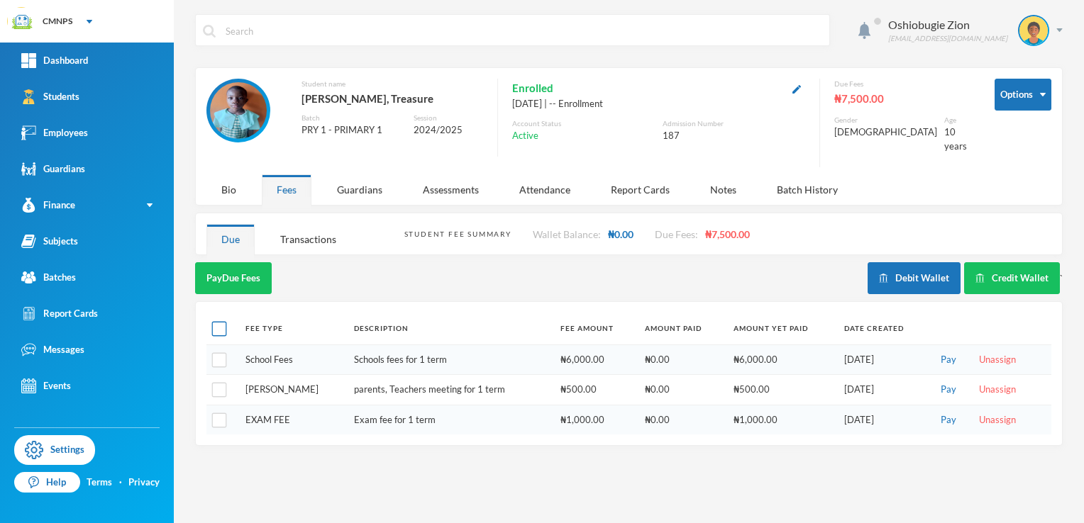
click at [219, 322] on input "checkbox" at bounding box center [219, 329] width 15 height 15
checkbox input "true"
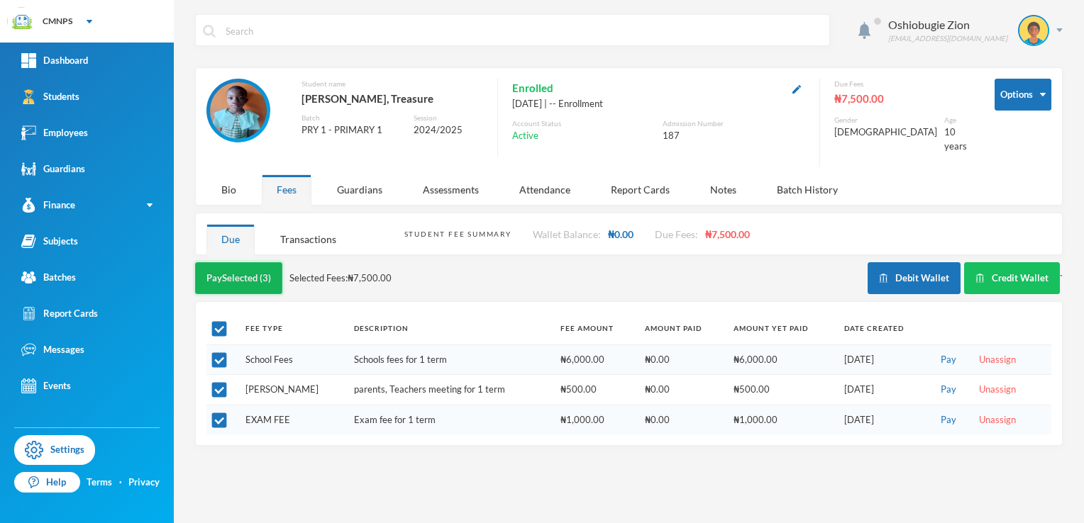
click at [247, 272] on button "Pay Selected (3)" at bounding box center [238, 278] width 87 height 32
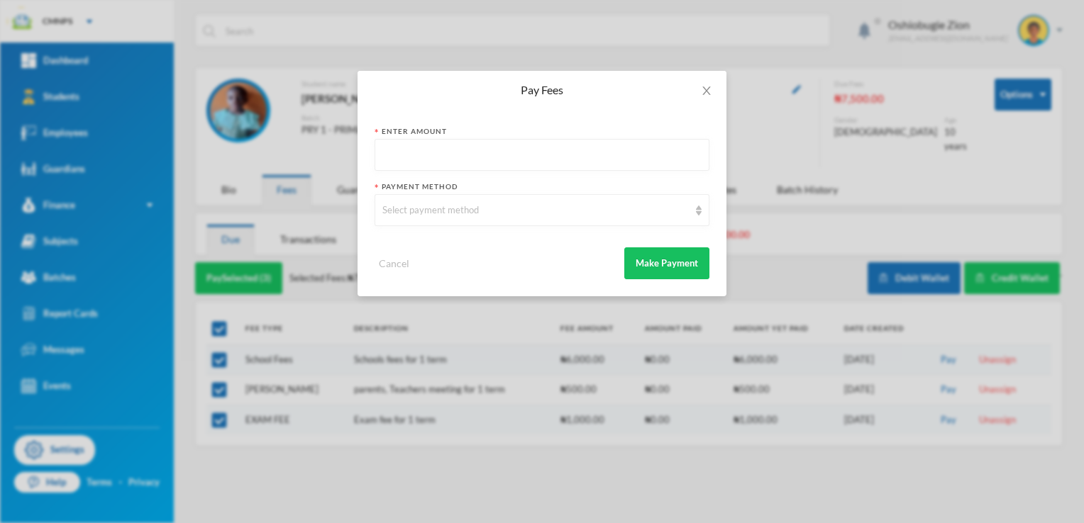
click at [414, 155] on input "text" at bounding box center [541, 156] width 319 height 32
type input "7000"
click at [399, 213] on div "Select payment method" at bounding box center [535, 211] width 306 height 14
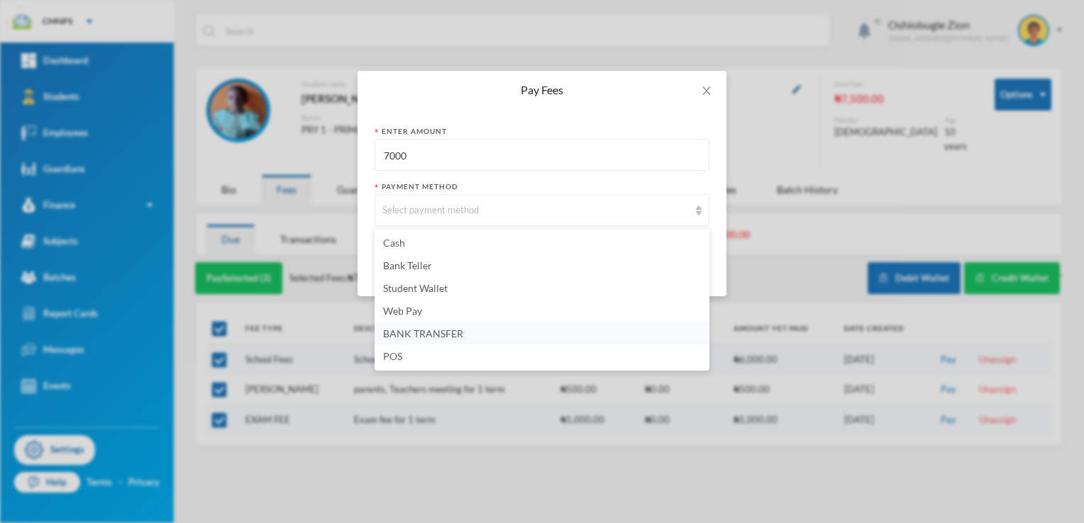
click at [423, 330] on span "BANK TRANSFER" at bounding box center [423, 334] width 80 height 12
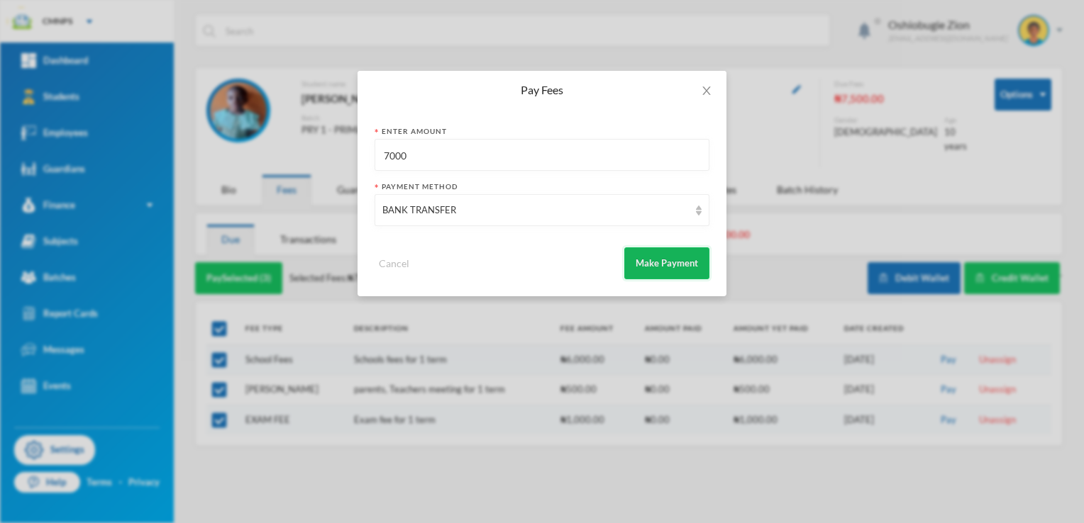
click at [647, 273] on button "Make Payment" at bounding box center [666, 264] width 85 height 32
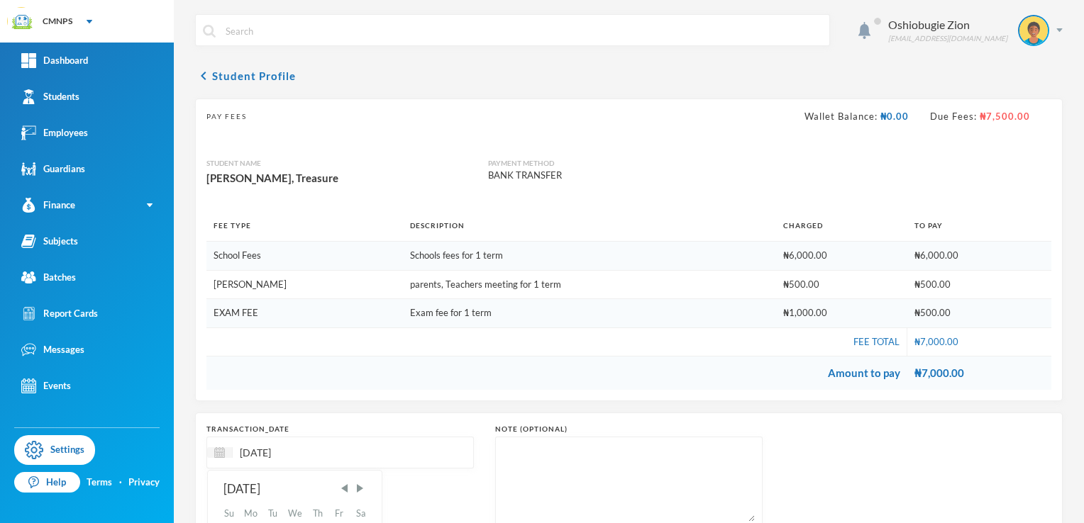
click at [267, 450] on input "[DATE]" at bounding box center [292, 453] width 119 height 16
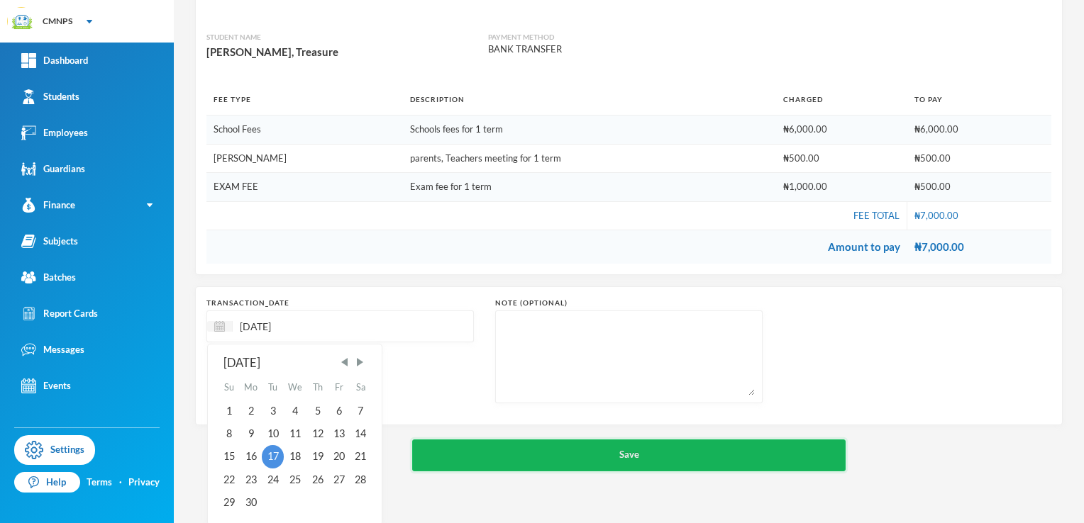
type input "[DATE]"
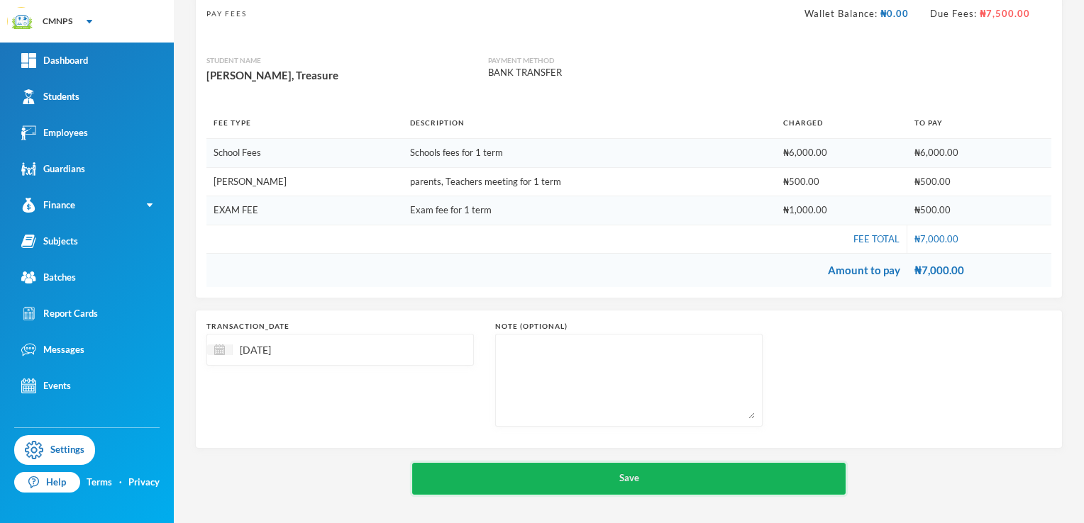
scroll to position [101, 0]
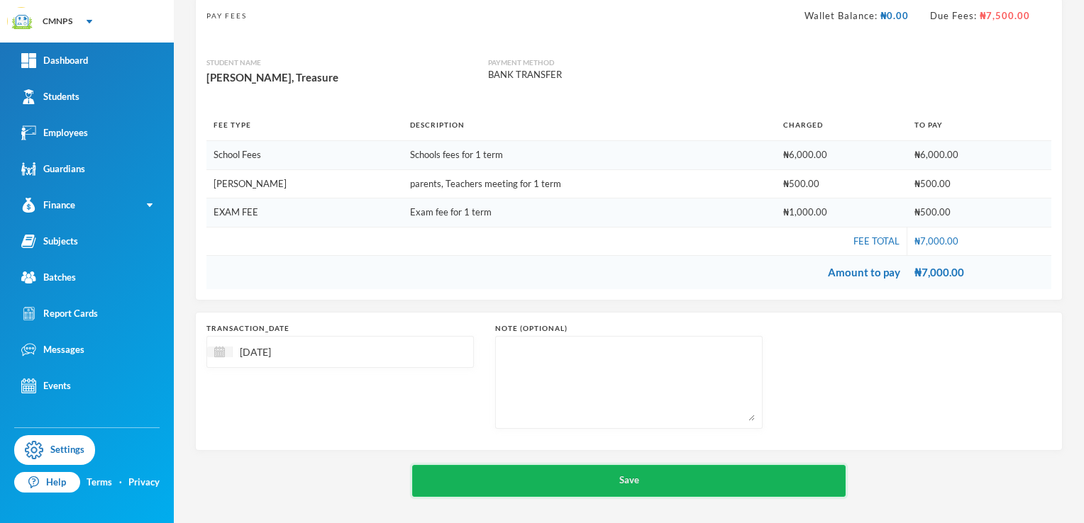
click at [770, 441] on div "chevron_left Student Profile Pay Fees Wallet Balance: ₦0.00 Due Fees: ₦7,500.00…" at bounding box center [629, 232] width 868 height 531
click at [753, 479] on button "Save" at bounding box center [629, 481] width 434 height 32
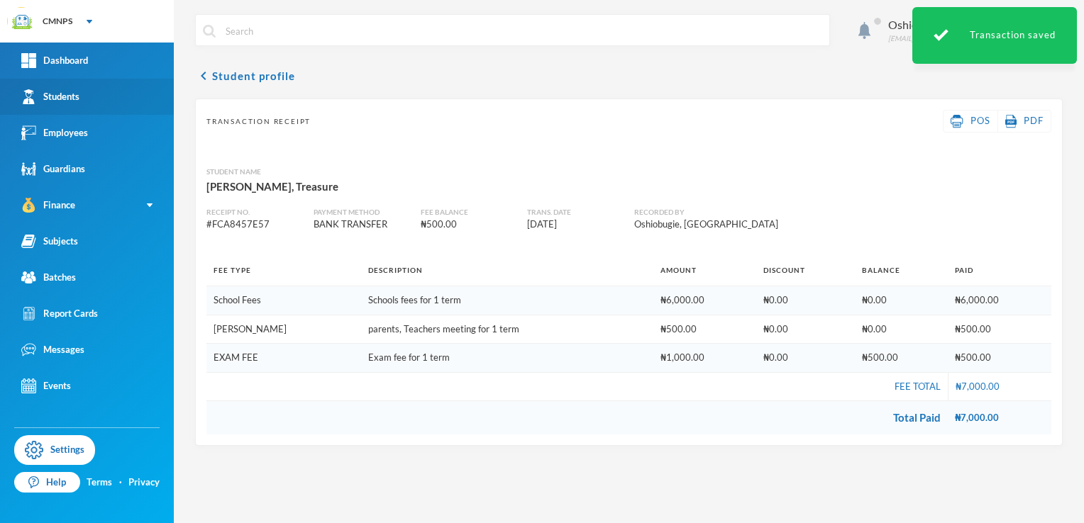
click at [107, 95] on link "Students" at bounding box center [87, 97] width 174 height 36
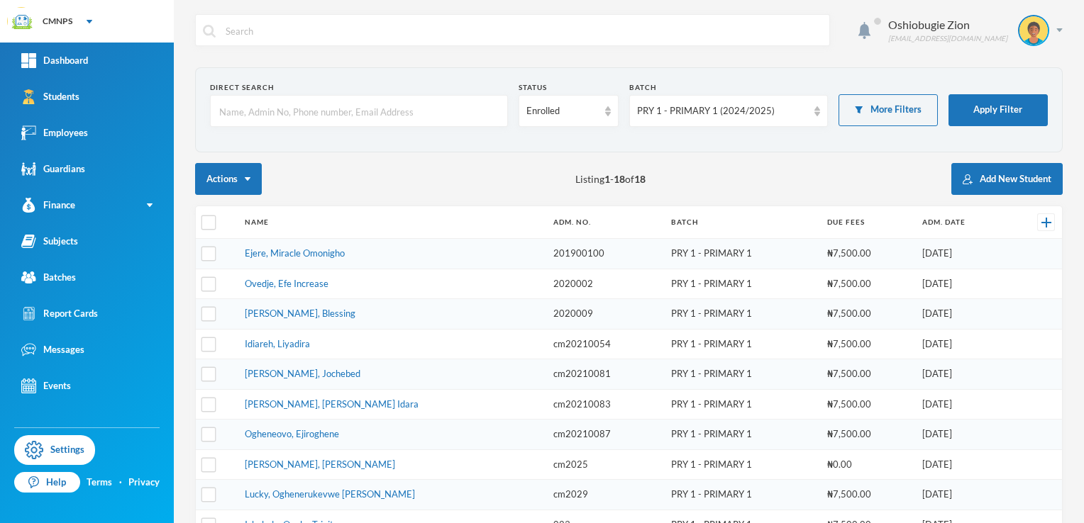
scroll to position [335, 0]
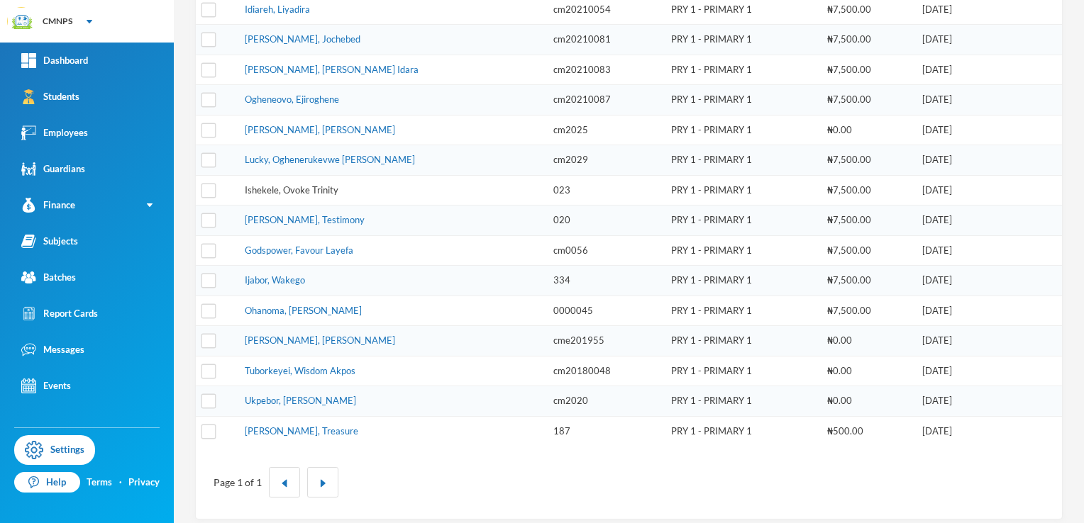
click at [317, 184] on link "Ishekele, Ovoke Trinity" at bounding box center [292, 189] width 94 height 11
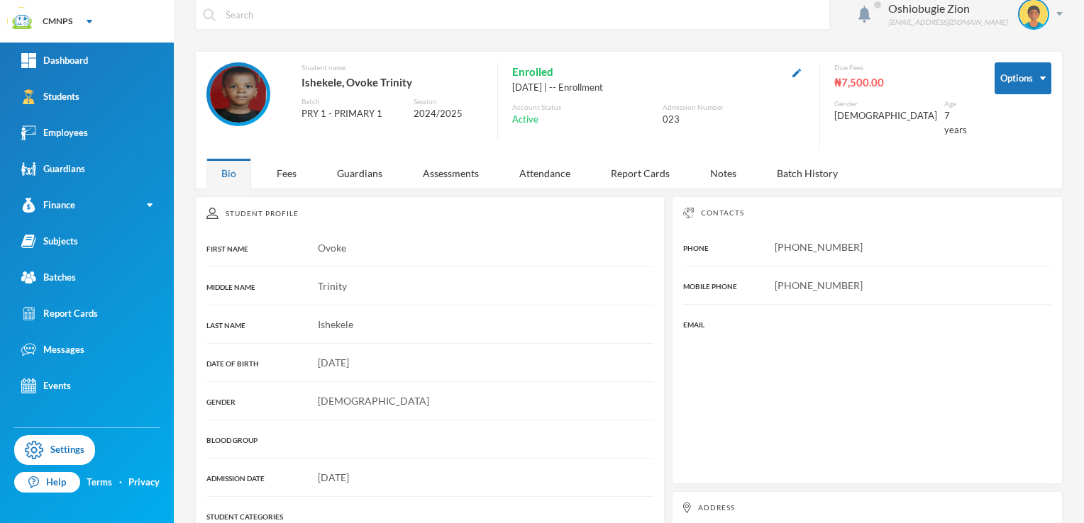
scroll to position [12, 0]
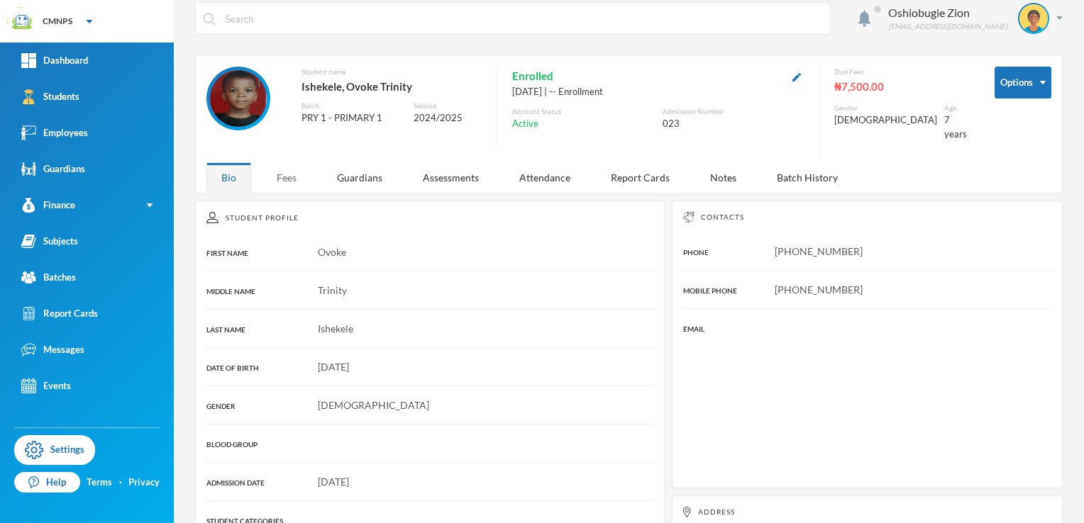
click at [289, 169] on div "Fees" at bounding box center [287, 177] width 50 height 31
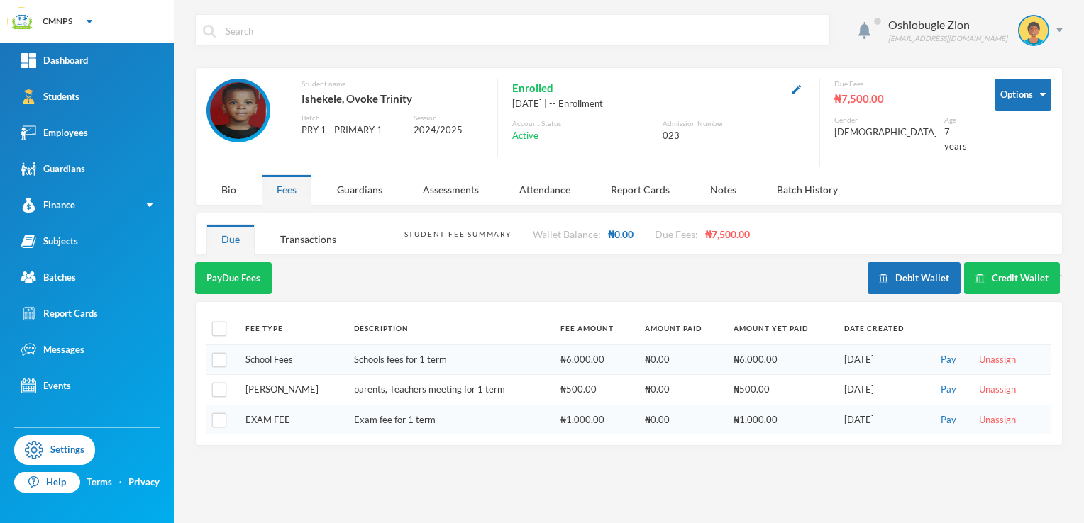
scroll to position [0, 0]
click at [221, 322] on input "checkbox" at bounding box center [219, 329] width 15 height 15
checkbox input "true"
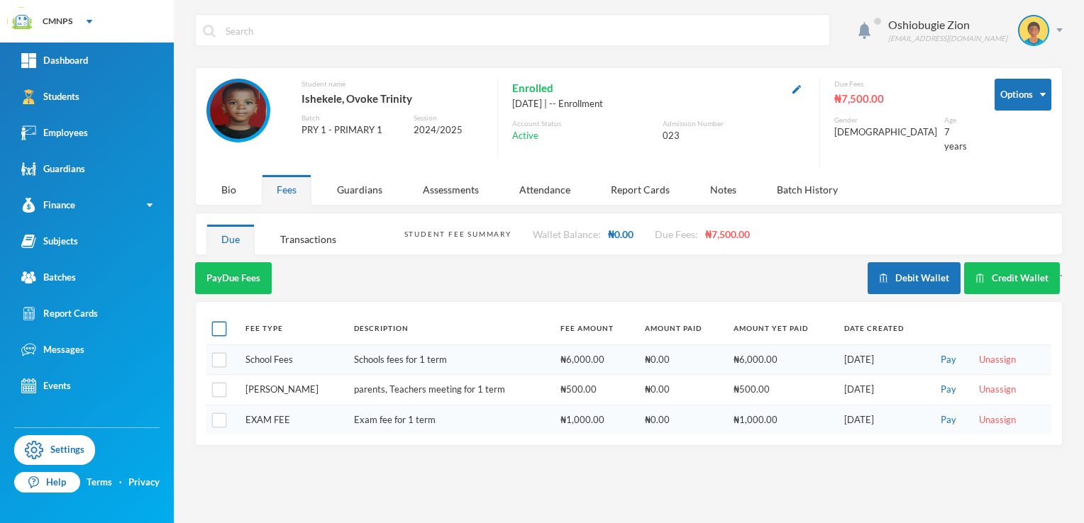
checkbox input "true"
click at [253, 267] on button "Pay Selected (3)" at bounding box center [238, 278] width 87 height 32
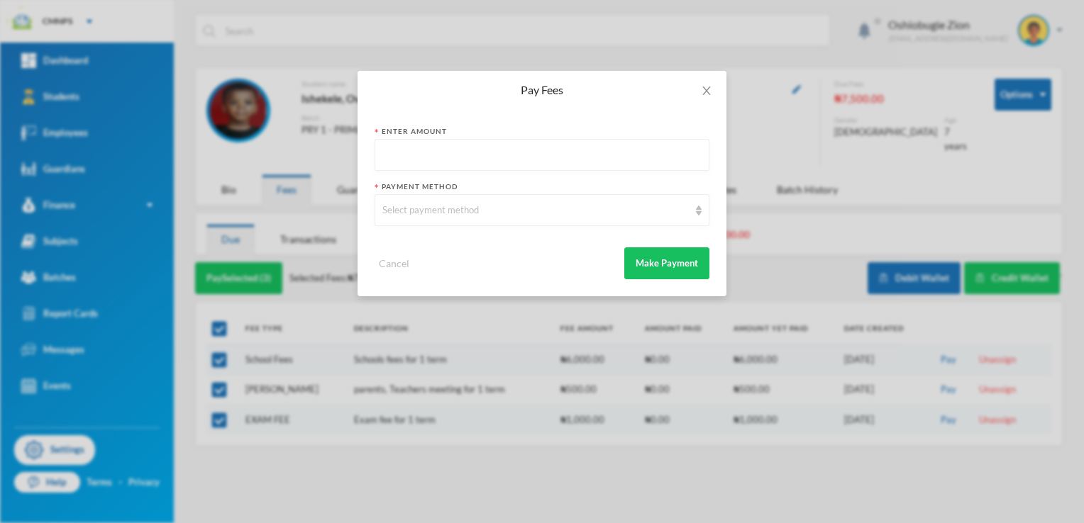
click at [515, 161] on input "text" at bounding box center [541, 156] width 319 height 32
type input "7500"
click at [512, 206] on div "Select payment method" at bounding box center [535, 211] width 306 height 14
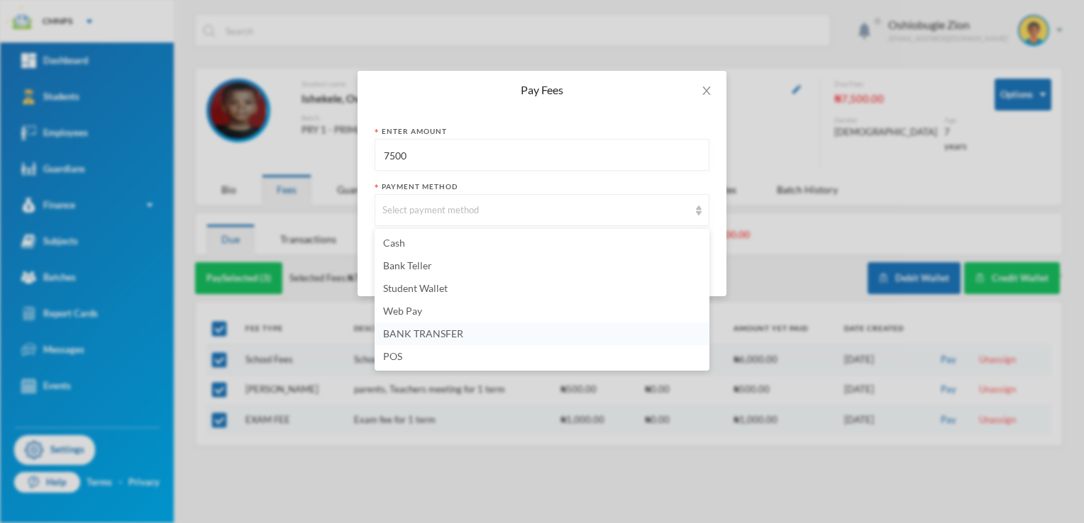
click at [443, 327] on li "BANK TRANSFER" at bounding box center [542, 334] width 335 height 23
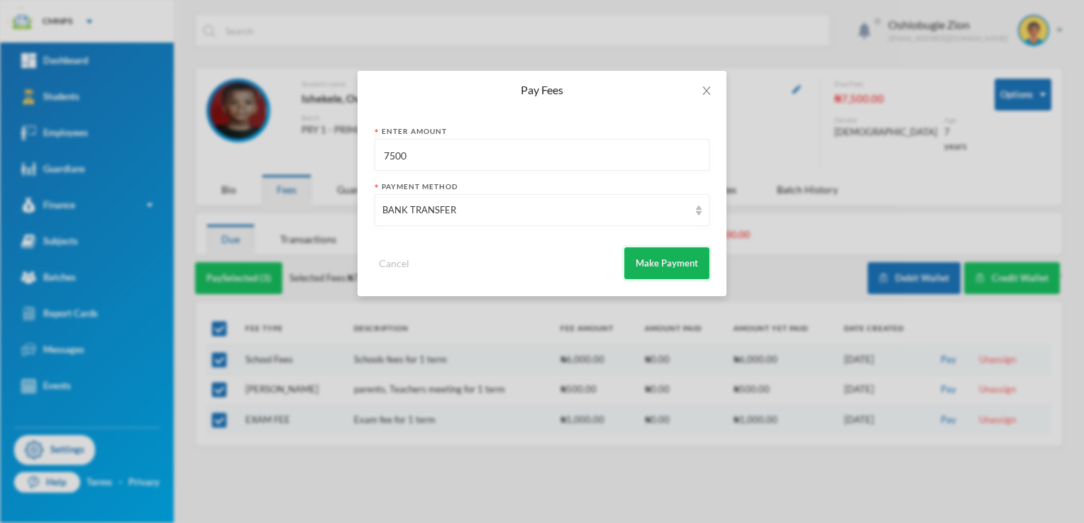
click at [652, 251] on button "Make Payment" at bounding box center [666, 264] width 85 height 32
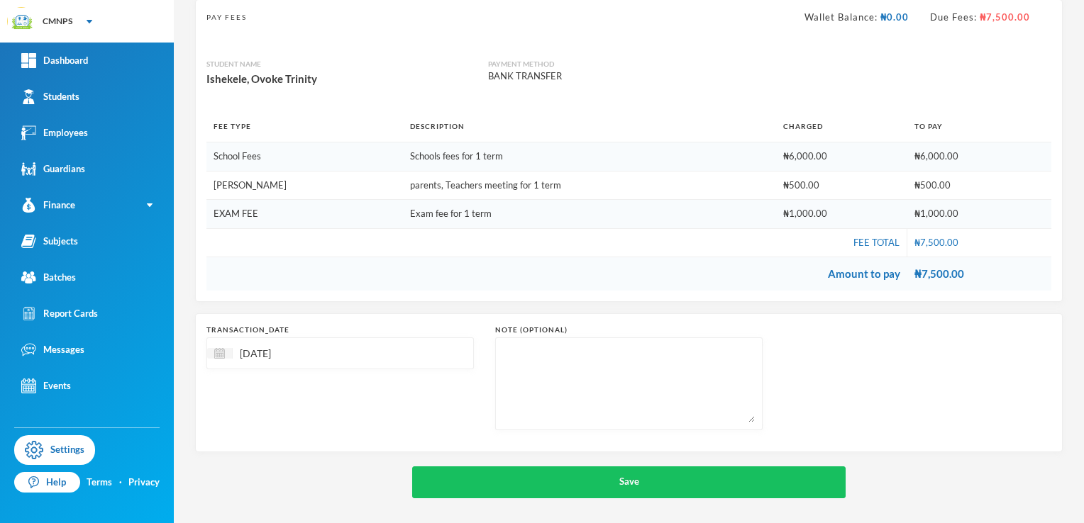
scroll to position [101, 0]
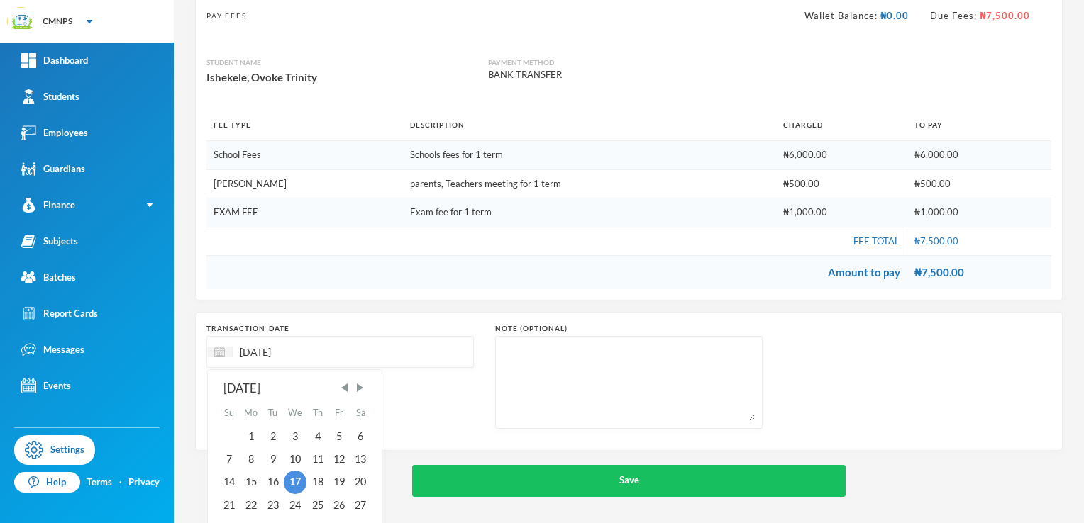
click at [261, 348] on input "[DATE]" at bounding box center [292, 352] width 119 height 16
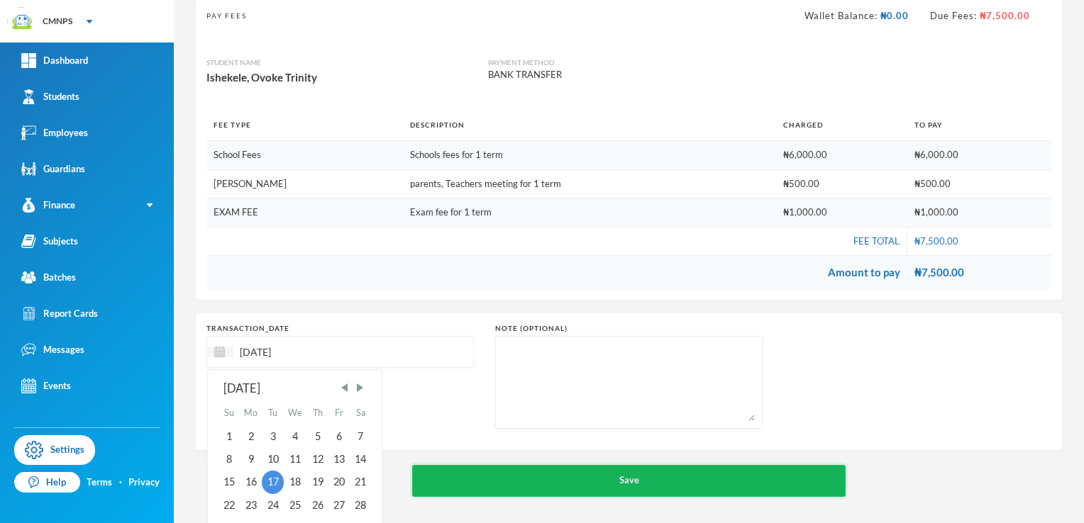
type input "[DATE]"
click at [534, 489] on button "Save" at bounding box center [629, 481] width 434 height 32
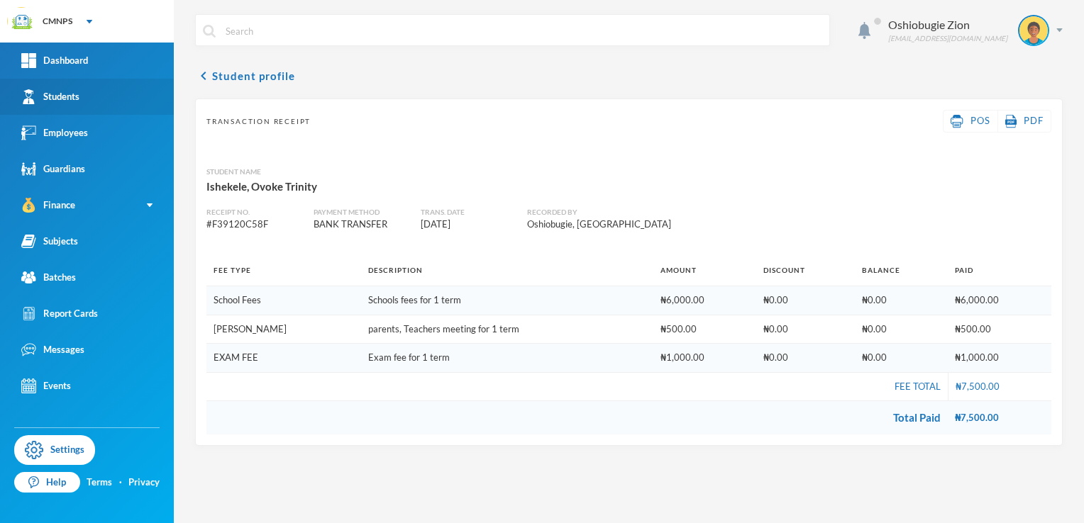
click at [89, 114] on link "Students" at bounding box center [87, 97] width 174 height 36
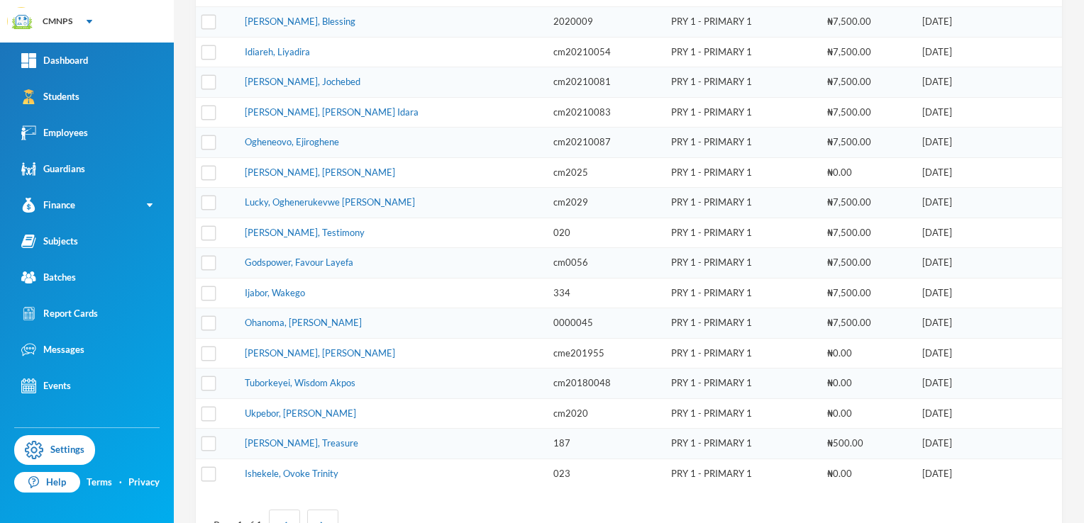
scroll to position [335, 0]
